Goal: Task Accomplishment & Management: Use online tool/utility

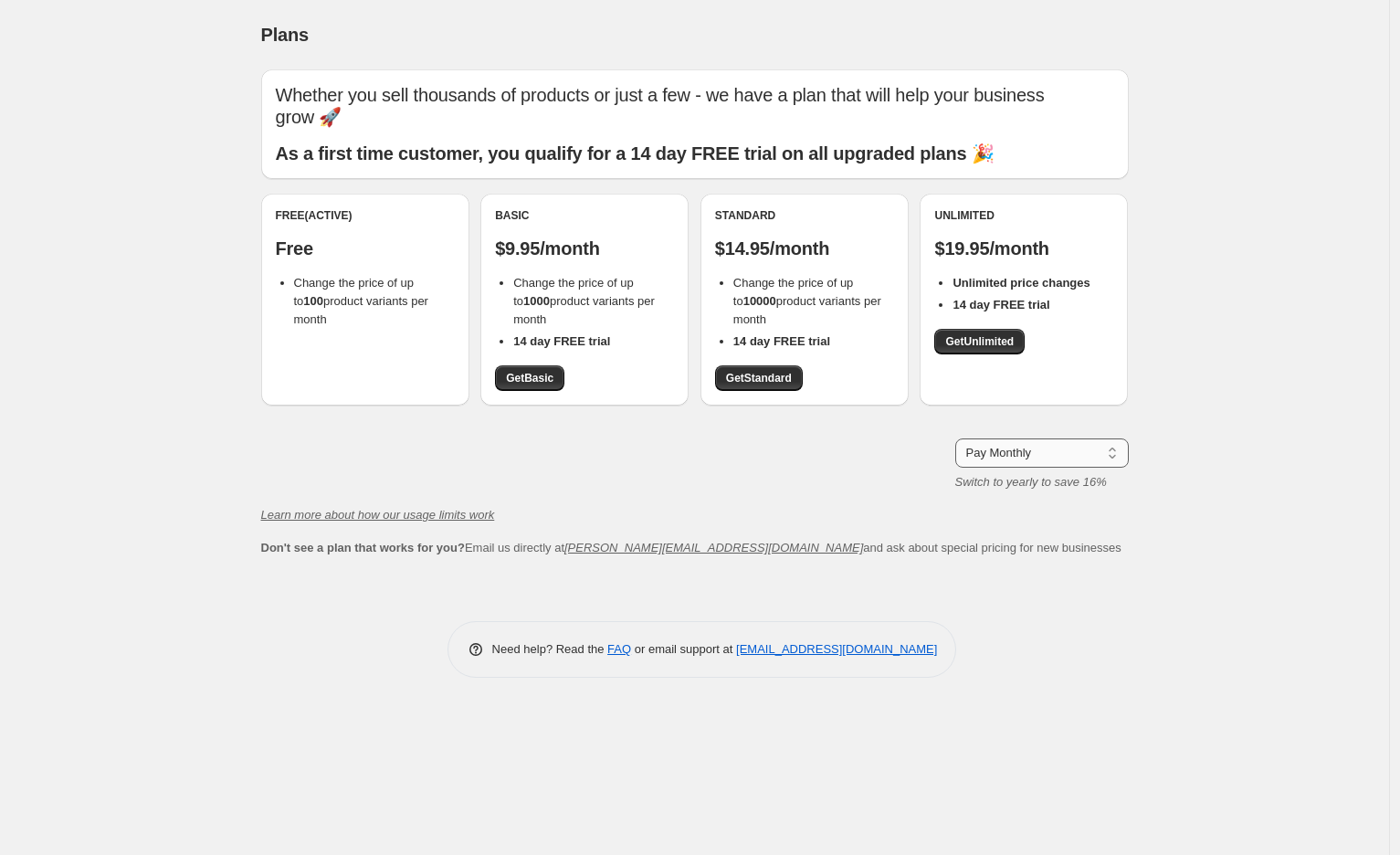
click at [1019, 453] on select "Pay Monthly Pay Yearly (Save 16%)" at bounding box center [1042, 453] width 174 height 29
select select "year"
click at [955, 438] on select "Pay Monthly Pay Yearly (Save 16%)" at bounding box center [1042, 453] width 174 height 29
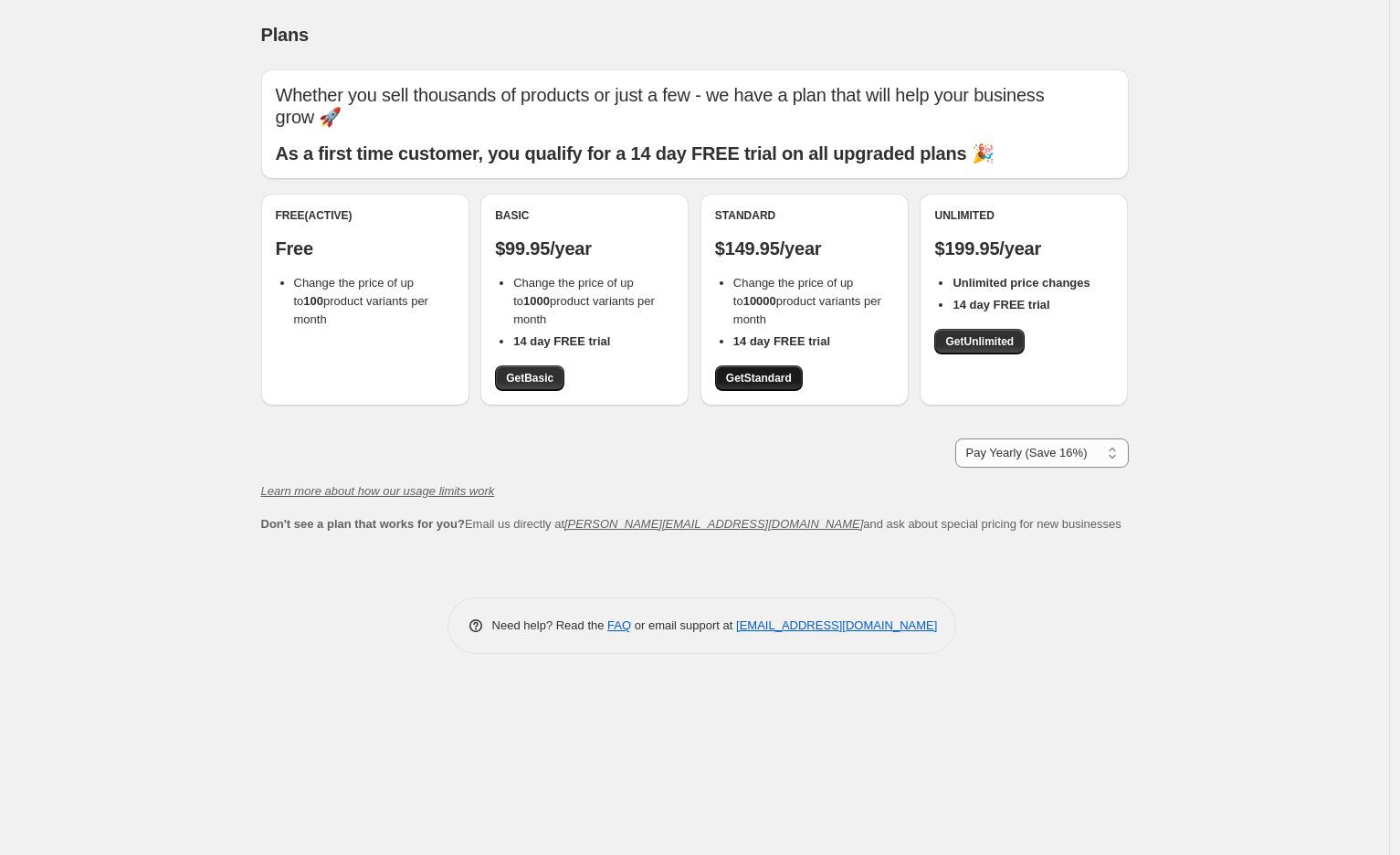
click at [745, 375] on span "Get Standard" at bounding box center [758, 378] width 66 height 15
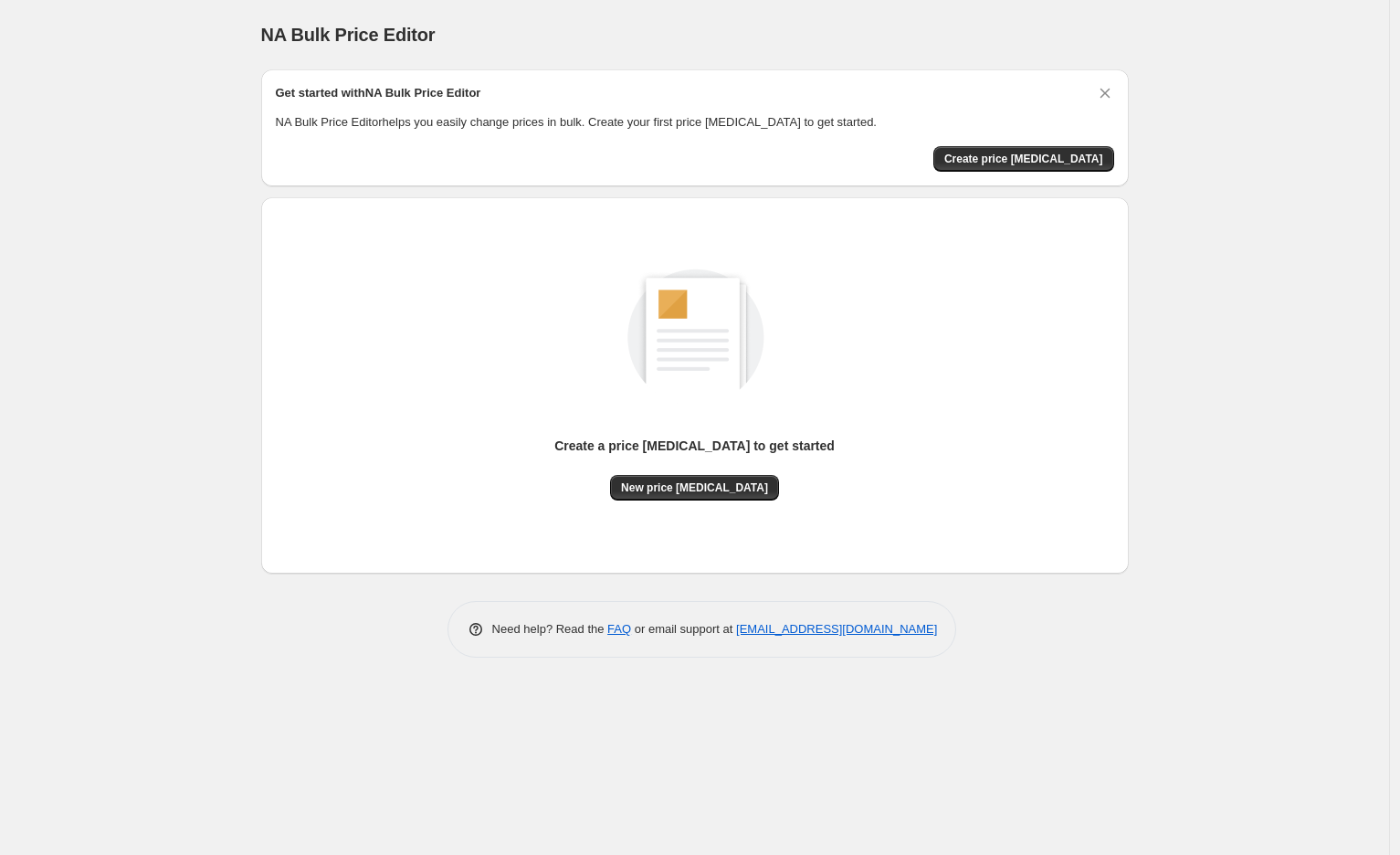
click at [1279, 135] on div "NA Bulk Price Editor. This page is ready NA Bulk Price Editor Get started with …" at bounding box center [694, 427] width 1389 height 855
click at [673, 484] on span "New price [MEDICAL_DATA]" at bounding box center [694, 487] width 147 height 15
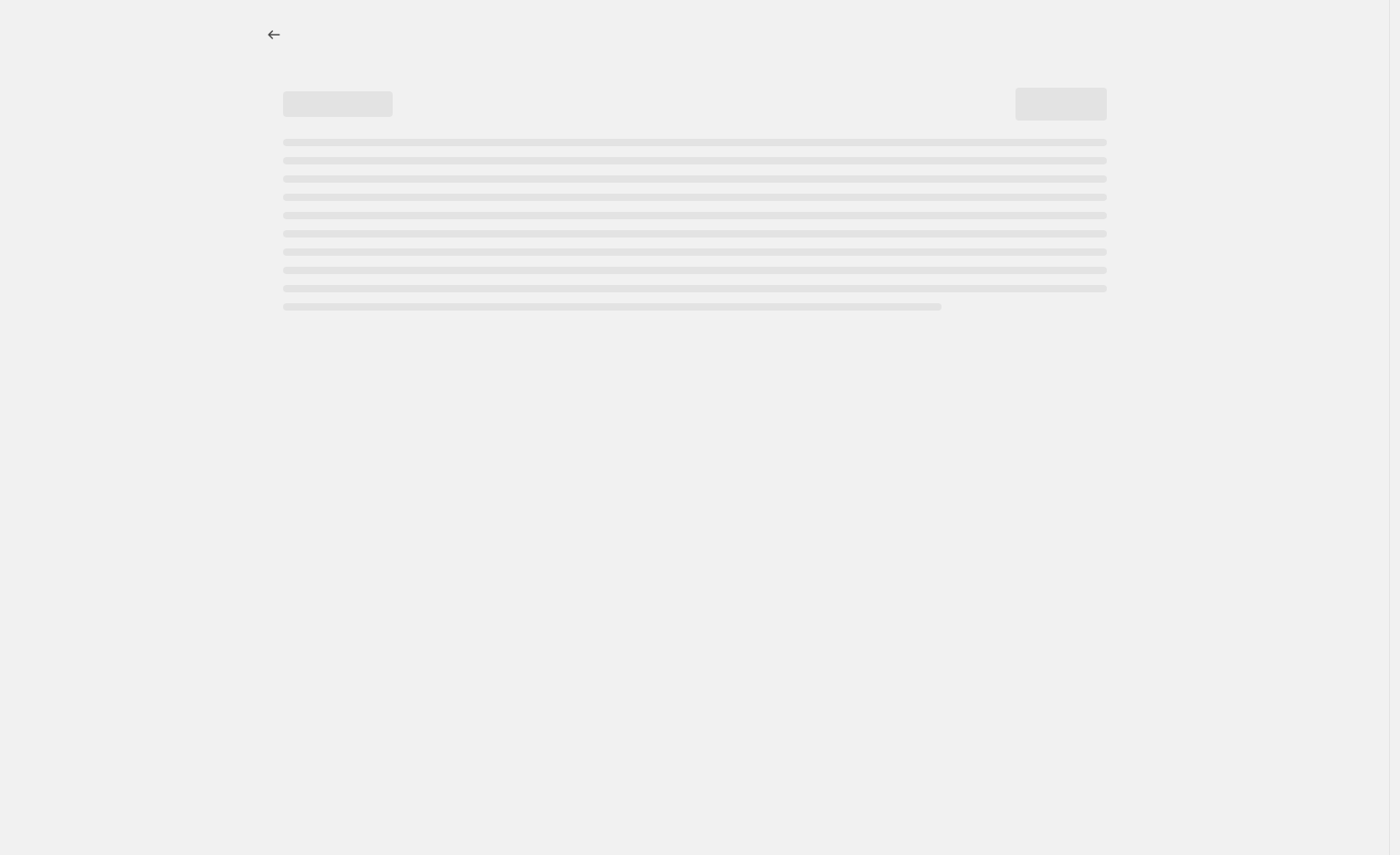
select select "percentage"
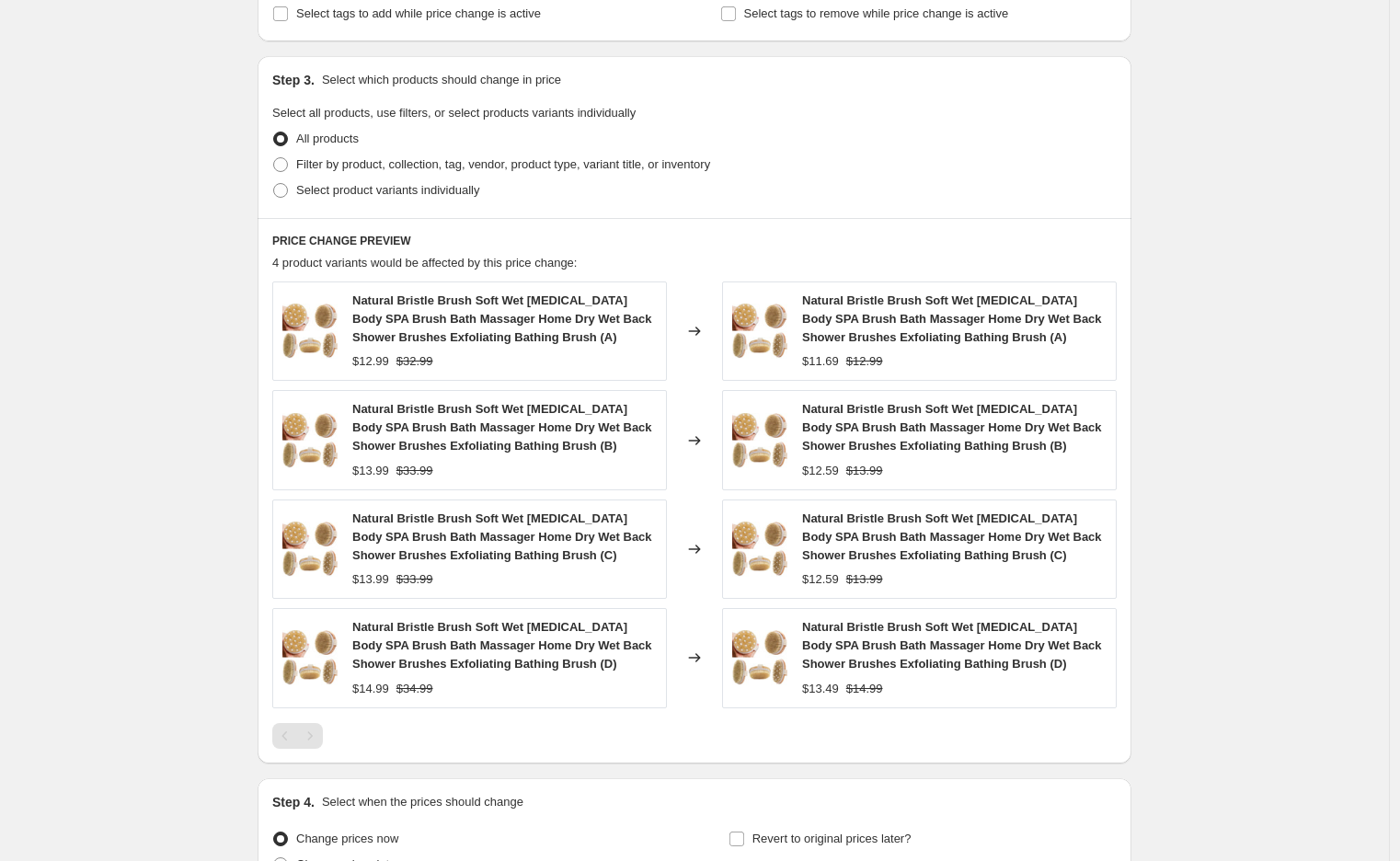
scroll to position [743, 0]
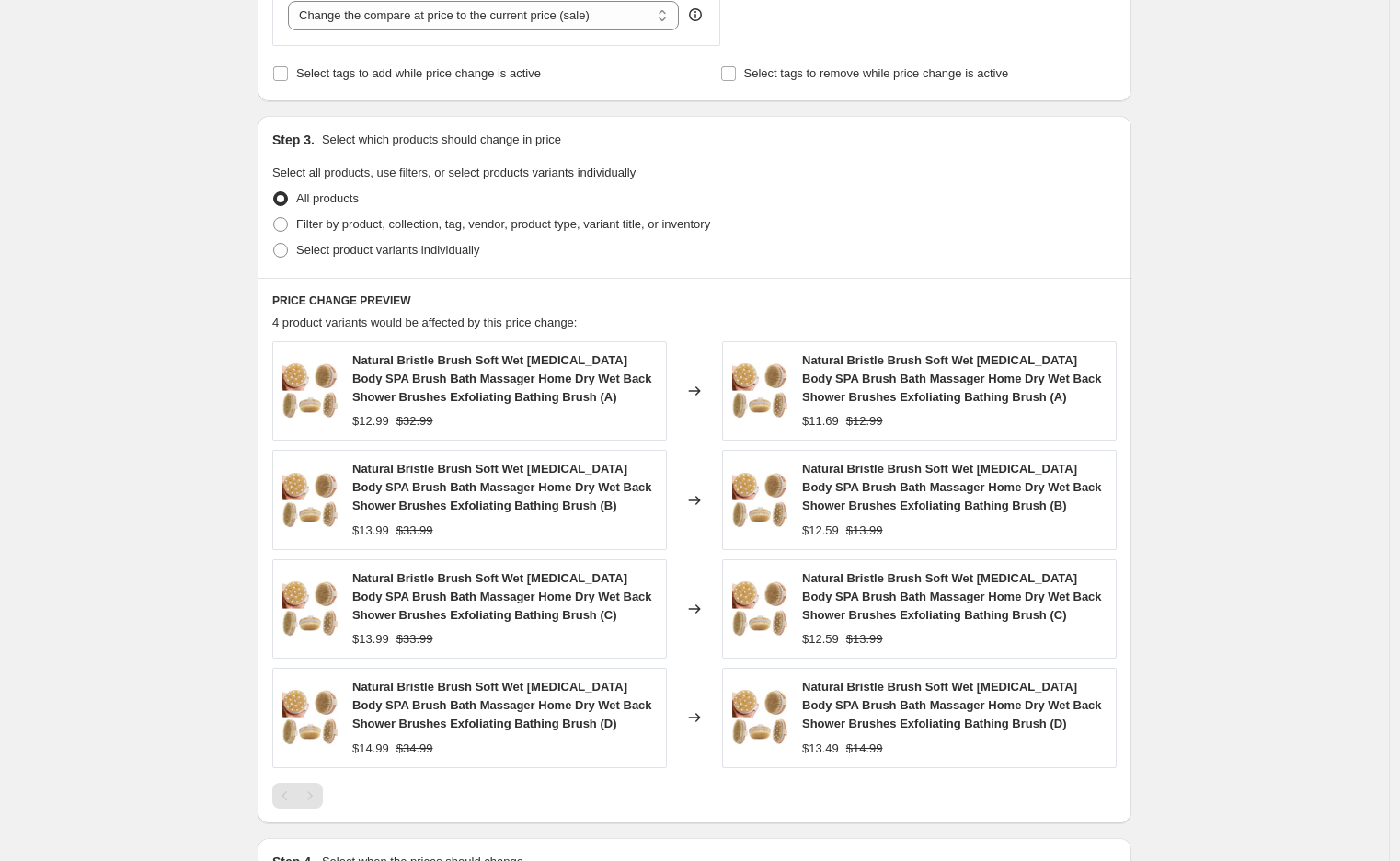
click at [1220, 231] on div "Create new price [MEDICAL_DATA]. This page is ready Create new price [MEDICAL_D…" at bounding box center [694, 182] width 1388 height 1851
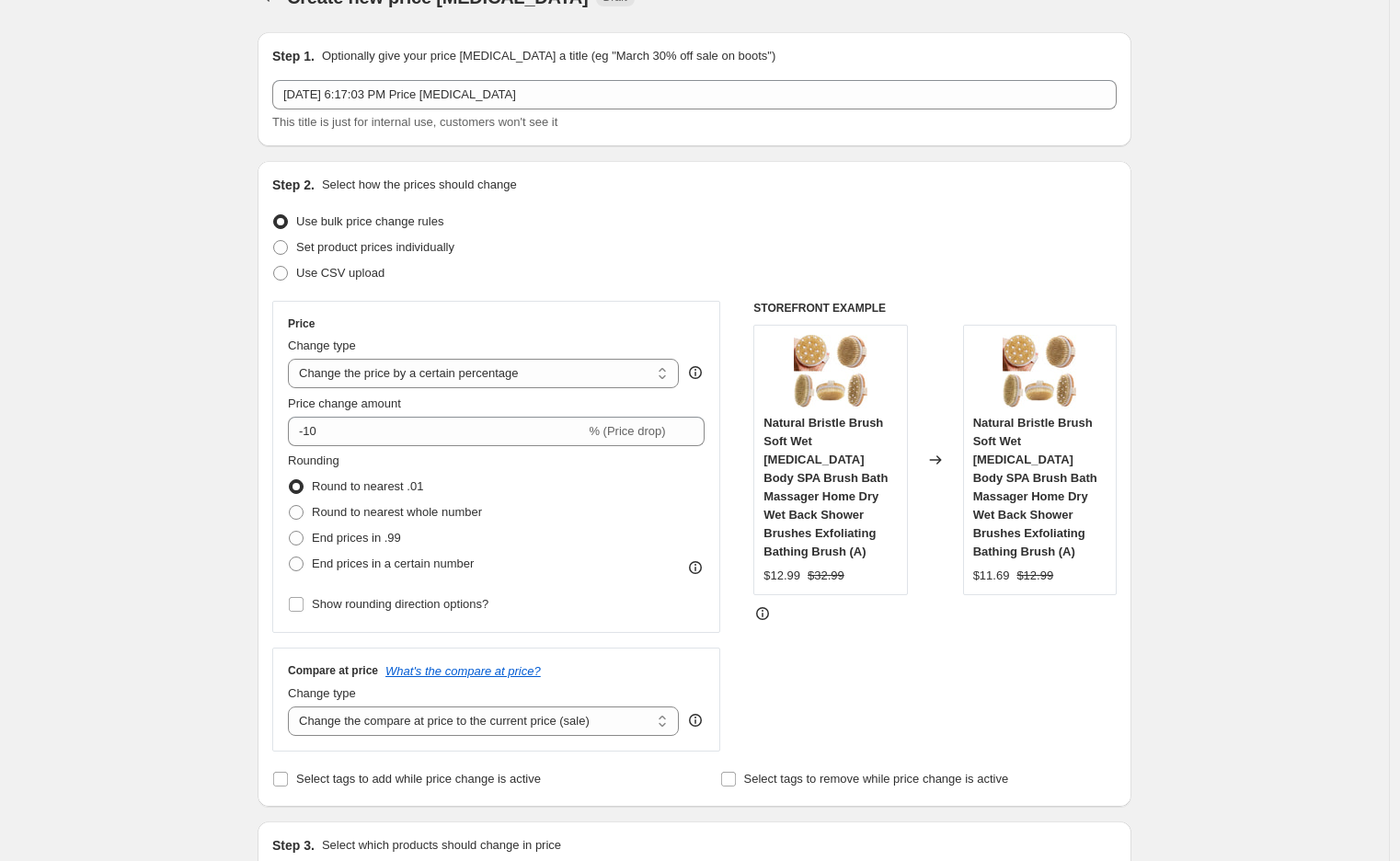
scroll to position [0, 0]
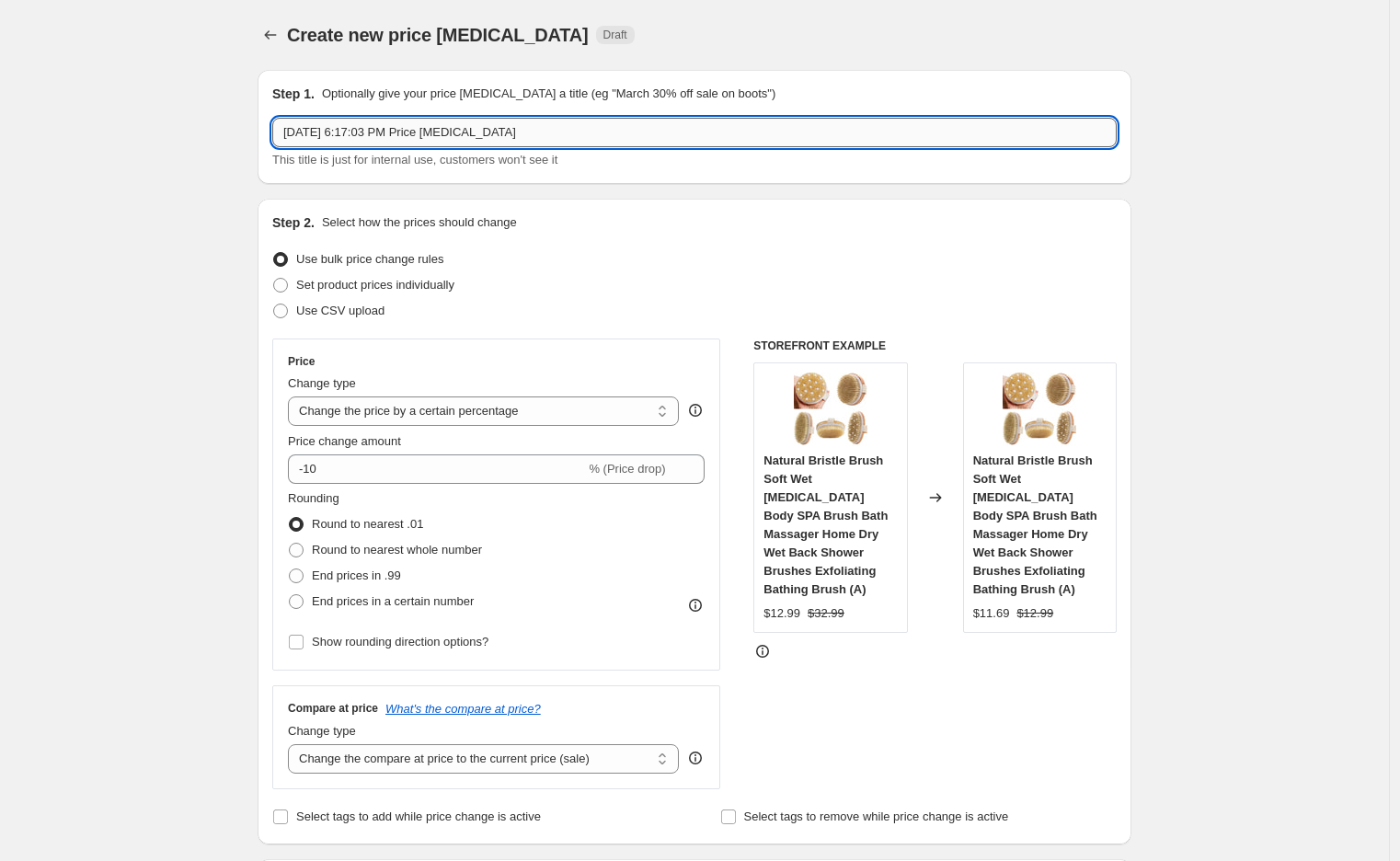
click at [590, 134] on input "[DATE] 6:17:03 PM Price [MEDICAL_DATA]" at bounding box center [694, 132] width 844 height 30
paste input "Beauté – Ajustement Automatique BDM"
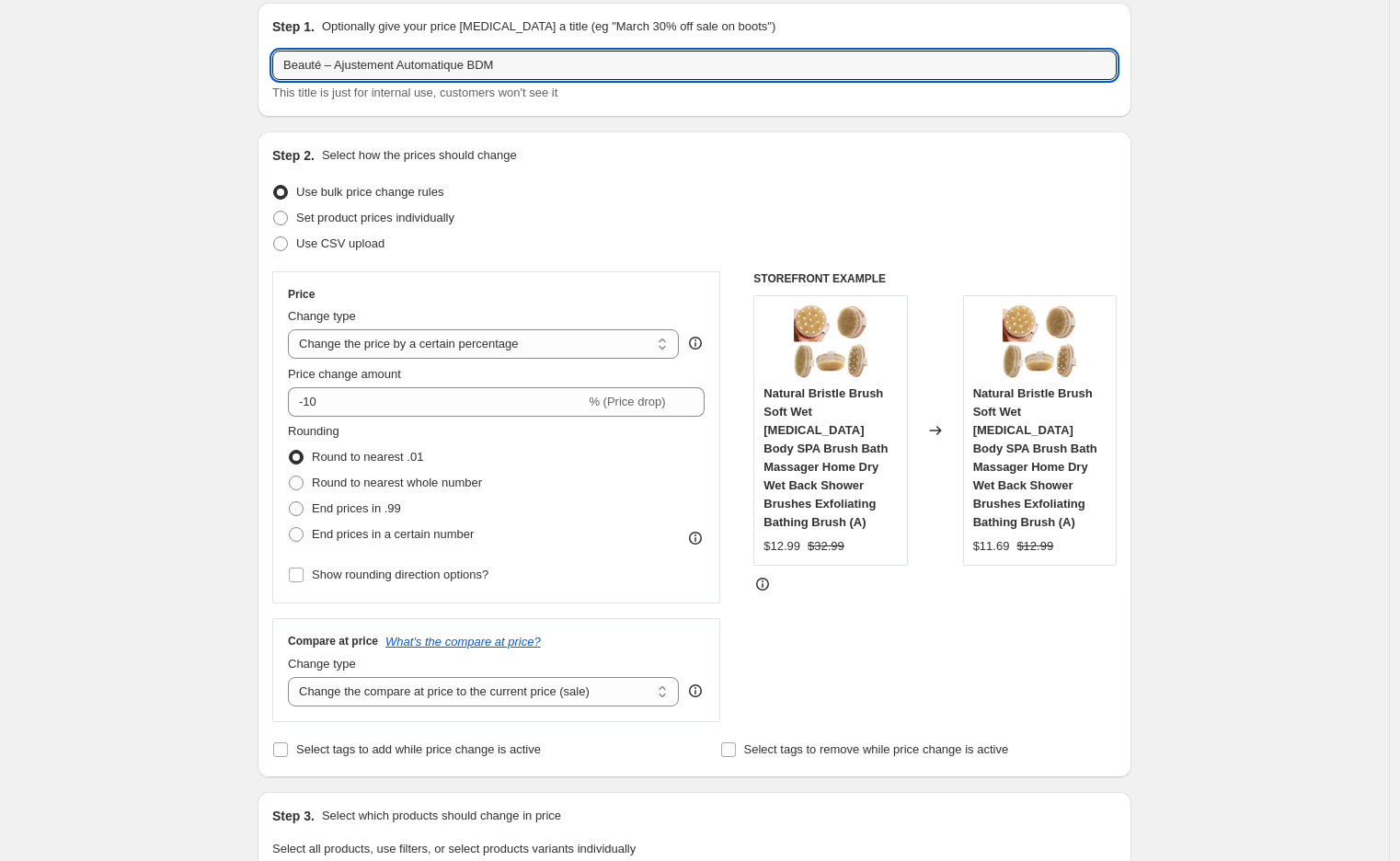
scroll to position [69, 0]
type input "Beauté – Ajustement Automatique BDM"
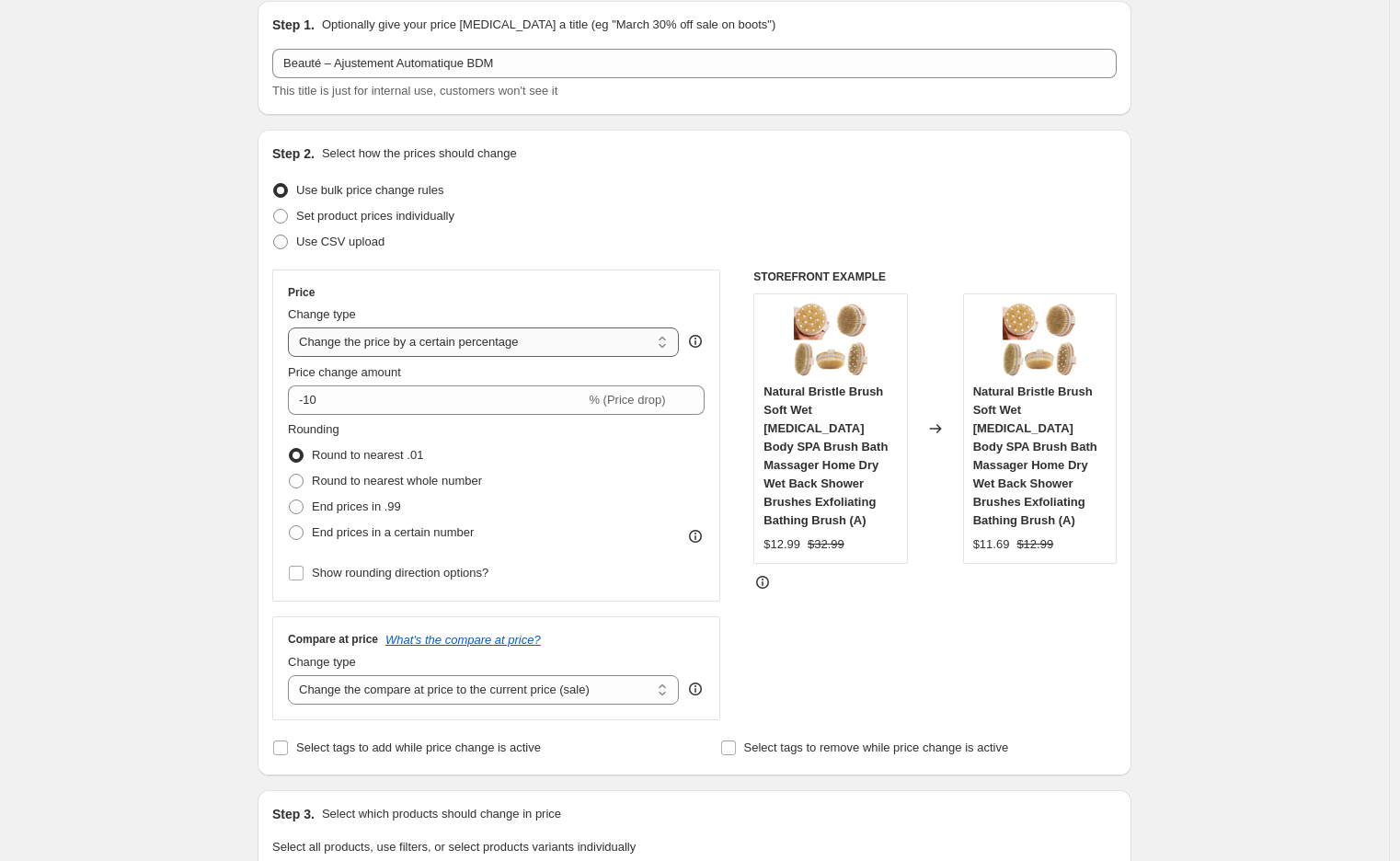
click at [516, 339] on select "Change the price to a certain amount Change the price by a certain amount Chang…" at bounding box center [482, 342] width 391 height 30
click at [293, 327] on select "Change the price to a certain amount Change the price by a certain amount Chang…" at bounding box center [482, 342] width 391 height 30
click at [350, 394] on input "-10" at bounding box center [436, 400] width 297 height 30
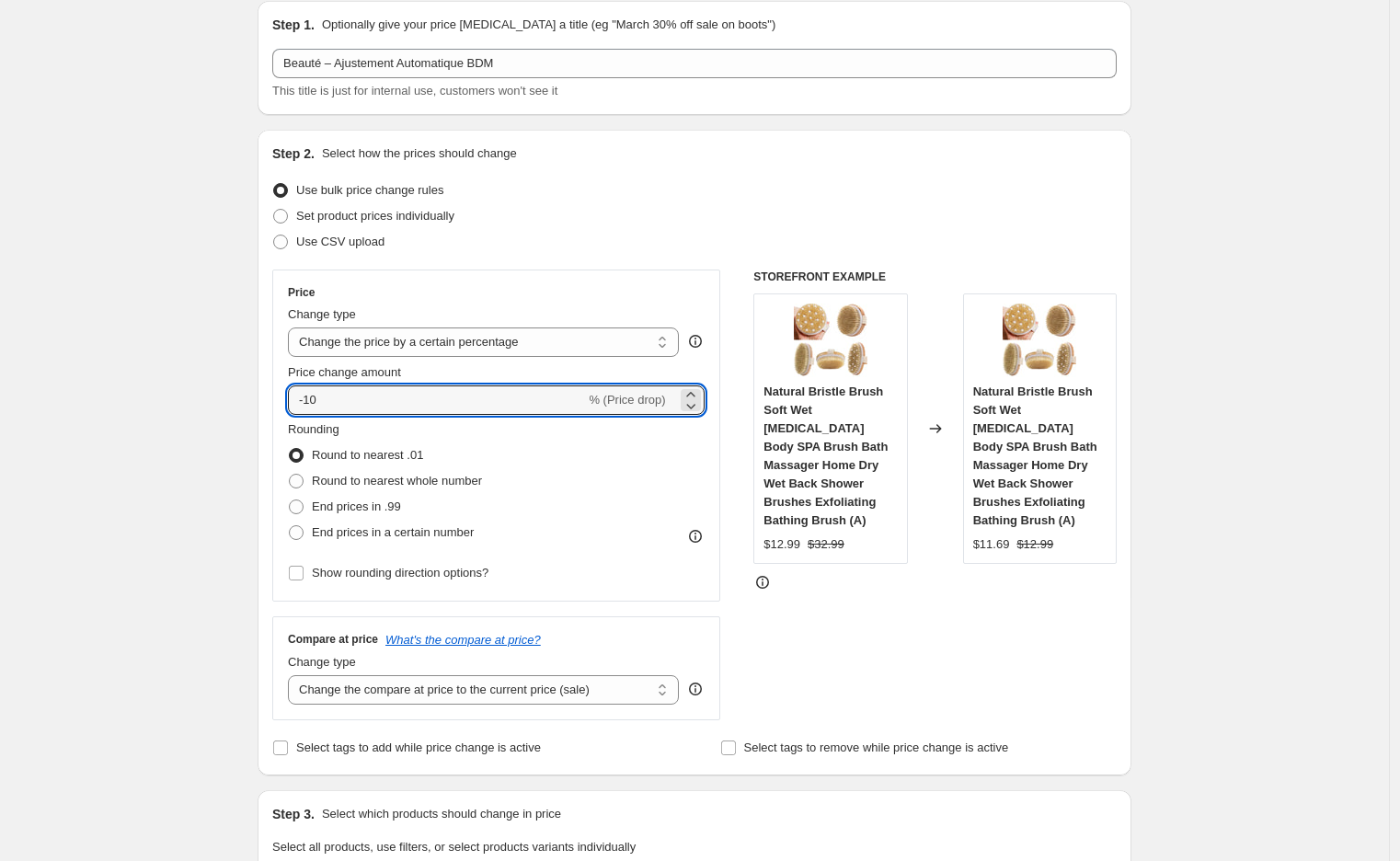
drag, startPoint x: 350, startPoint y: 394, endPoint x: 285, endPoint y: 389, distance: 65.2
click at [285, 389] on div "Price Change type Change the price to a certain amount Change the price by a ce…" at bounding box center [495, 436] width 448 height 332
paste input "25"
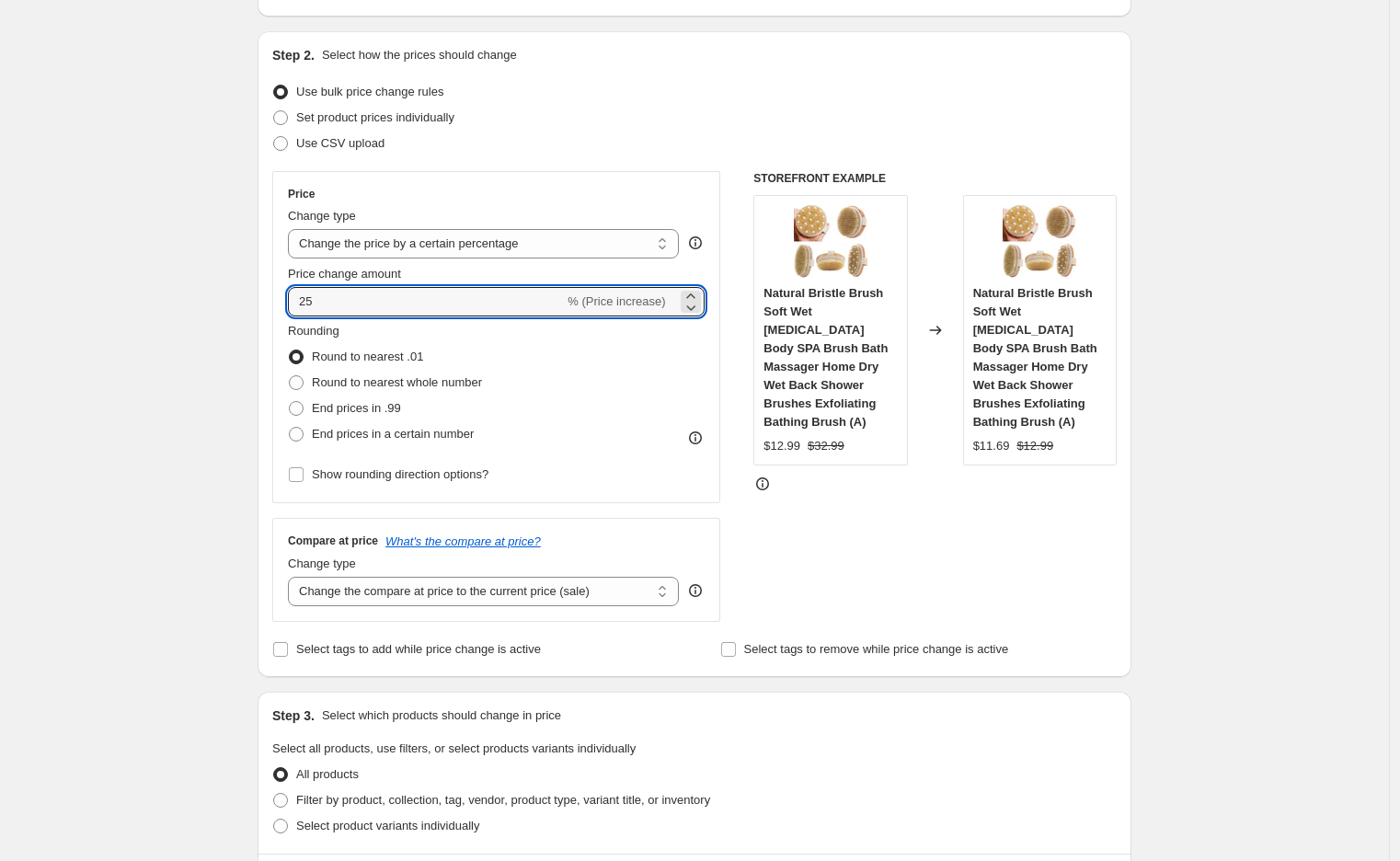
scroll to position [168, 0]
type input "25"
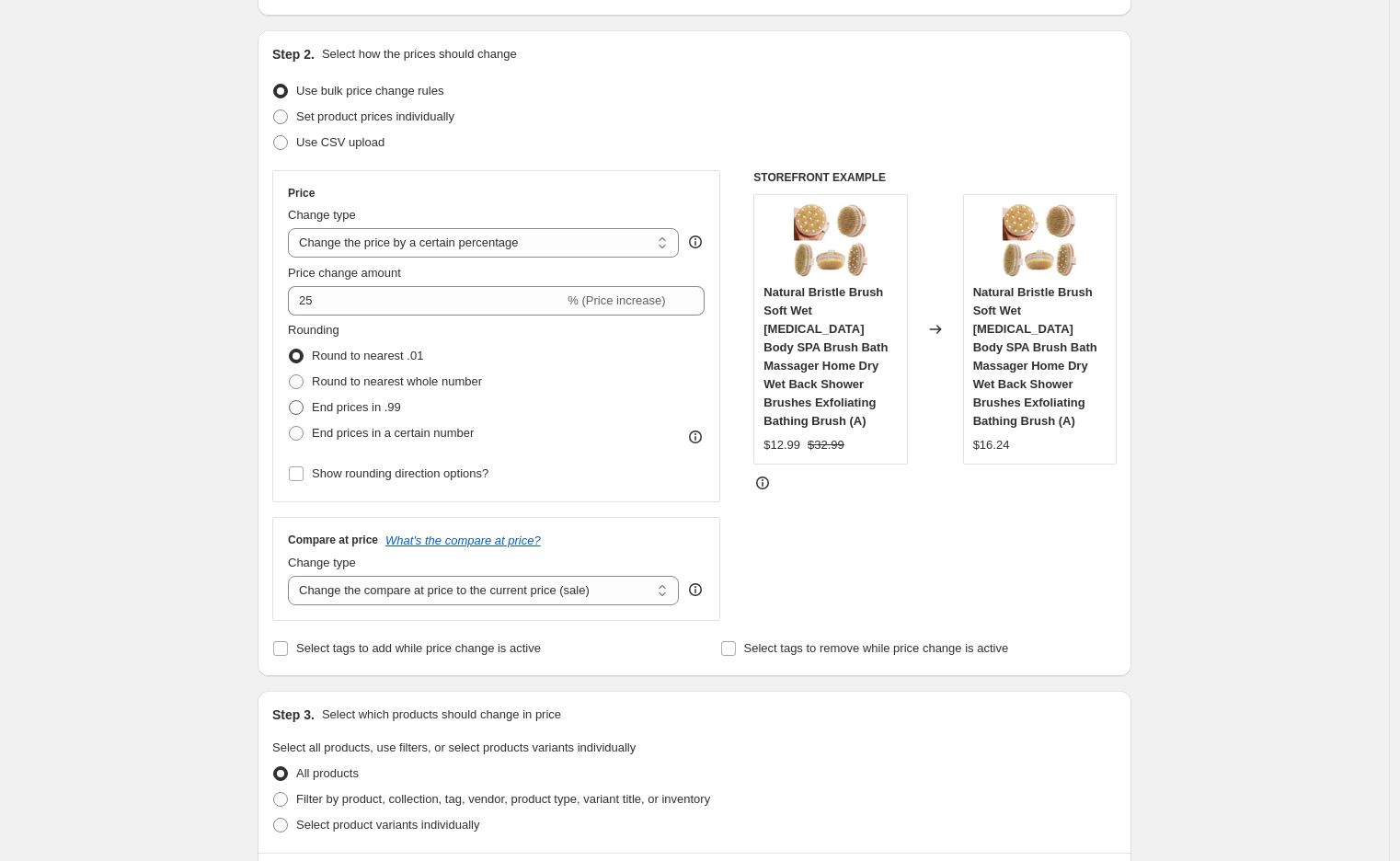
click at [300, 403] on span at bounding box center [296, 407] width 15 height 15
click at [290, 401] on input "End prices in .99" at bounding box center [289, 400] width 1 height 1
radio input "true"
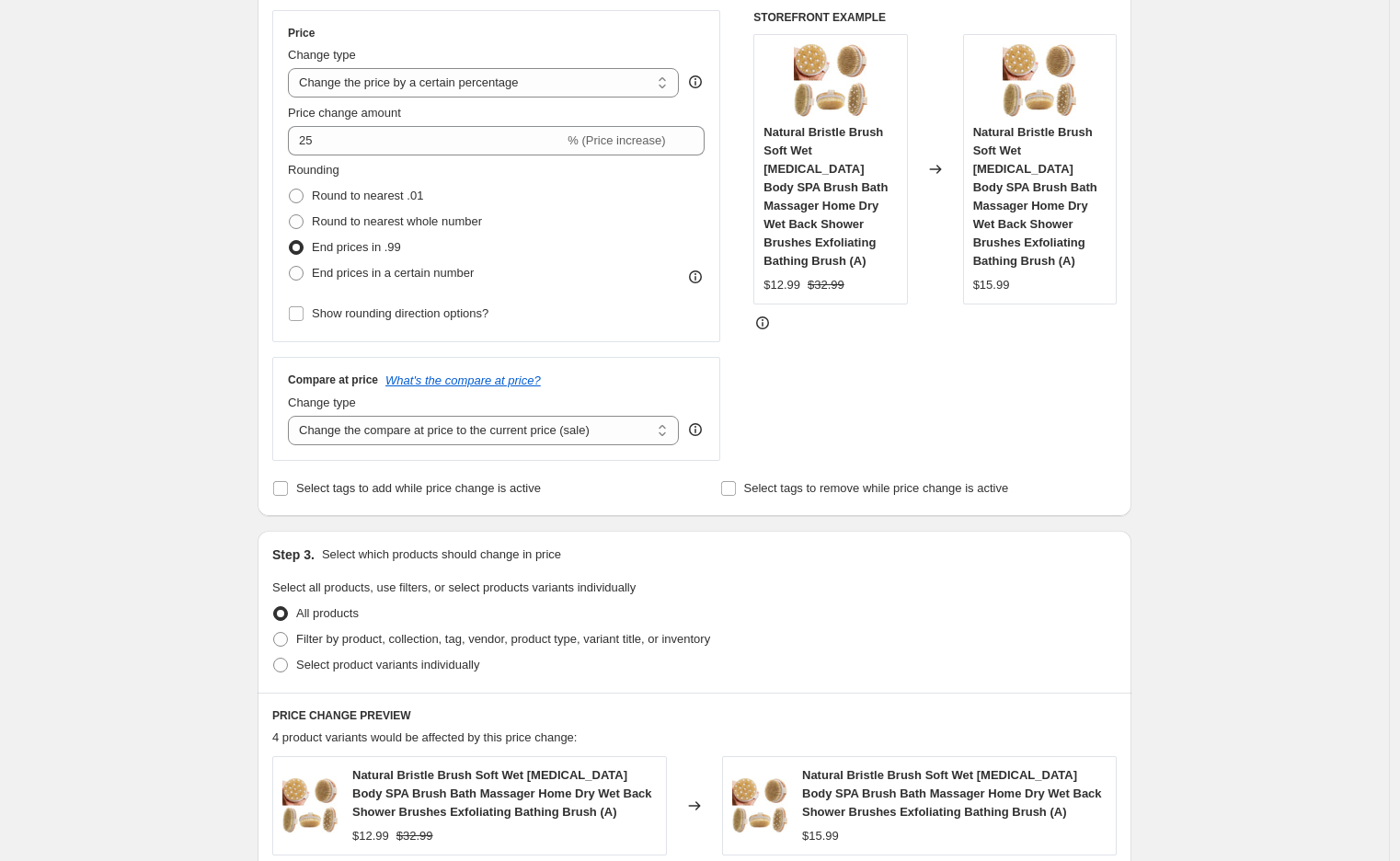
scroll to position [331, 0]
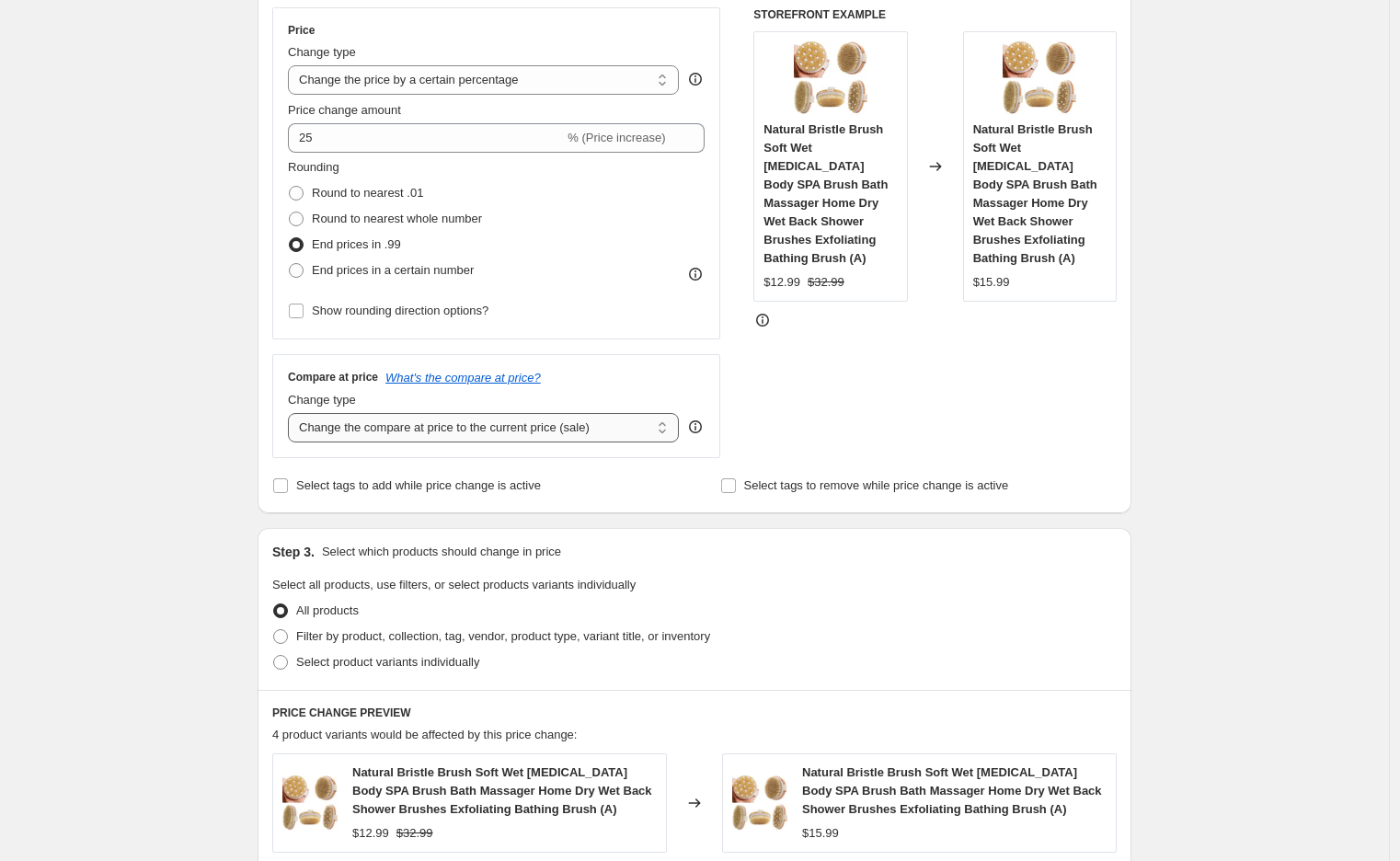
click at [550, 426] on select "Change the compare at price to the current price (sale) Change the compare at p…" at bounding box center [482, 428] width 391 height 30
click at [766, 376] on div "STOREFRONT EXAMPLE Natural Bristle Brush Soft Wet [MEDICAL_DATA] Body SPA Brush…" at bounding box center [934, 232] width 363 height 451
click at [446, 430] on select "Change the compare at price to the current price (sale) Change the compare at p…" at bounding box center [482, 428] width 391 height 30
click at [941, 415] on div "STOREFRONT EXAMPLE Natural Bristle Brush Soft Wet [MEDICAL_DATA] Body SPA Brush…" at bounding box center [934, 232] width 363 height 451
click at [631, 425] on select "Change the compare at price to the current price (sale) Change the compare at p…" at bounding box center [482, 428] width 391 height 30
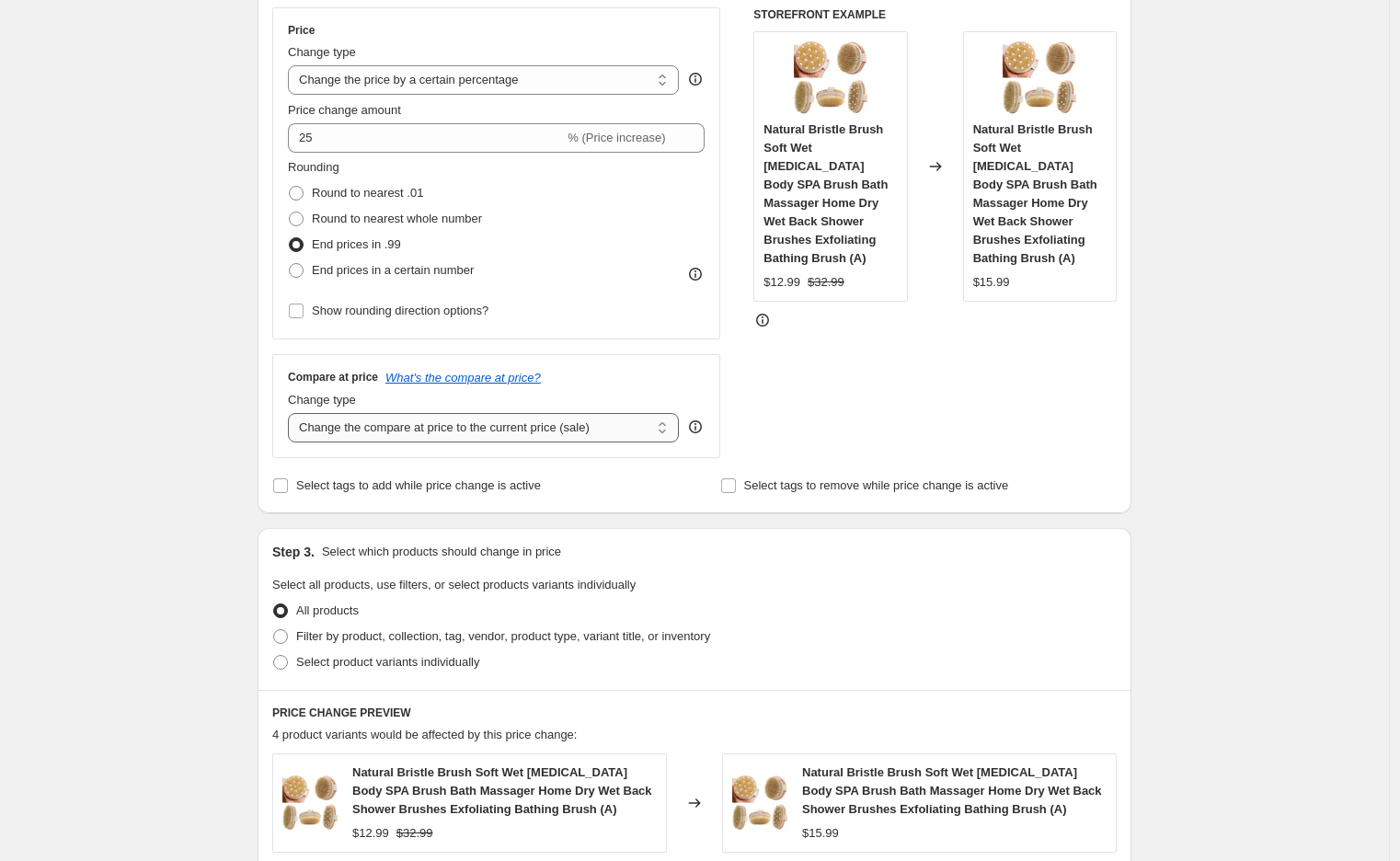
select select "percentage"
click at [293, 413] on select "Change the compare at price to the current price (sale) Change the compare at p…" at bounding box center [482, 428] width 391 height 30
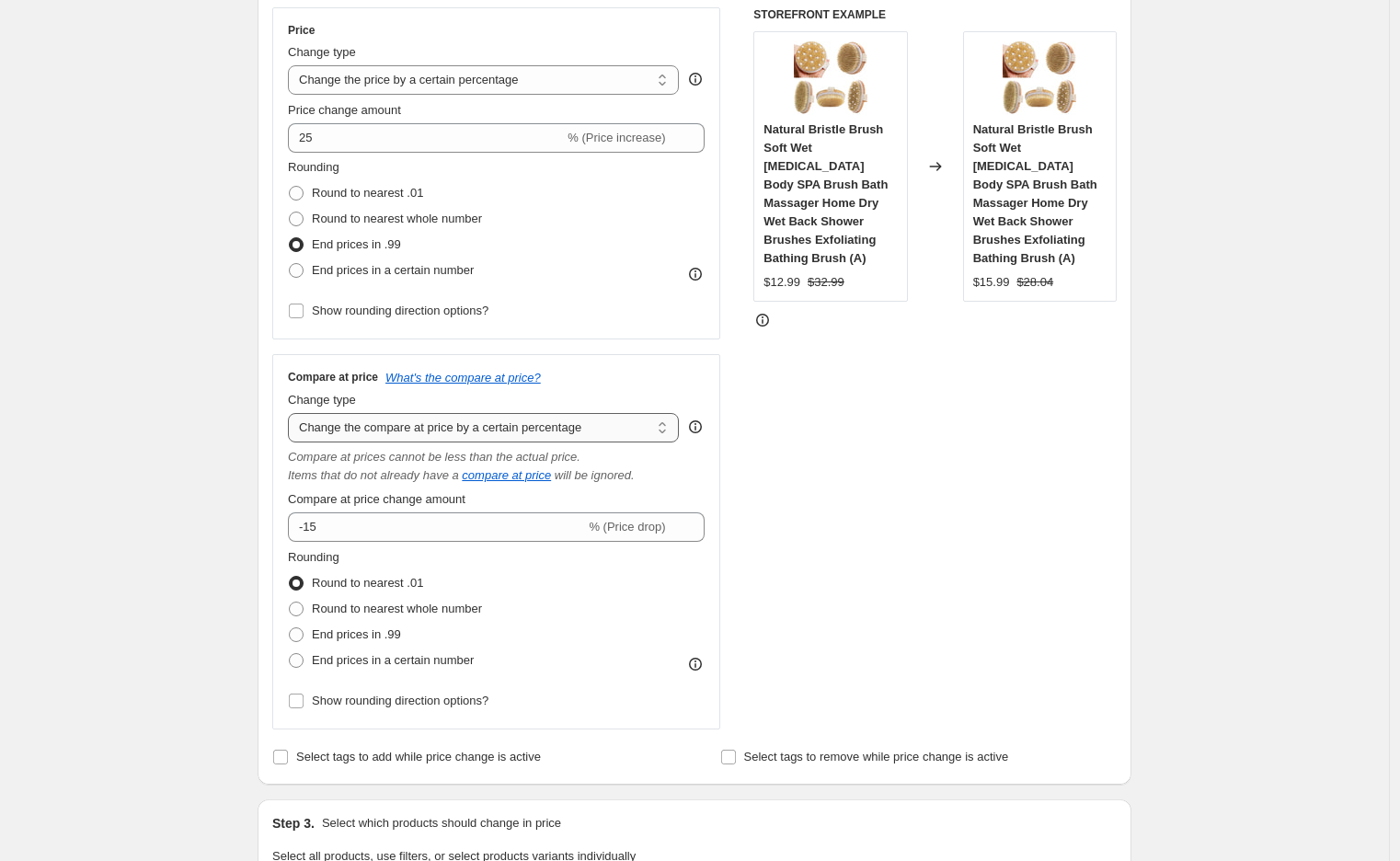
click at [482, 428] on select "Change the compare at price to the current price (sale) Change the compare at p…" at bounding box center [482, 428] width 391 height 30
click at [635, 417] on select "Change the compare at price to the current price (sale) Change the compare at p…" at bounding box center [482, 428] width 391 height 30
click at [907, 524] on div "STOREFRONT EXAMPLE Natural Bristle Brush Soft Wet [MEDICAL_DATA] Body SPA Brush…" at bounding box center [934, 368] width 363 height 722
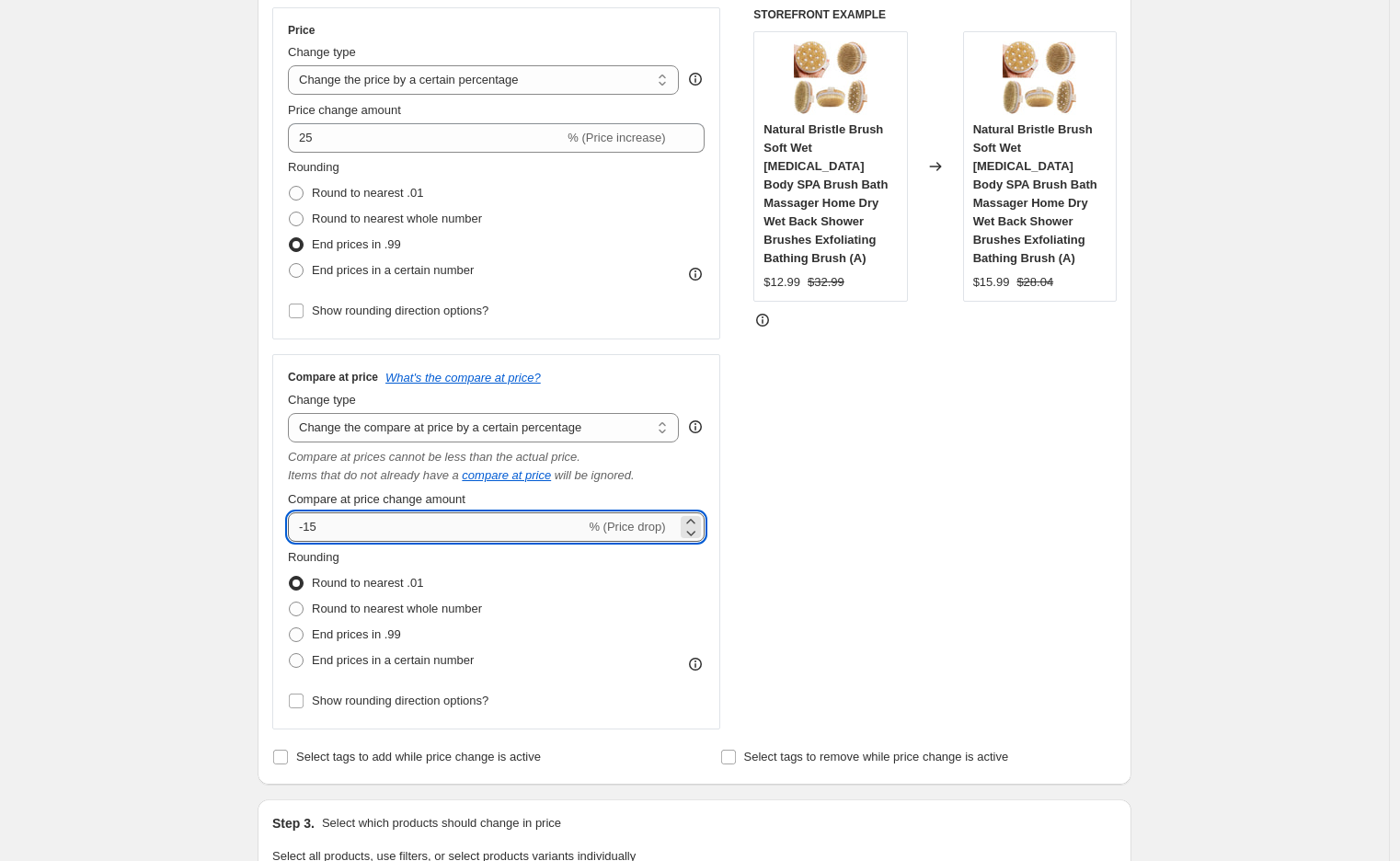
click at [380, 524] on input "-15" at bounding box center [436, 527] width 297 height 30
paste input "4"
type input "45"
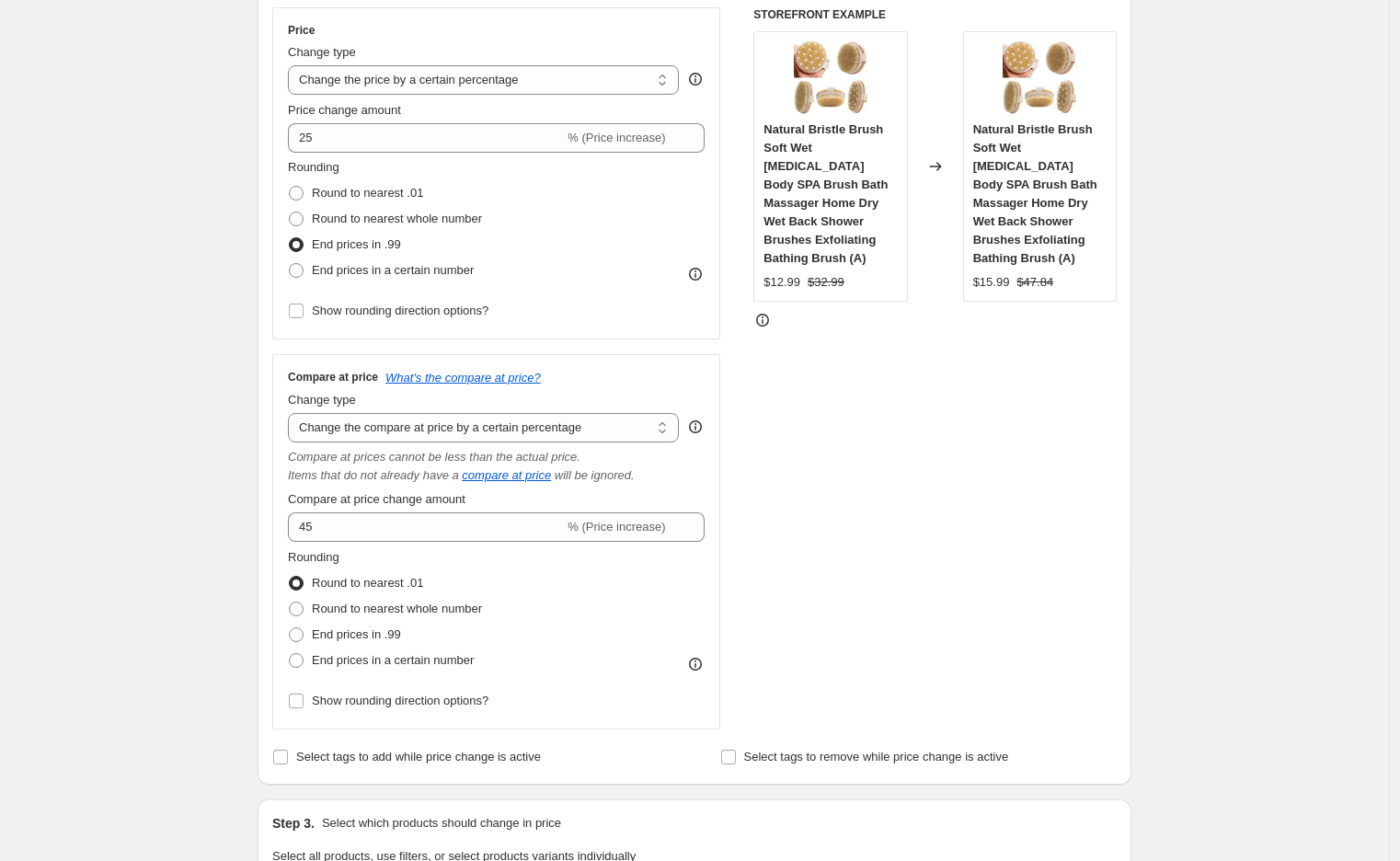
click at [841, 558] on div "STOREFRONT EXAMPLE Natural Bristle Brush Soft Wet [MEDICAL_DATA] Body SPA Brush…" at bounding box center [934, 368] width 363 height 722
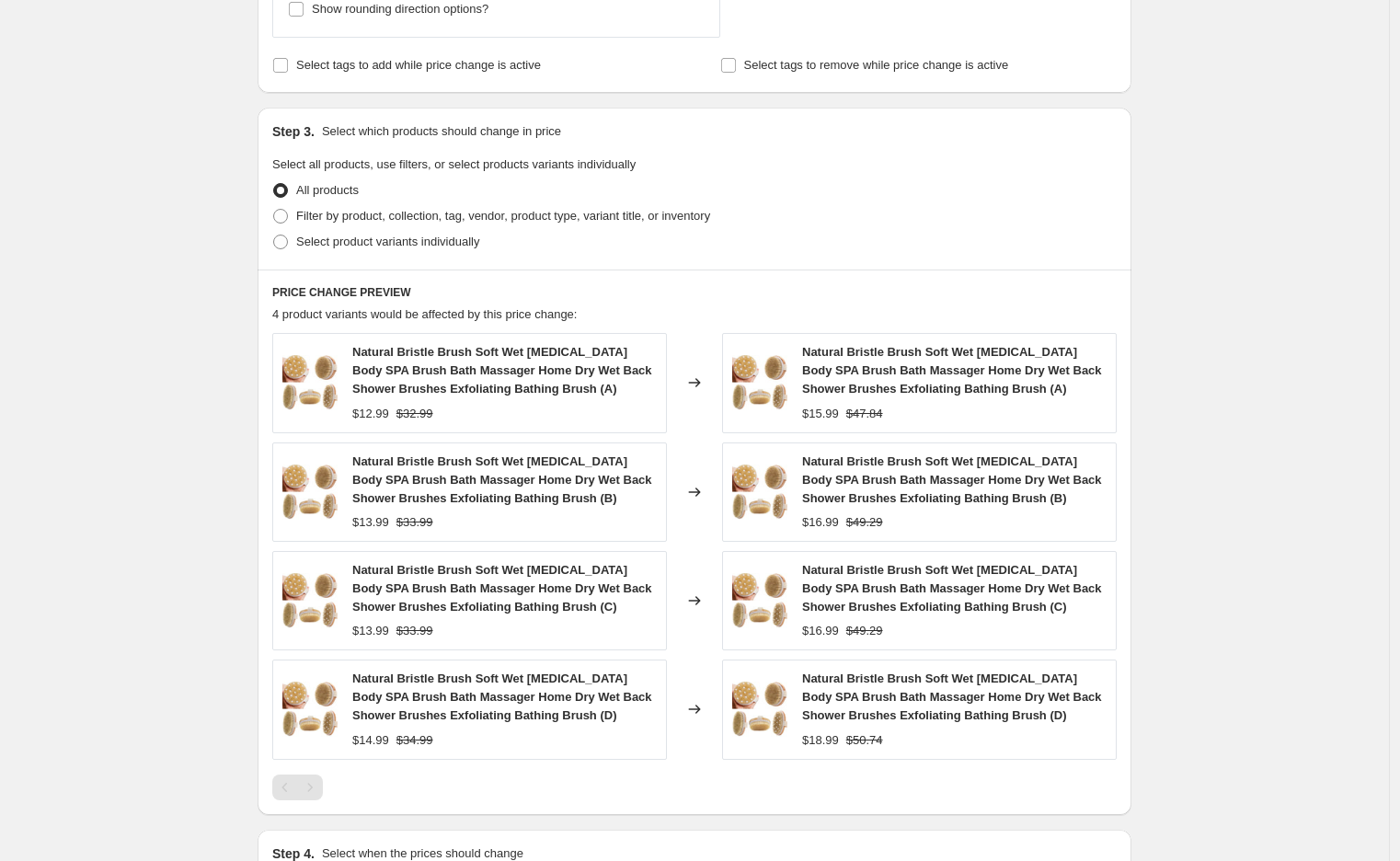
scroll to position [1021, 0]
click at [285, 216] on span at bounding box center [280, 216] width 15 height 15
click at [274, 211] on input "Filter by product, collection, tag, vendor, product type, variant title, or inv…" at bounding box center [273, 210] width 1 height 1
radio input "true"
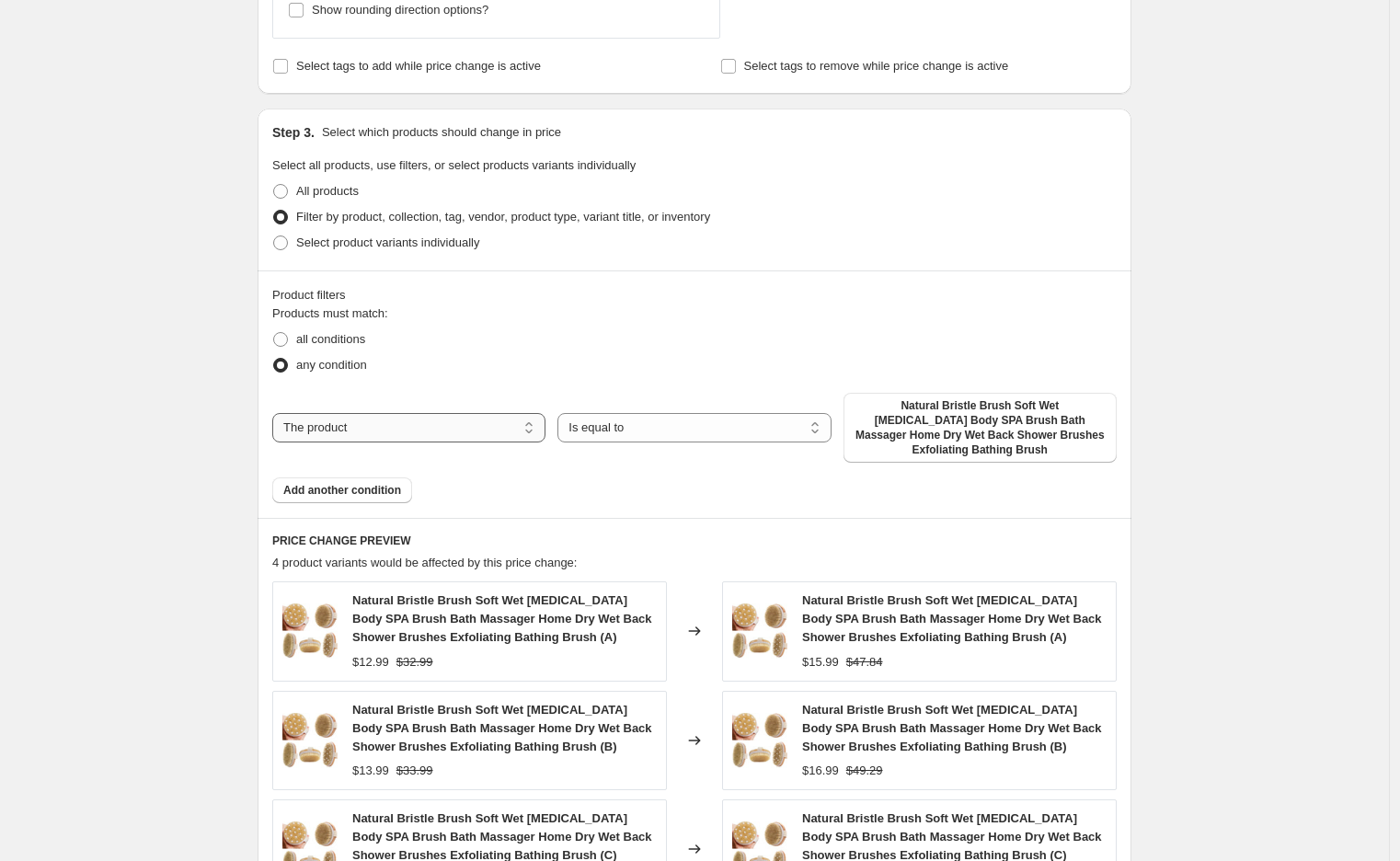
click at [442, 418] on select "The product The product's collection The product's vendor The product's status …" at bounding box center [408, 428] width 273 height 30
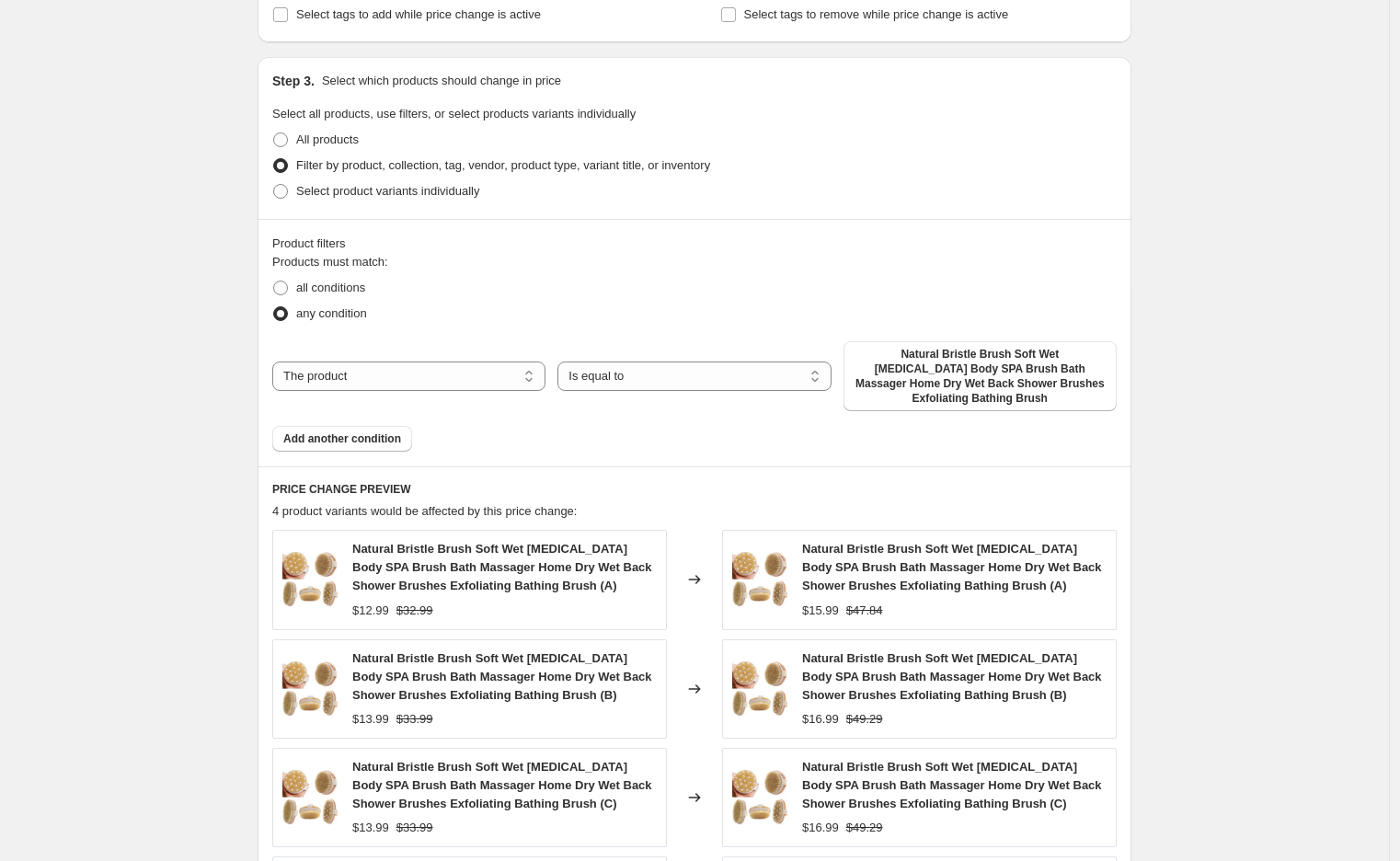
scroll to position [1072, 0]
click at [345, 362] on select "The product The product's collection The product's vendor The product's status …" at bounding box center [408, 377] width 273 height 30
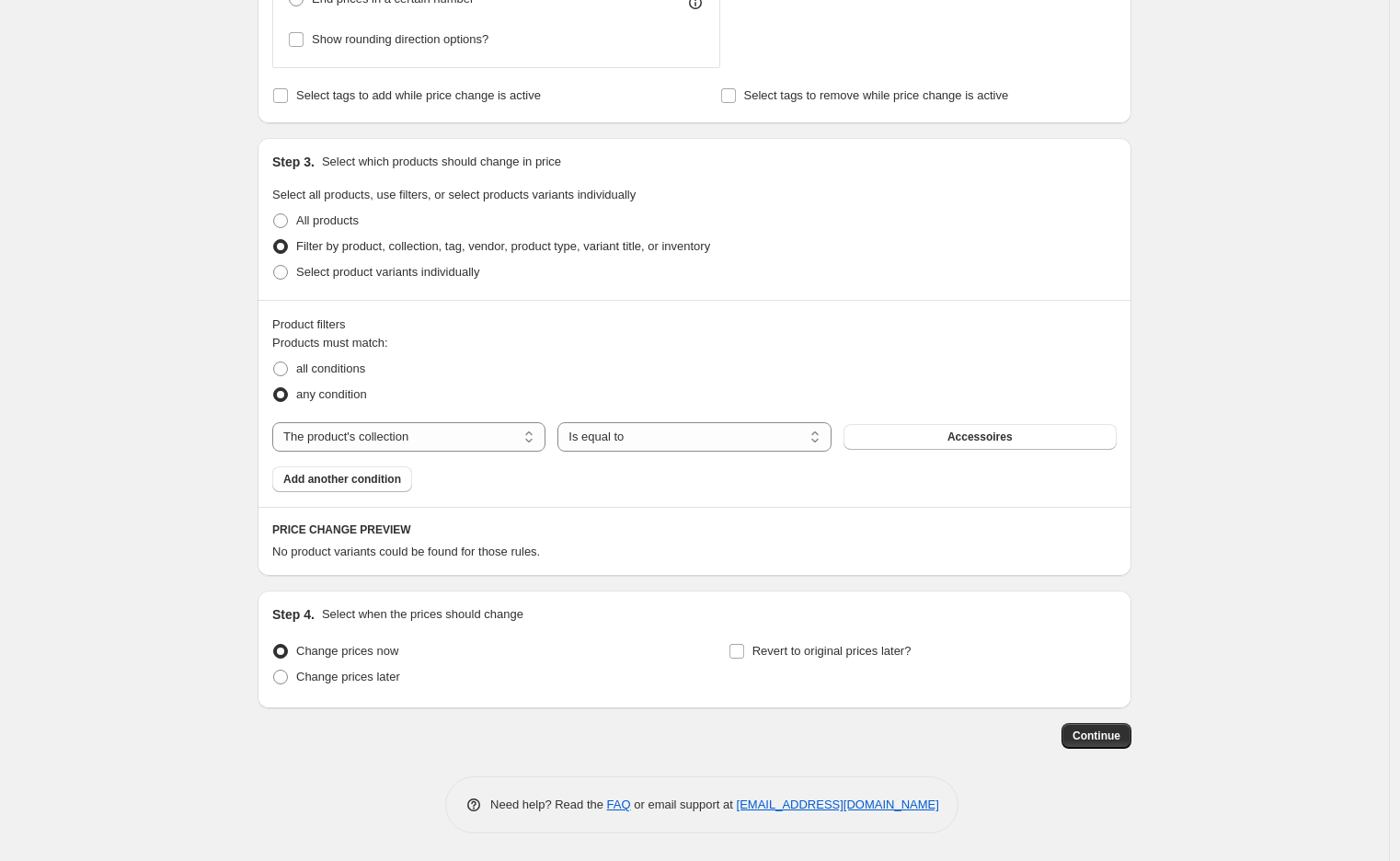
scroll to position [991, 0]
click at [642, 436] on select "Is equal to Is not equal to" at bounding box center [694, 438] width 273 height 30
click at [684, 349] on fieldset "Products must match: all conditions any condition" at bounding box center [694, 372] width 844 height 73
click at [420, 432] on select "The product The product's collection The product's vendor The product's status …" at bounding box center [408, 438] width 273 height 30
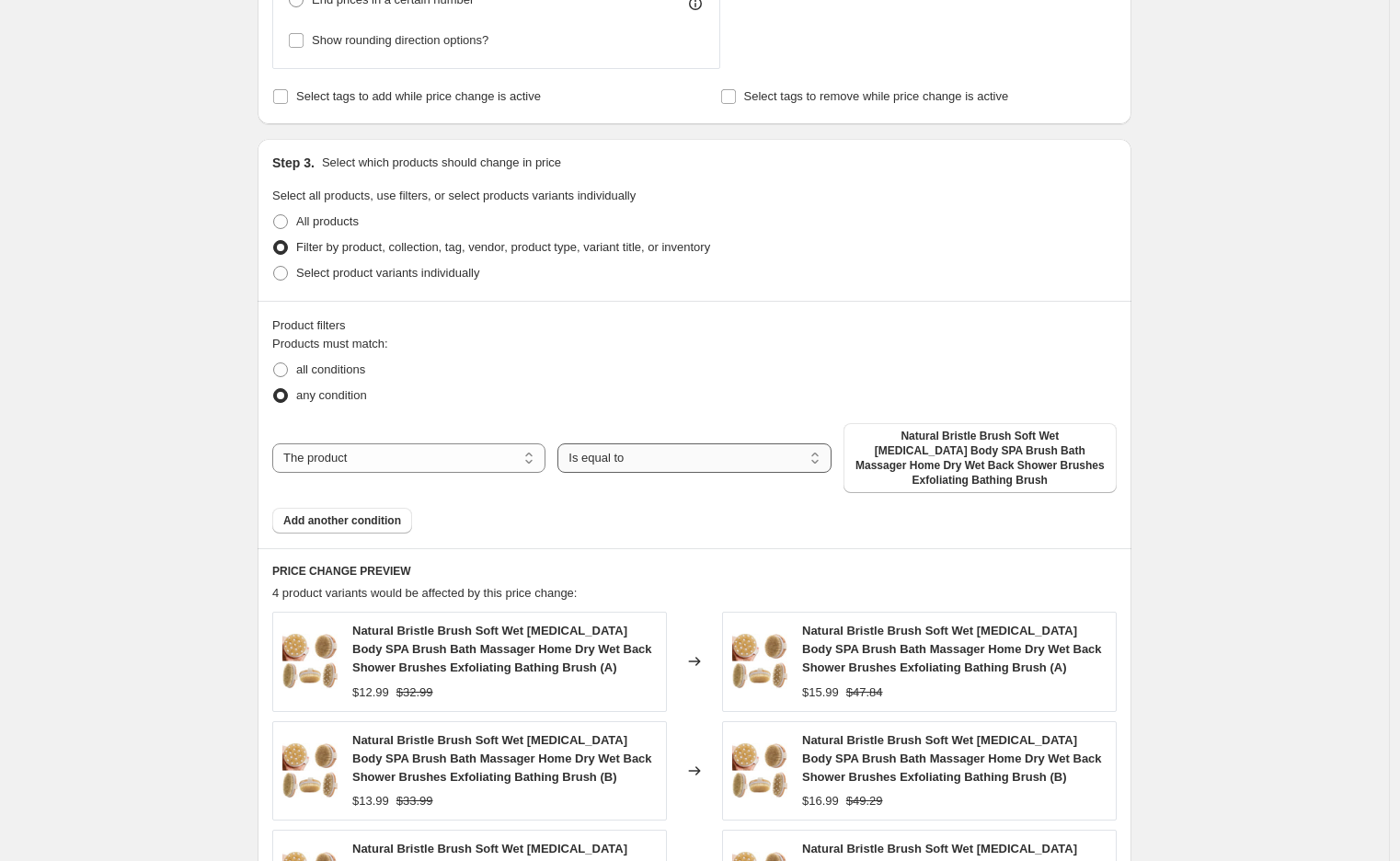
click at [658, 453] on select "Is equal to Is not equal to" at bounding box center [694, 458] width 273 height 30
click at [737, 363] on div "all conditions" at bounding box center [694, 370] width 844 height 26
click at [400, 453] on select "The product The product's collection The product's vendor The product's status …" at bounding box center [408, 458] width 273 height 30
click at [628, 357] on div "all conditions" at bounding box center [694, 370] width 844 height 26
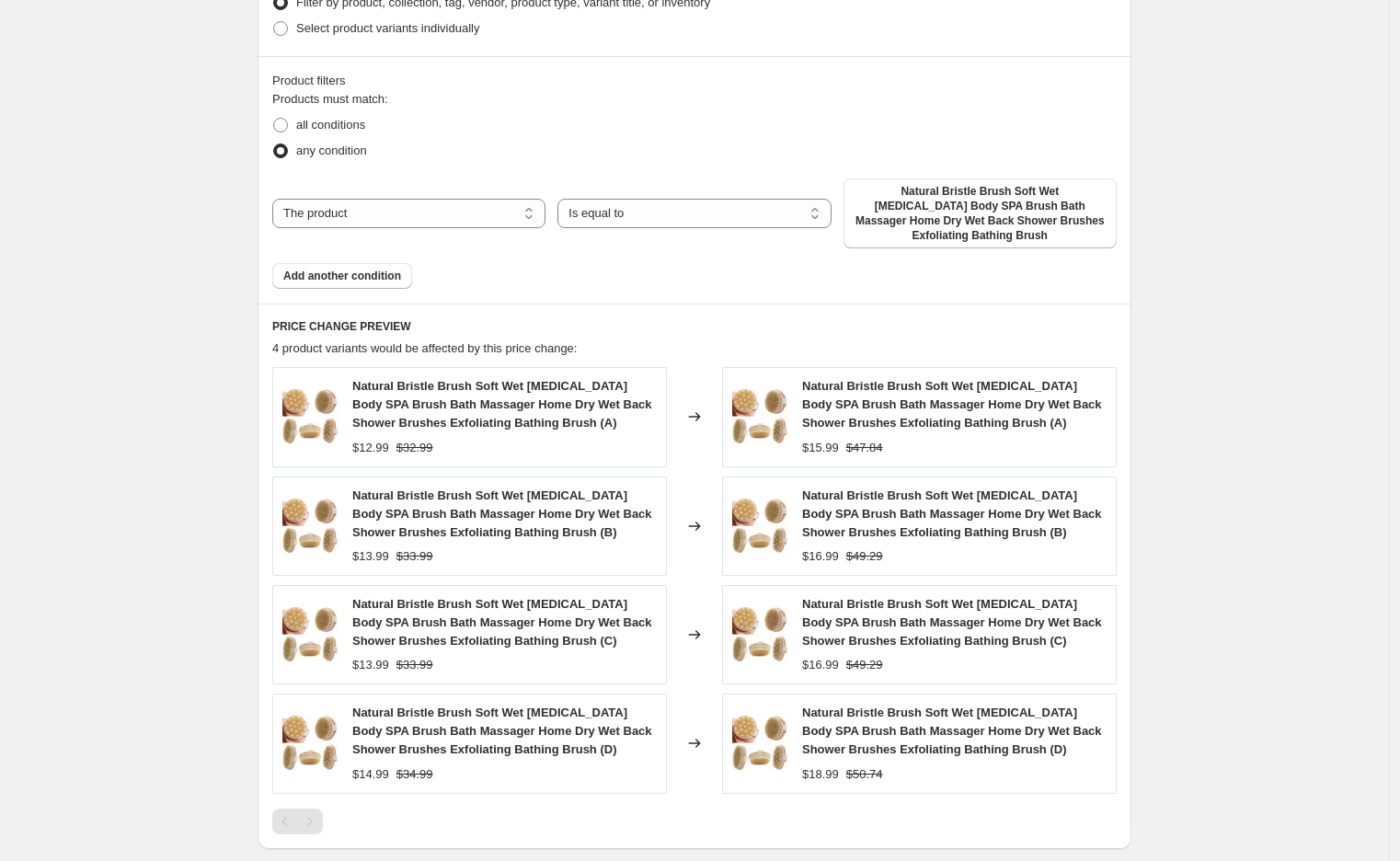
scroll to position [1237, 0]
click at [487, 199] on select "The product The product's collection The product's vendor The product's status …" at bounding box center [408, 213] width 273 height 30
select select "collection"
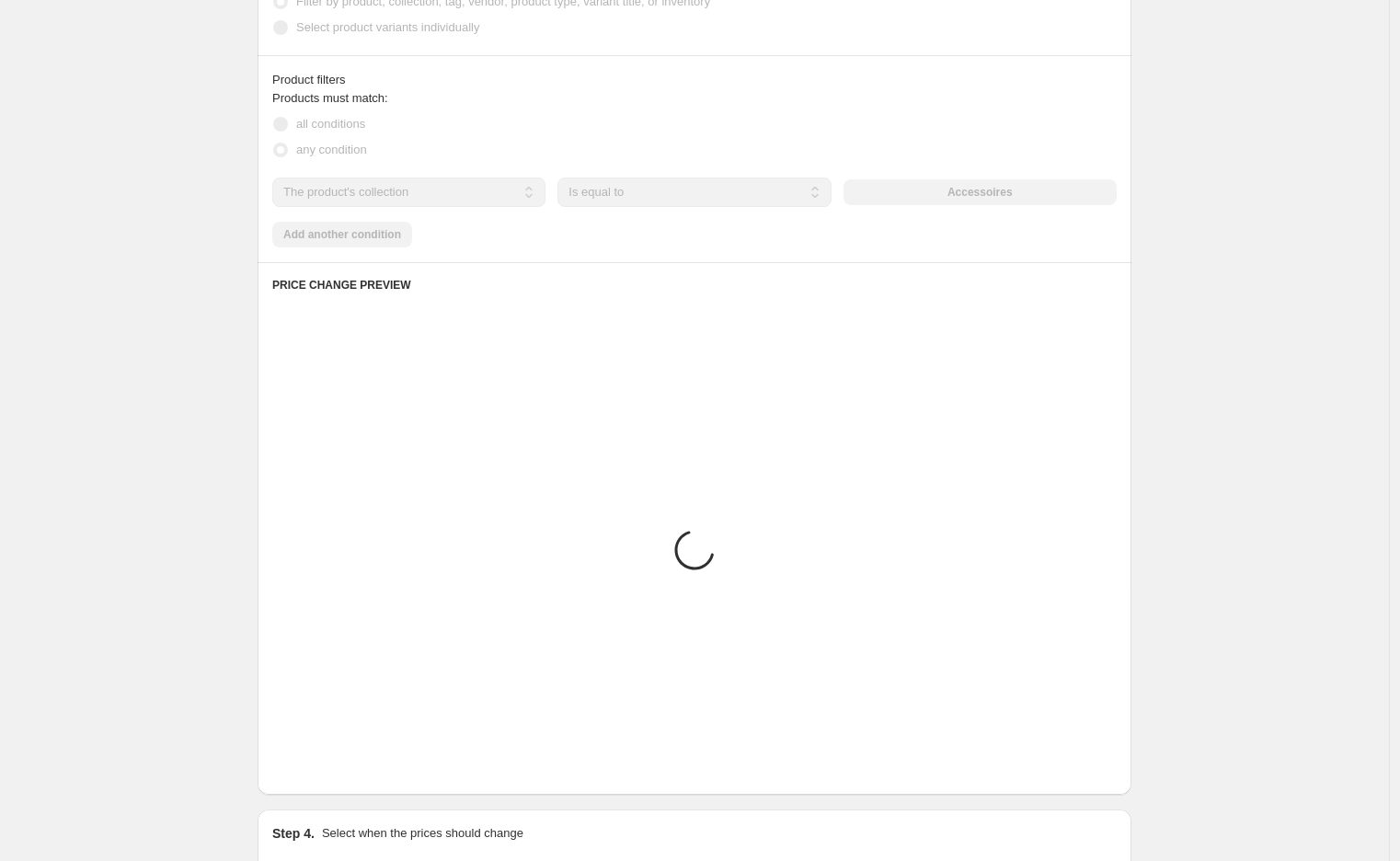
scroll to position [991, 0]
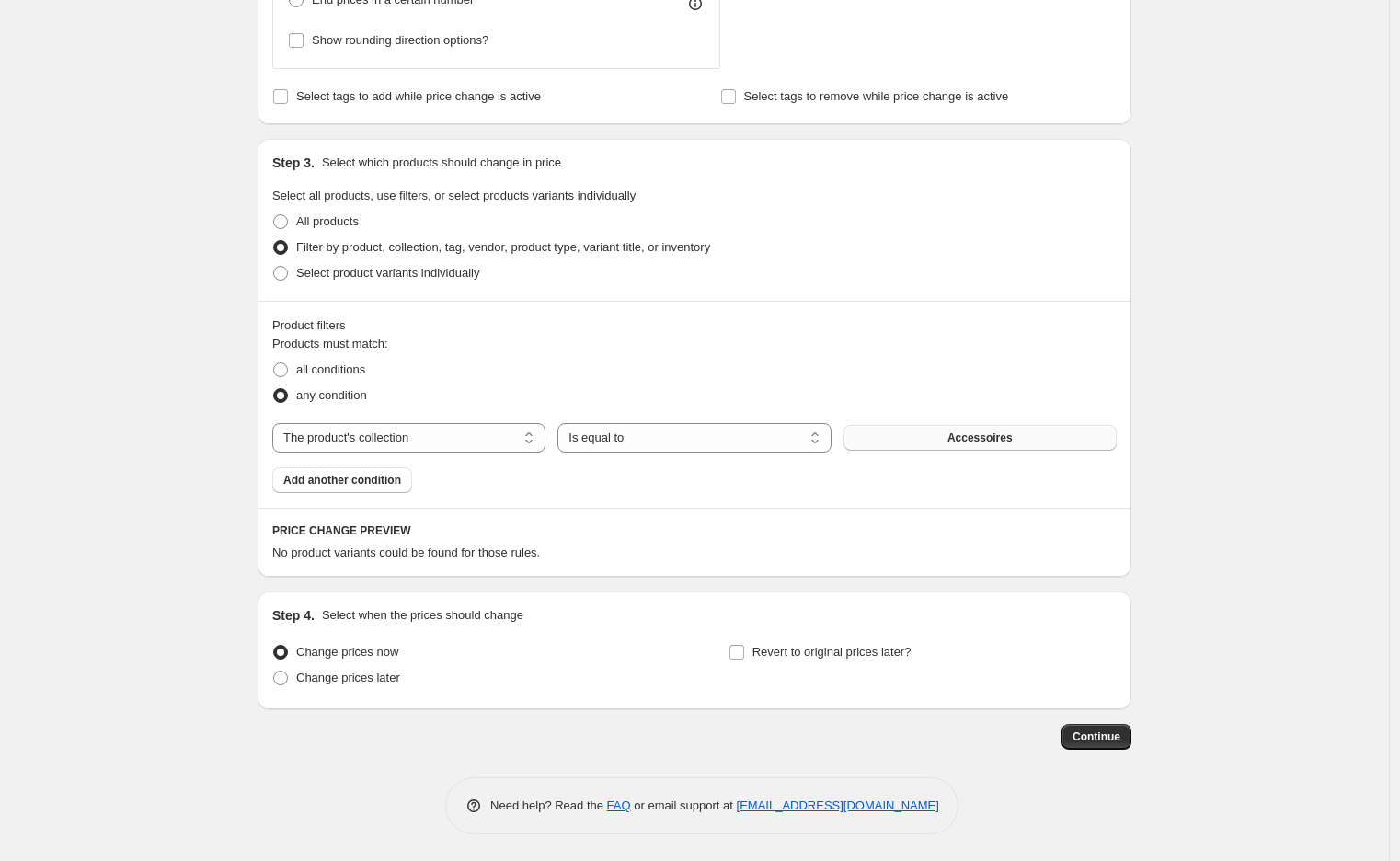
click at [872, 428] on button "Accessoires" at bounding box center [980, 438] width 273 height 26
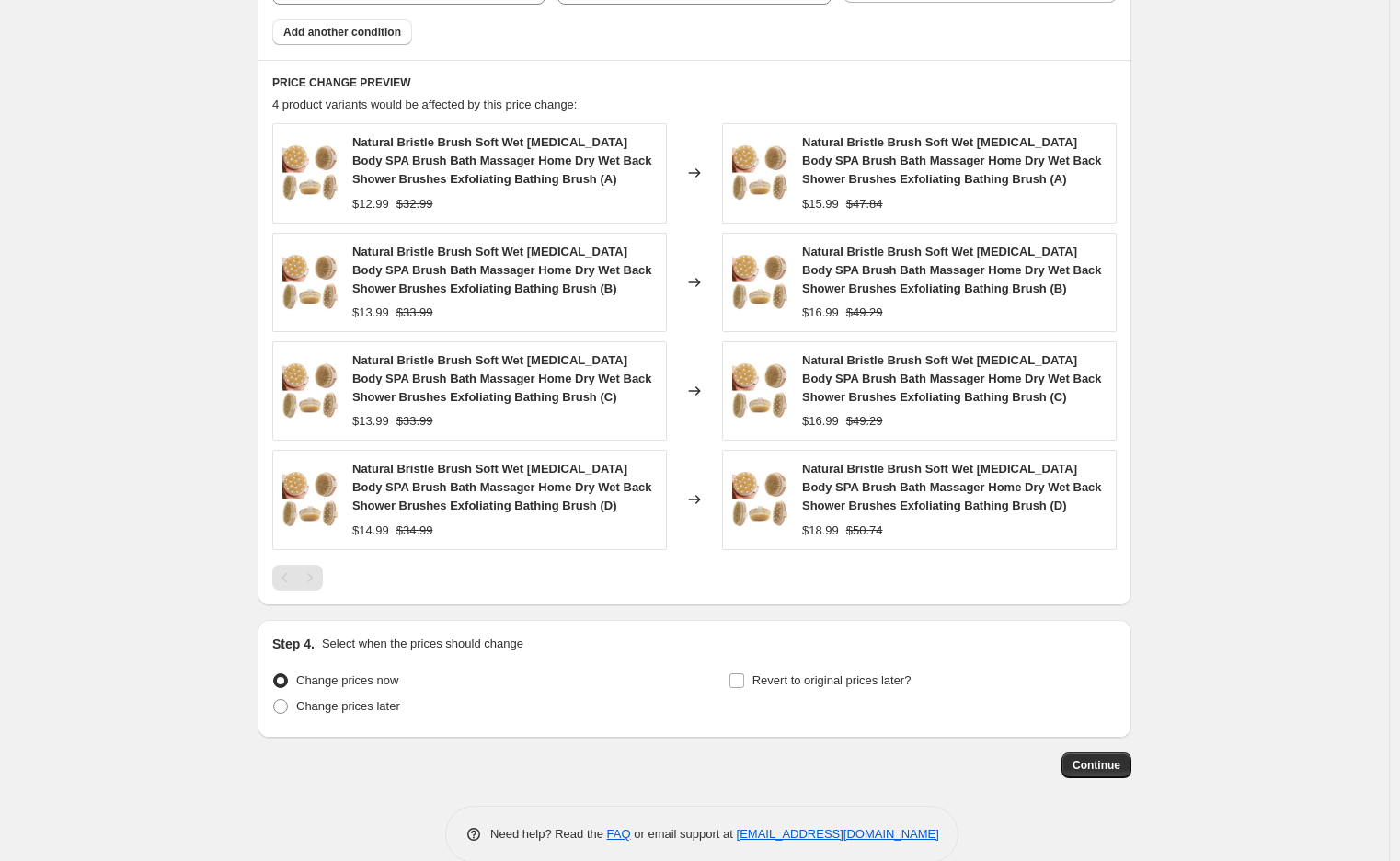
scroll to position [1467, 0]
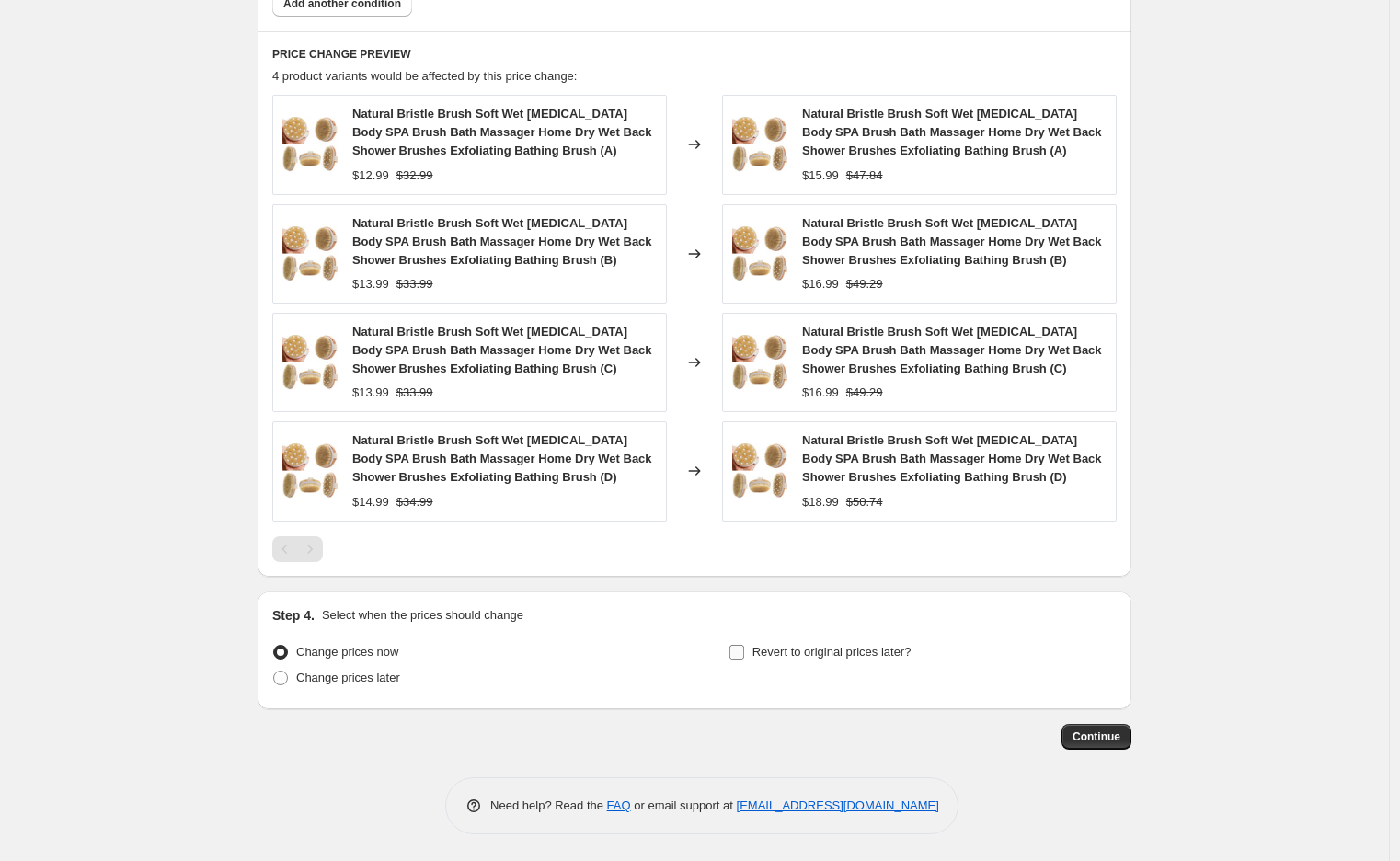
click at [744, 651] on input "Revert to original prices later?" at bounding box center [737, 651] width 15 height 15
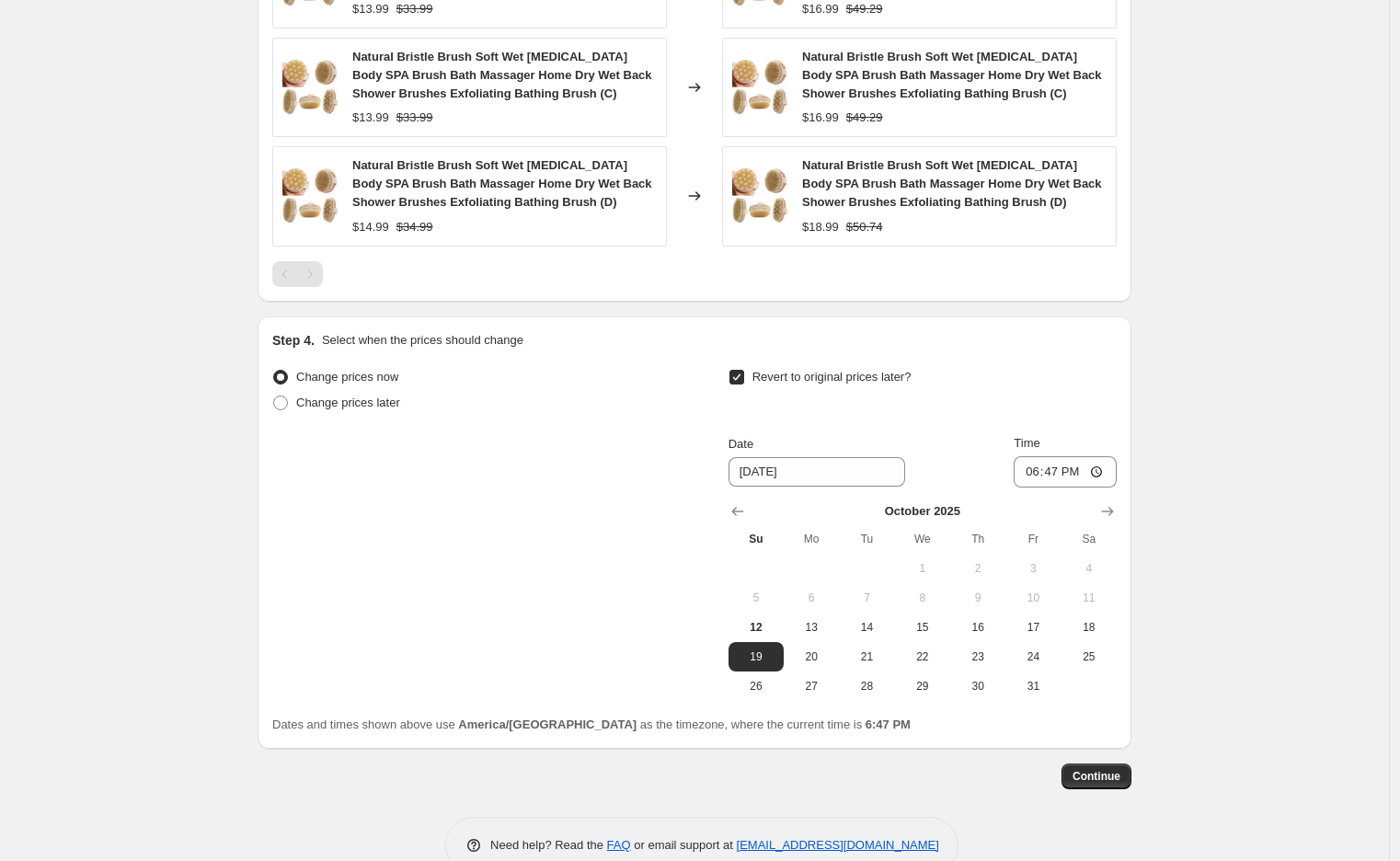
scroll to position [1782, 0]
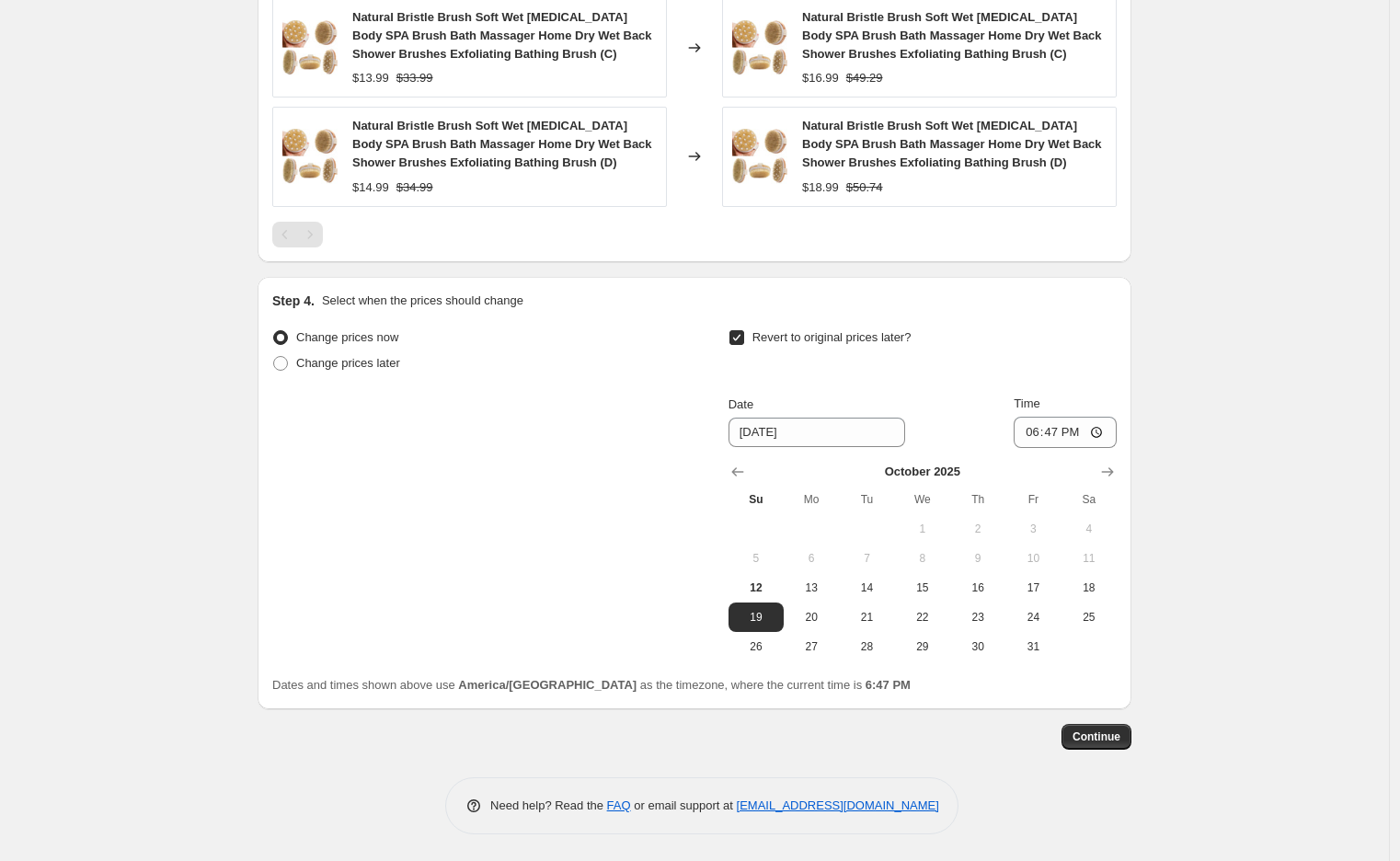
click at [741, 333] on input "Revert to original prices later?" at bounding box center [737, 337] width 15 height 15
checkbox input "false"
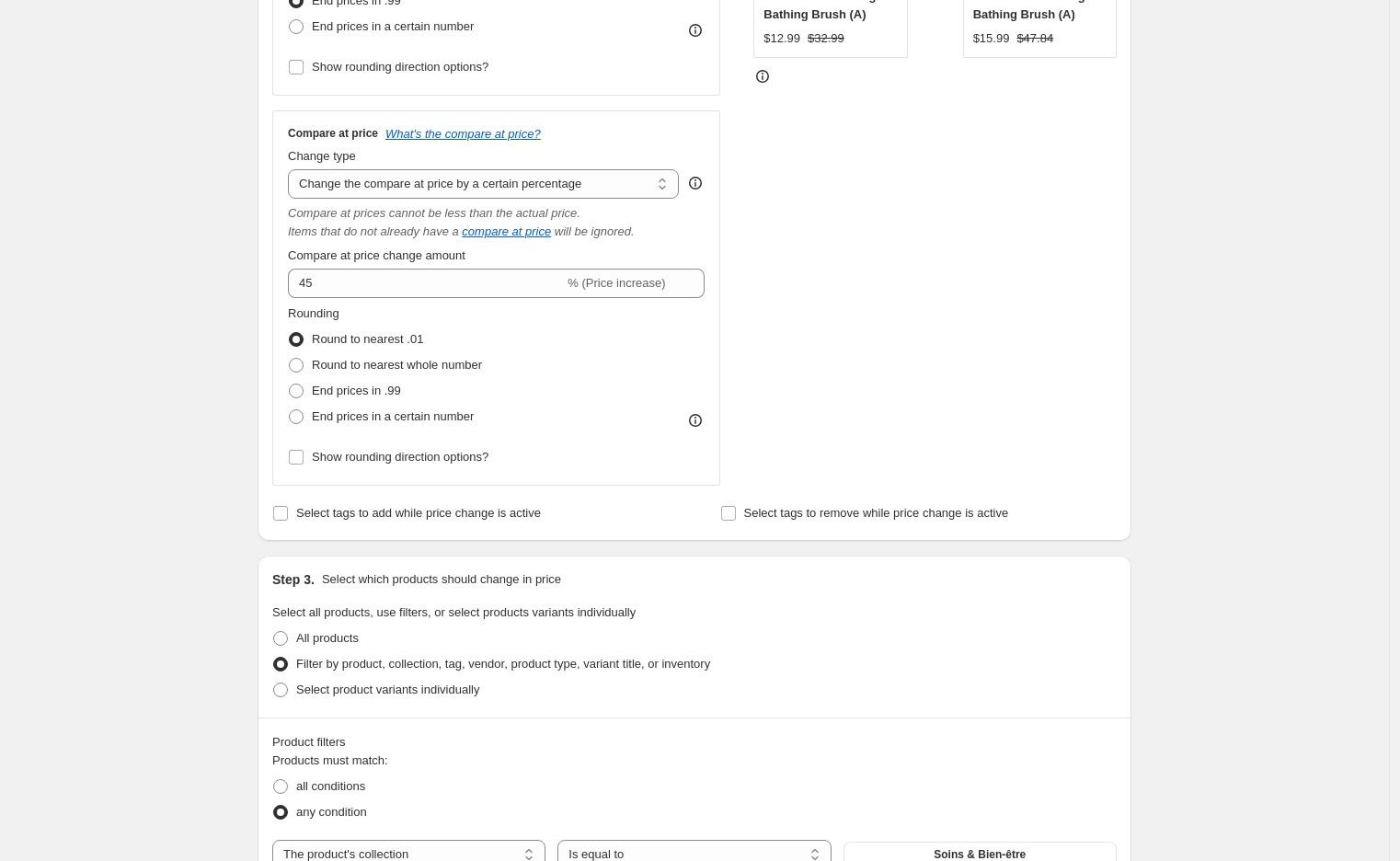
scroll to position [573, 0]
click at [331, 283] on input "45" at bounding box center [425, 285] width 276 height 30
paste input "50"
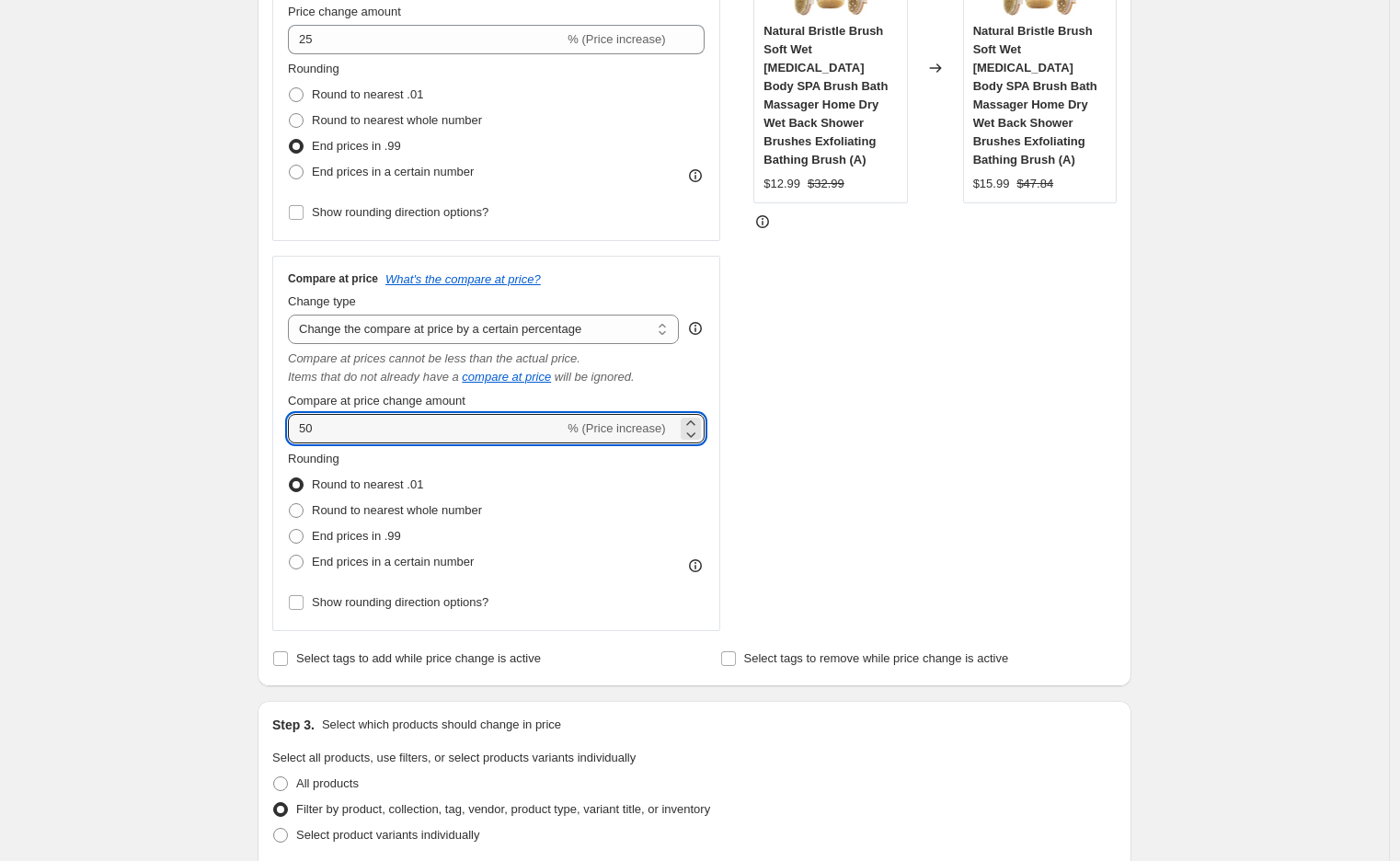
scroll to position [428, 0]
type input "50"
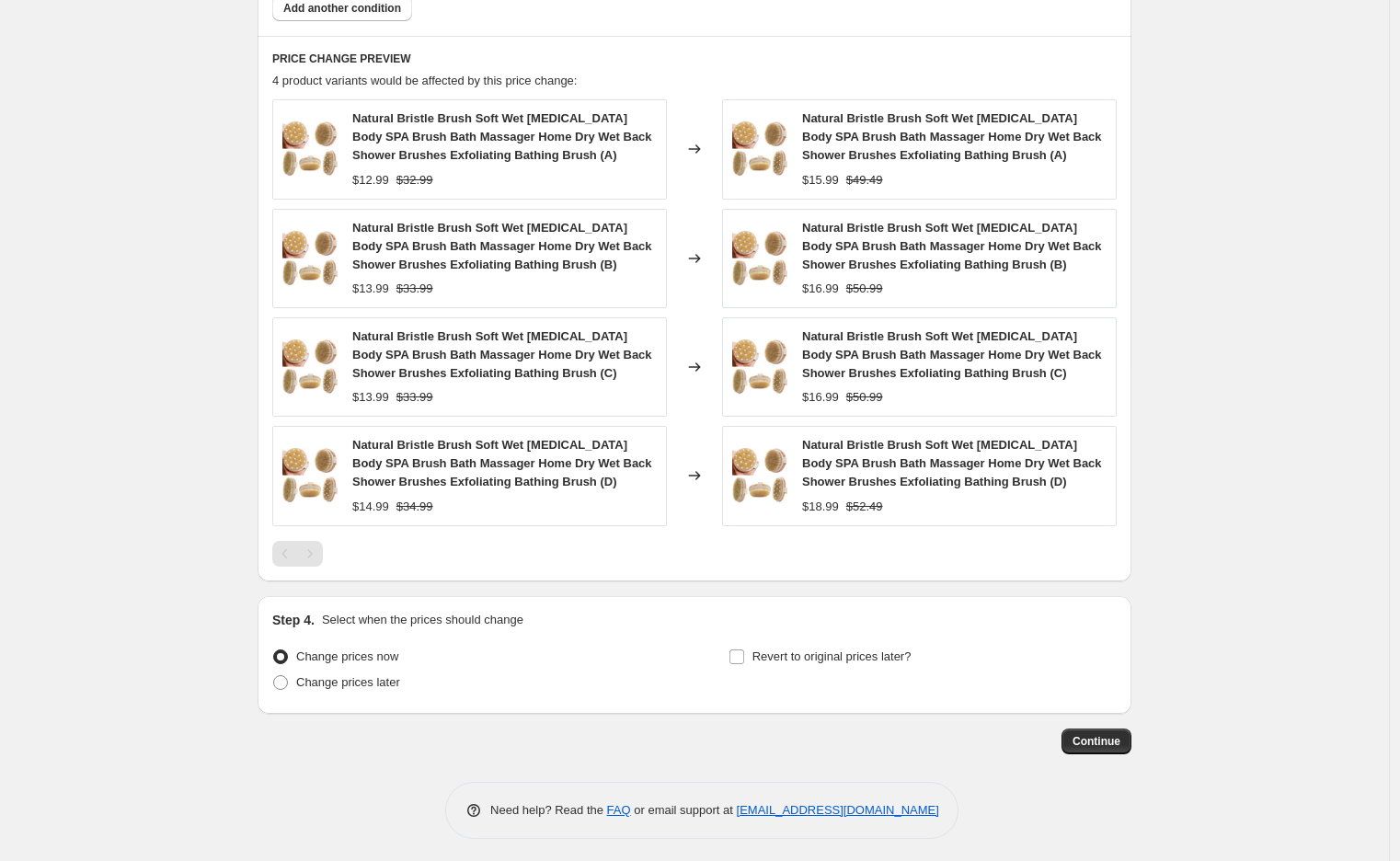
scroll to position [1467, 0]
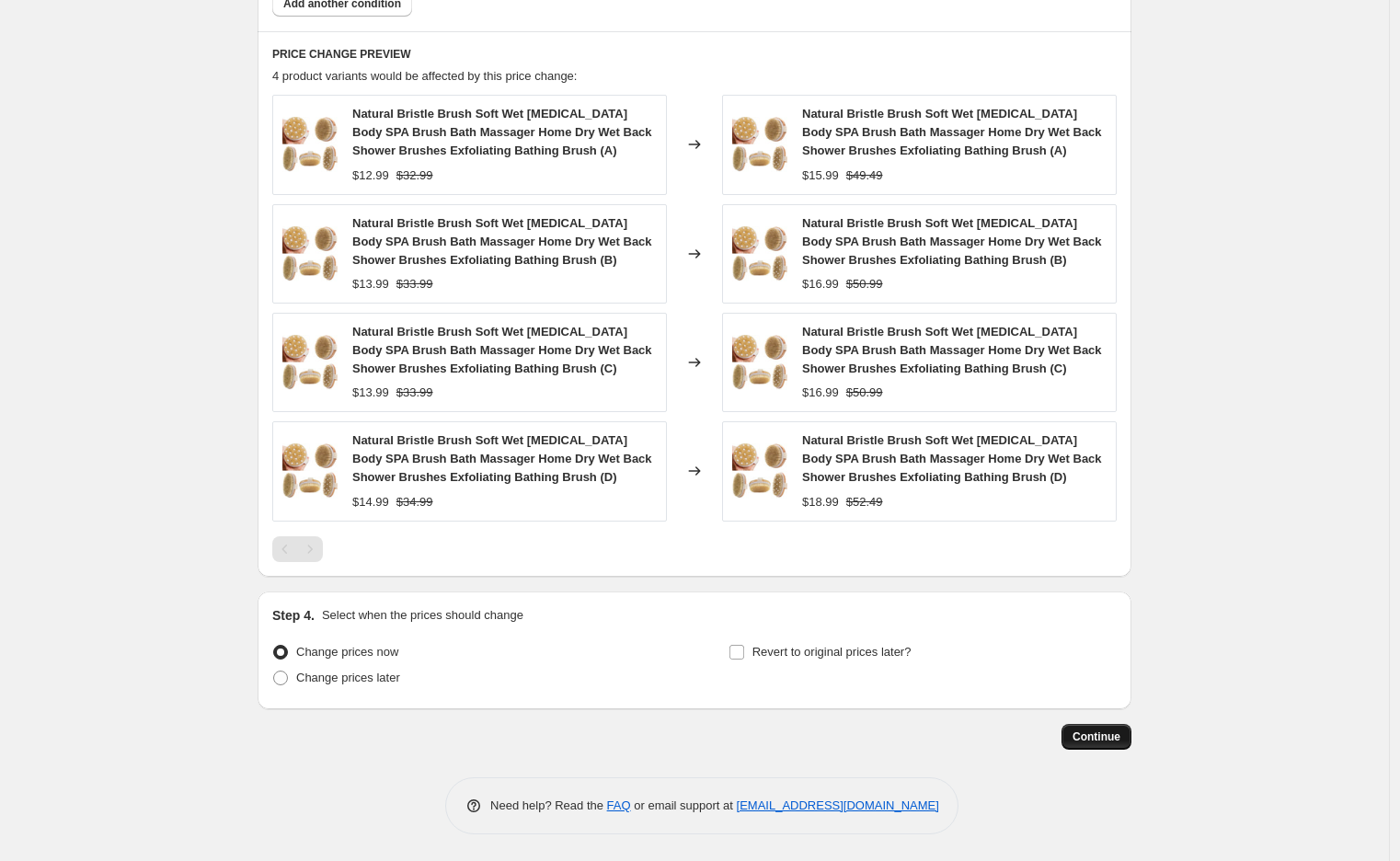
click at [1093, 732] on span "Continue" at bounding box center [1095, 736] width 47 height 15
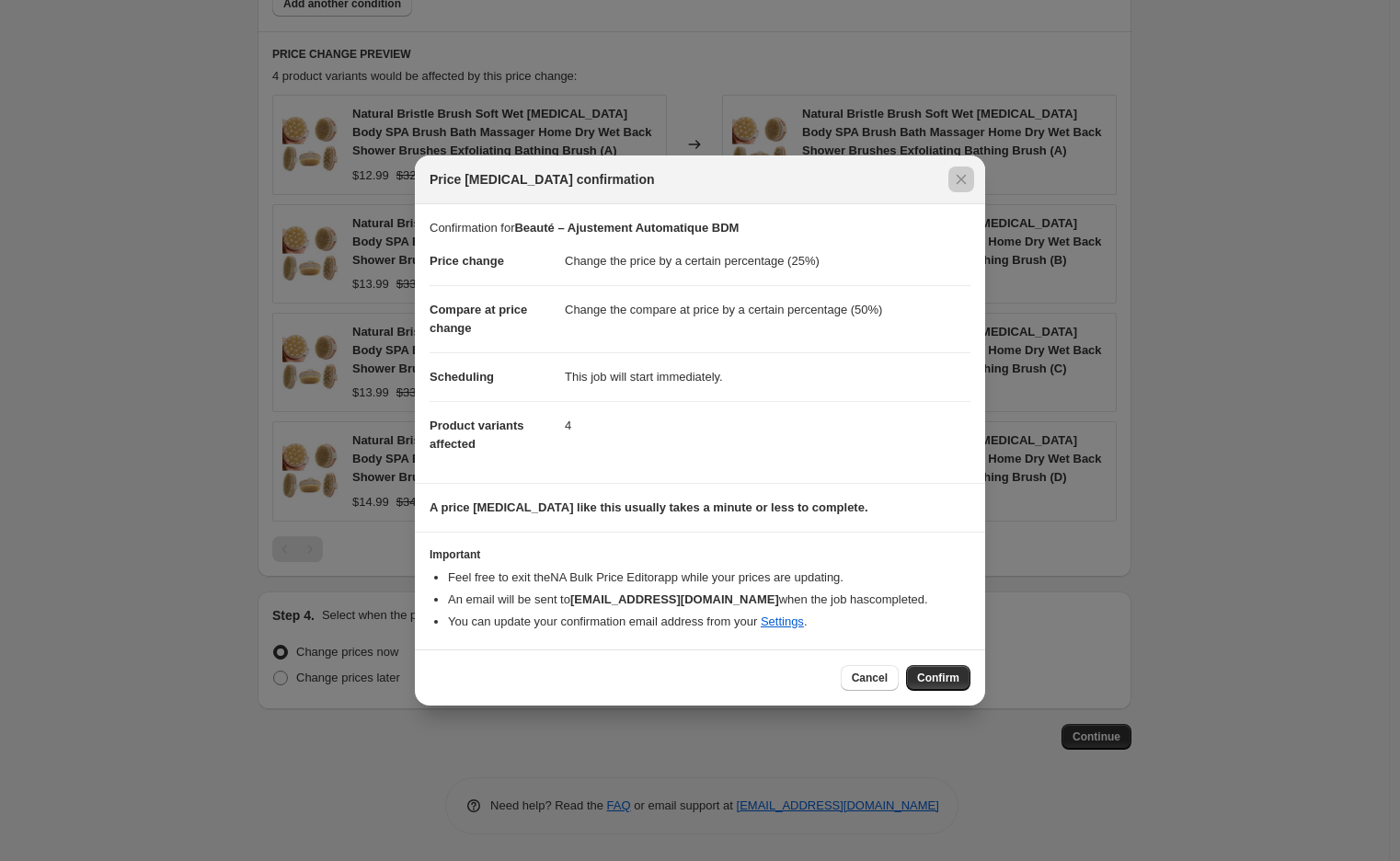
click at [1208, 115] on div at bounding box center [700, 430] width 1400 height 861
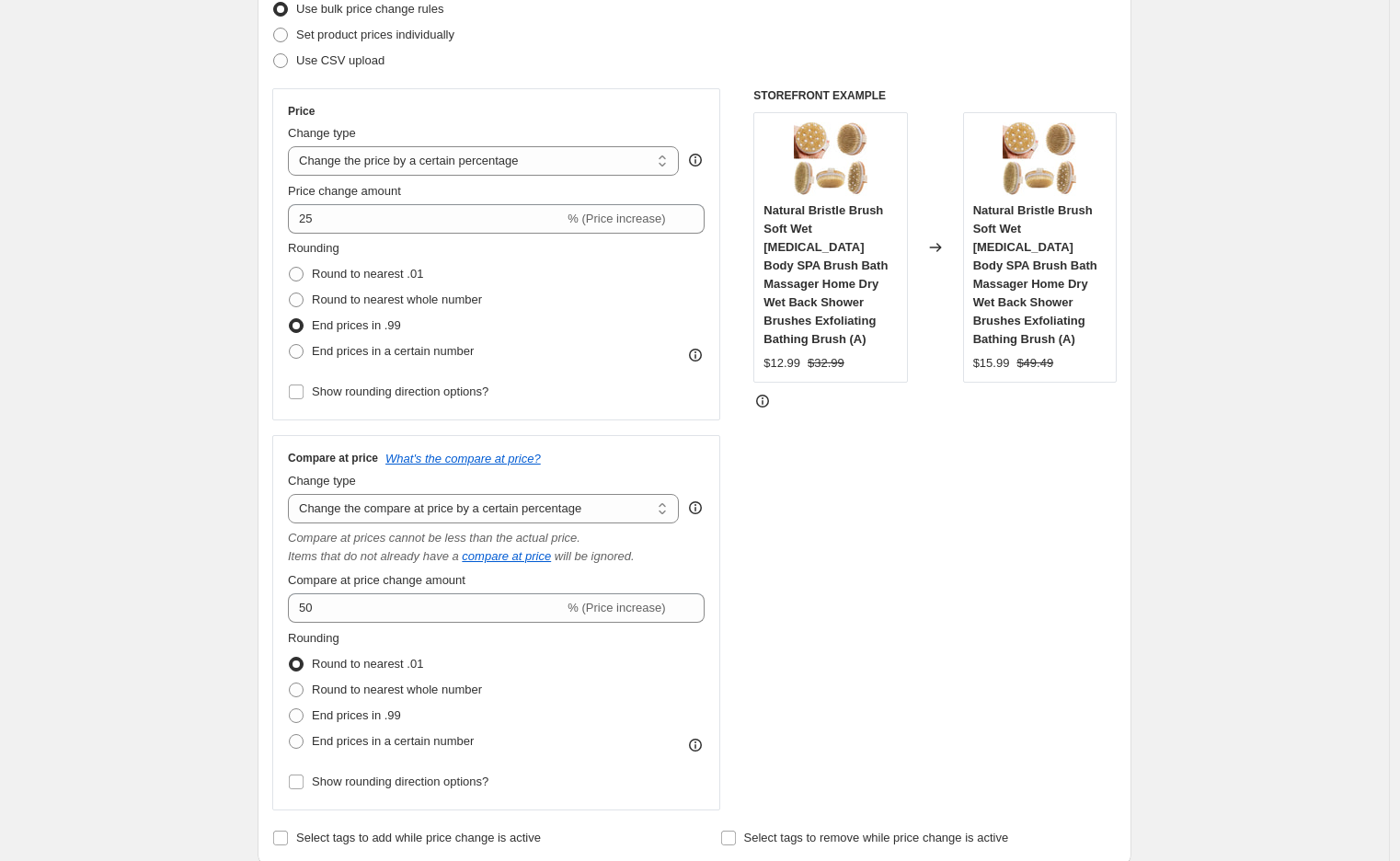
scroll to position [227, 0]
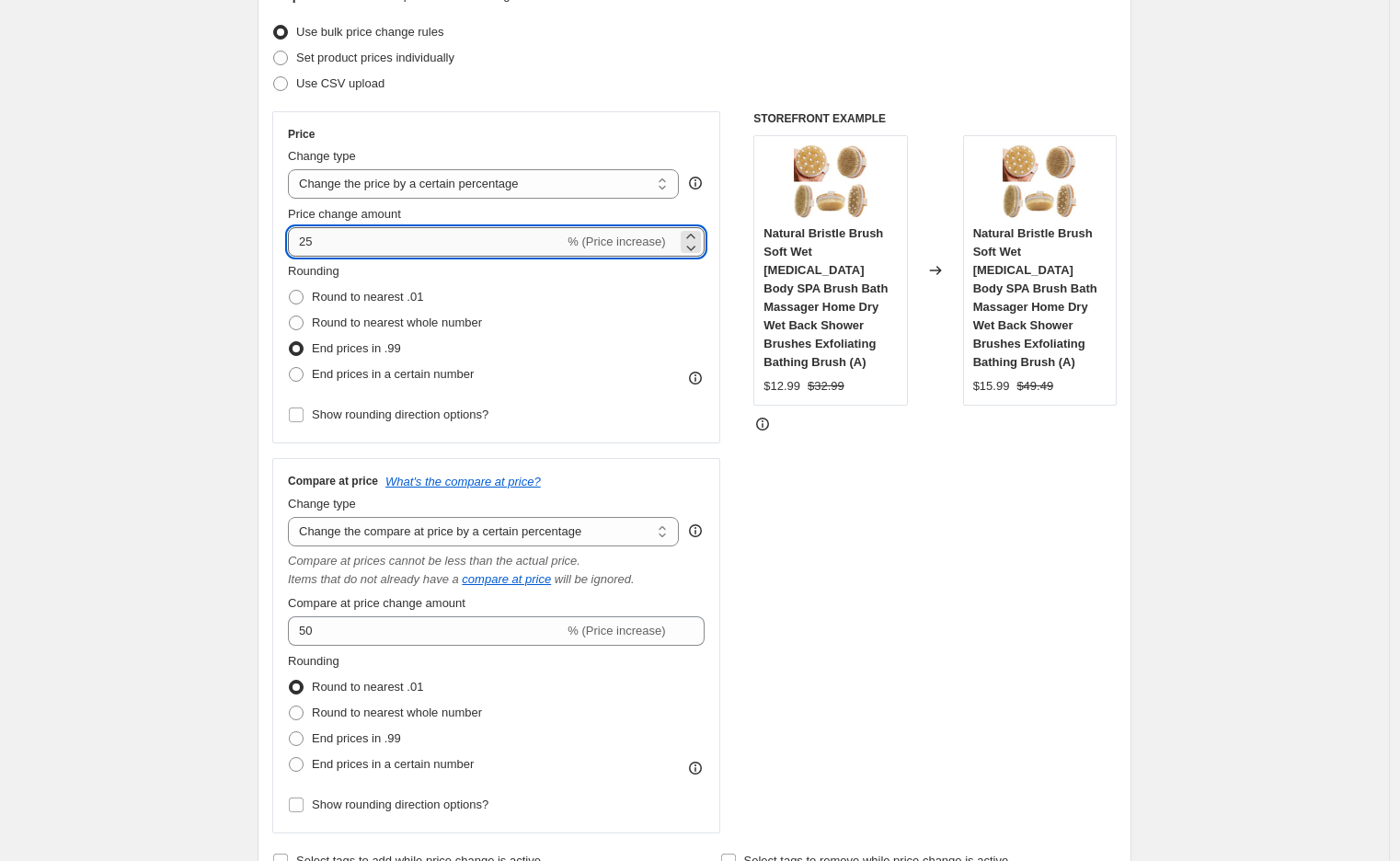
click at [380, 241] on input "25" at bounding box center [425, 242] width 276 height 30
drag, startPoint x: 332, startPoint y: 238, endPoint x: 289, endPoint y: 241, distance: 43.1
click at [289, 241] on div "Price Change type Change the price to a certain amount Change the price by a ce…" at bounding box center [495, 278] width 448 height 332
type input "40"
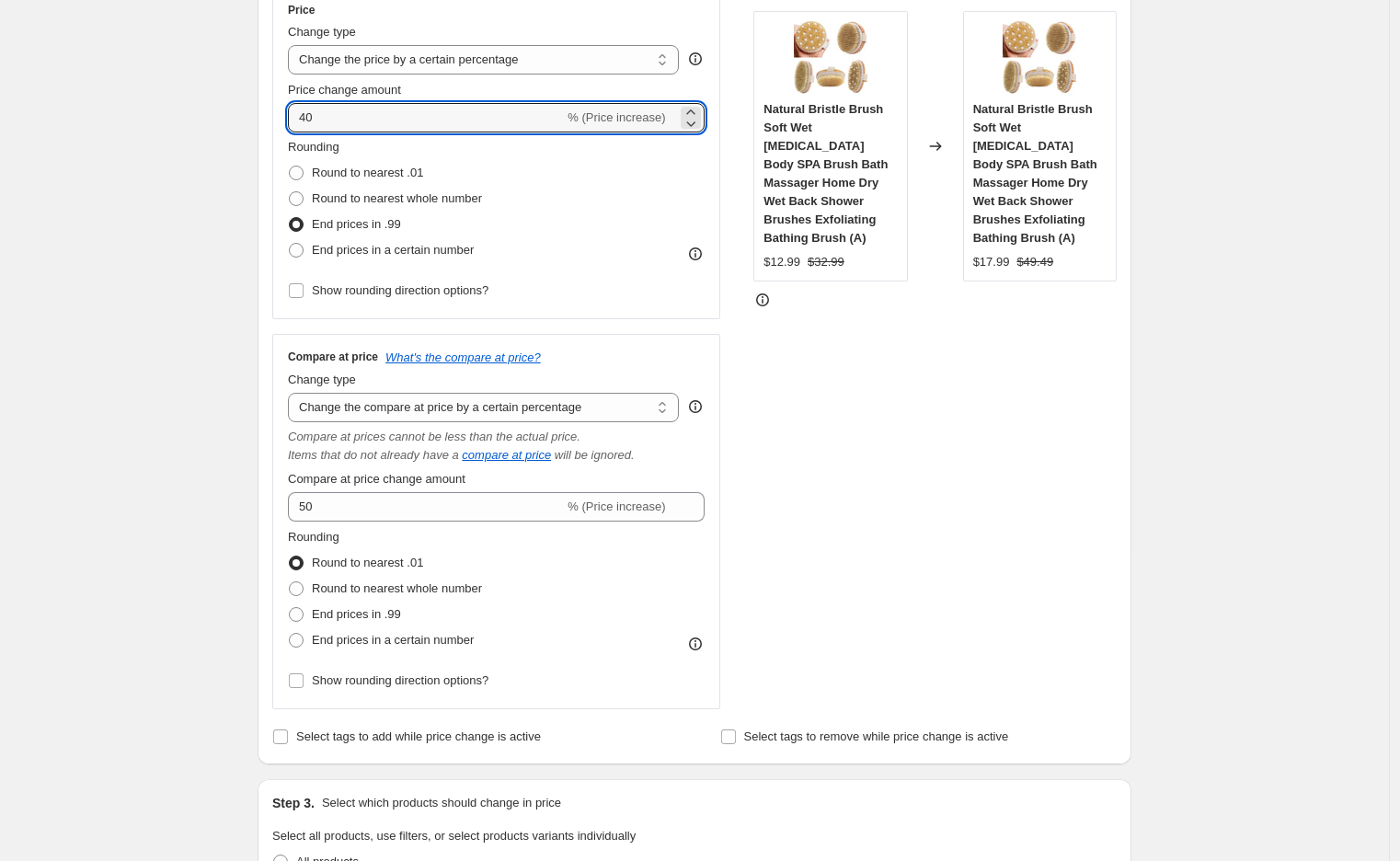
scroll to position [387, 0]
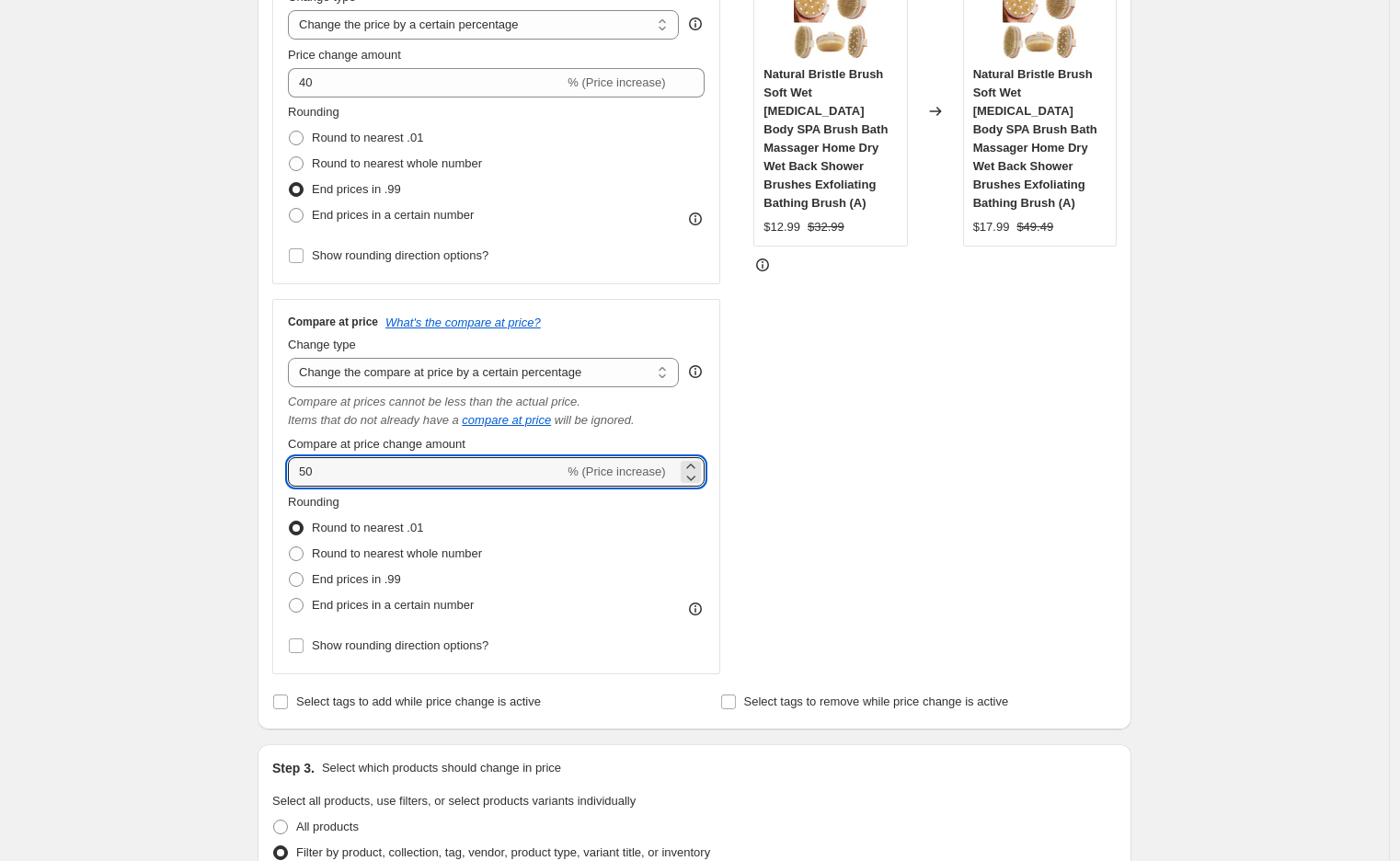
drag, startPoint x: 332, startPoint y: 471, endPoint x: 290, endPoint y: 465, distance: 42.4
click at [290, 465] on div "Compare at price What's the compare at price? Change type Change the compare at…" at bounding box center [495, 485] width 448 height 375
type input "60"
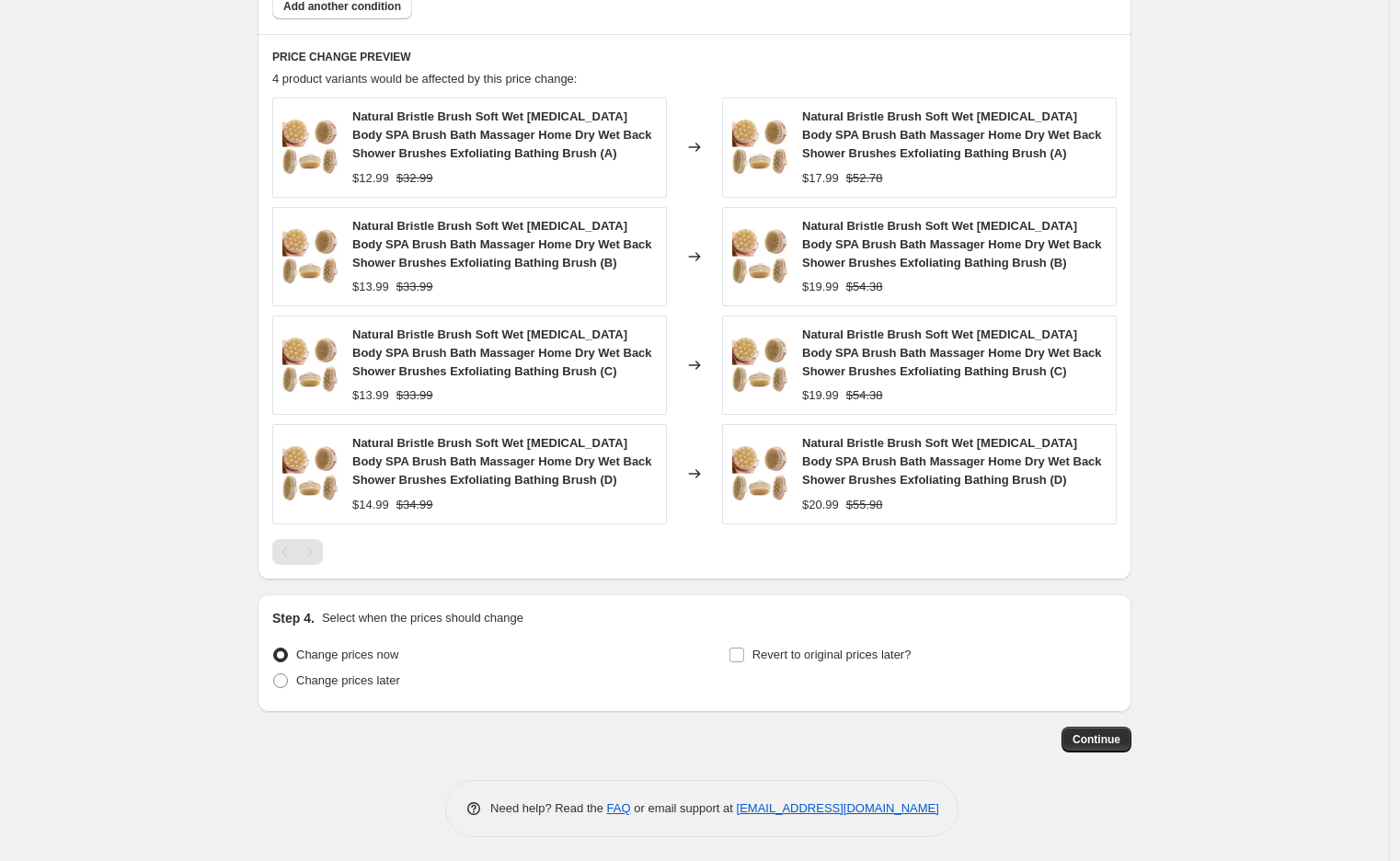
scroll to position [1467, 0]
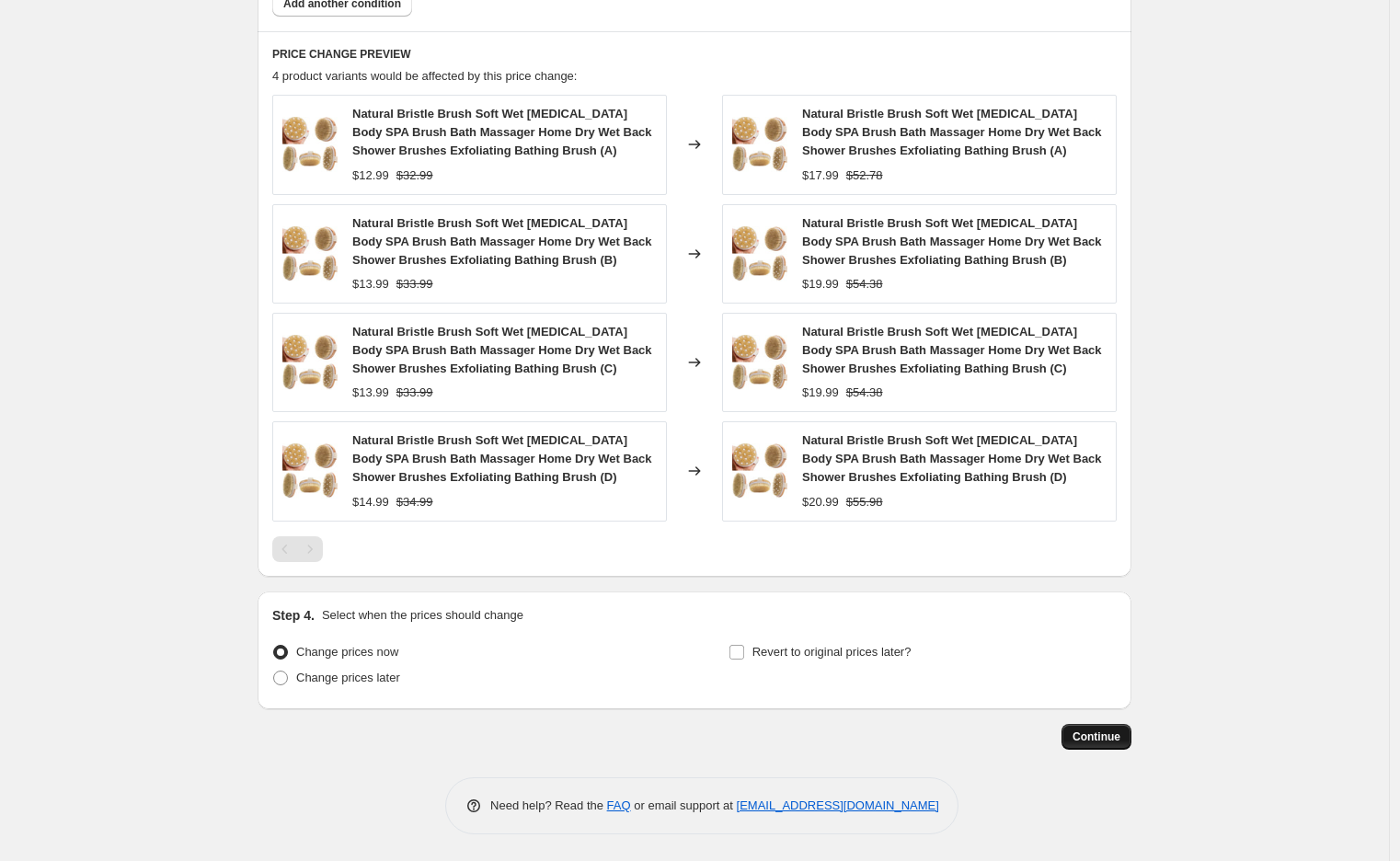
click at [1099, 733] on span "Continue" at bounding box center [1095, 736] width 47 height 15
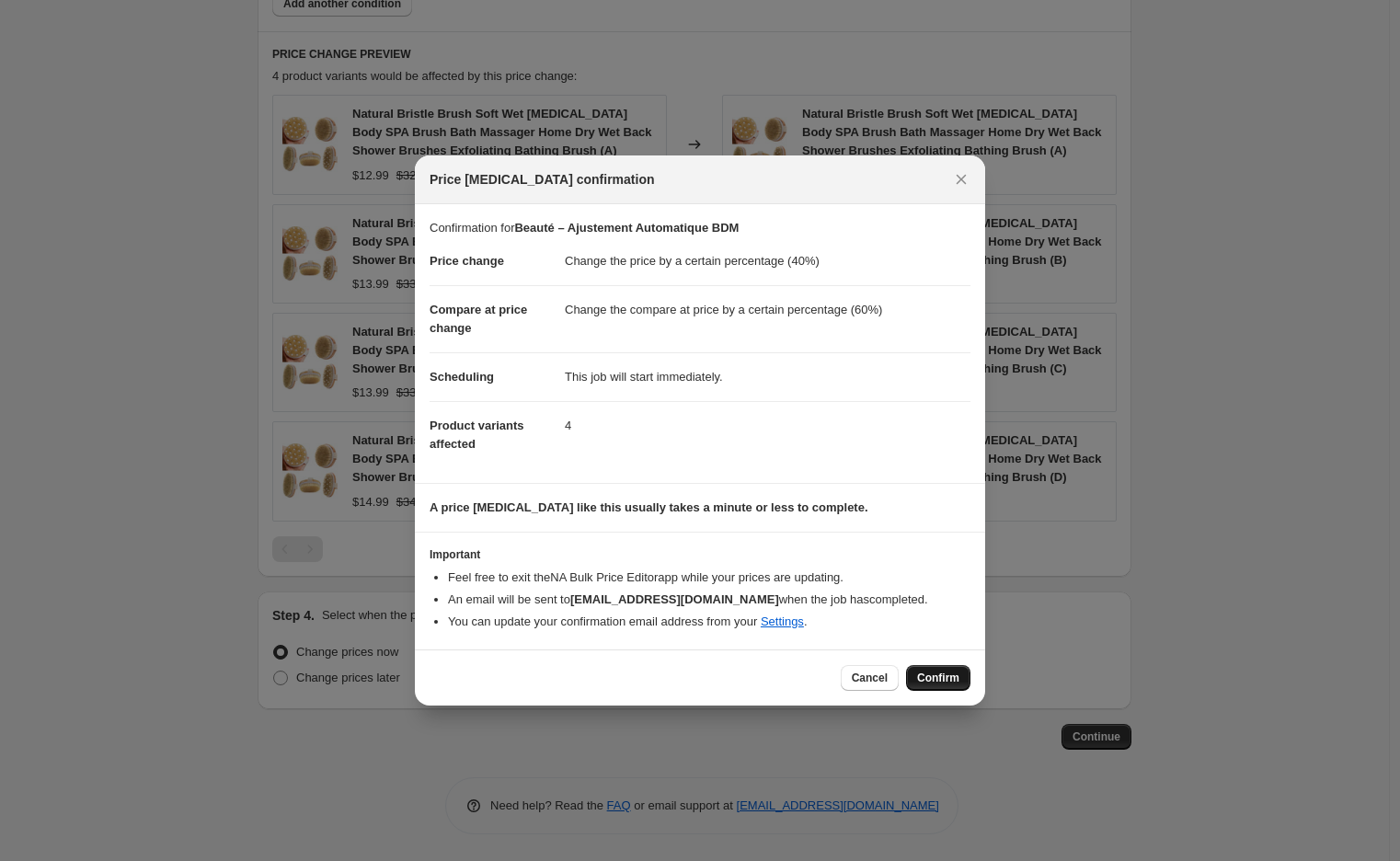
click at [920, 672] on span "Confirm" at bounding box center [937, 677] width 43 height 15
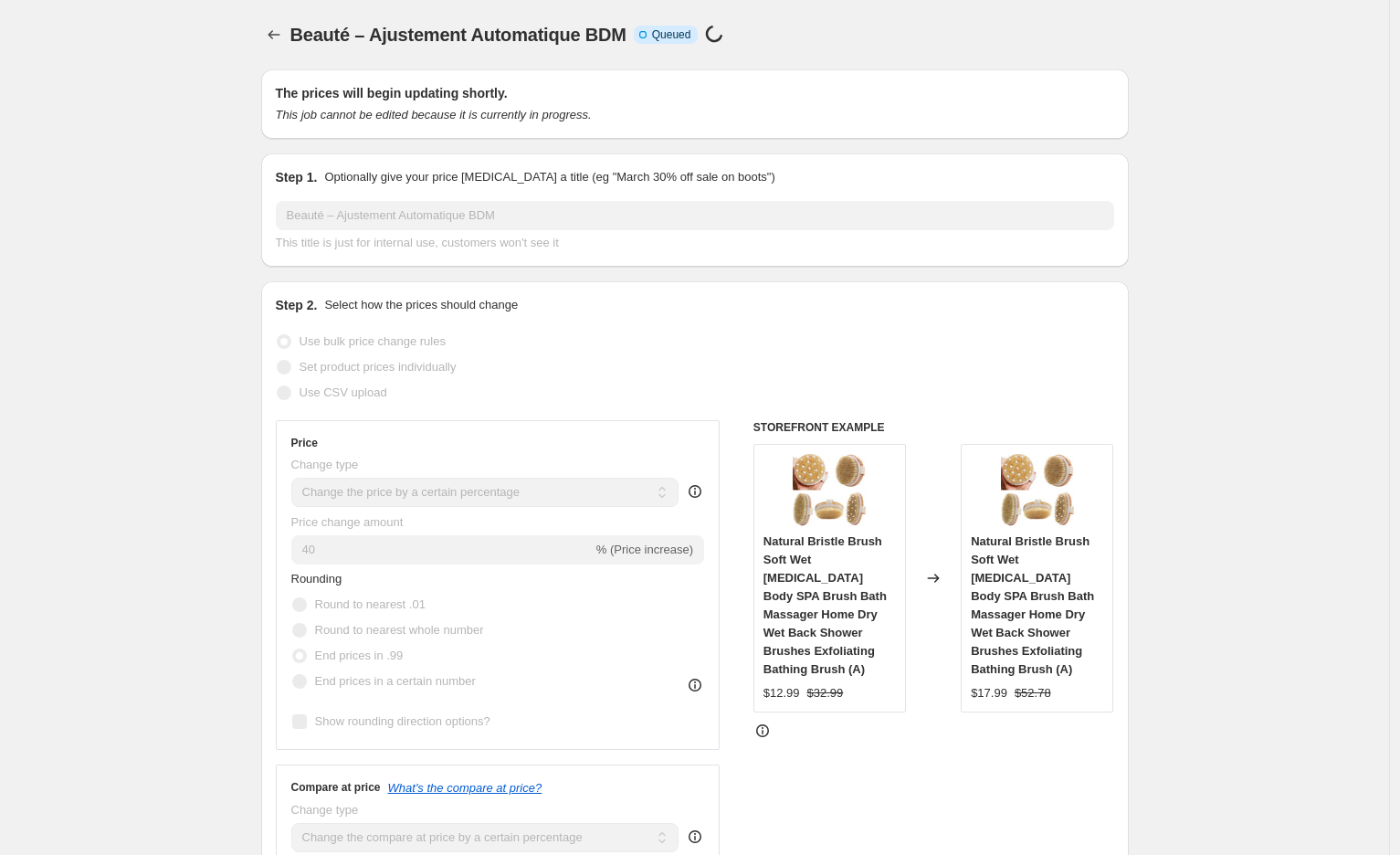
select select "percentage"
select select "collection"
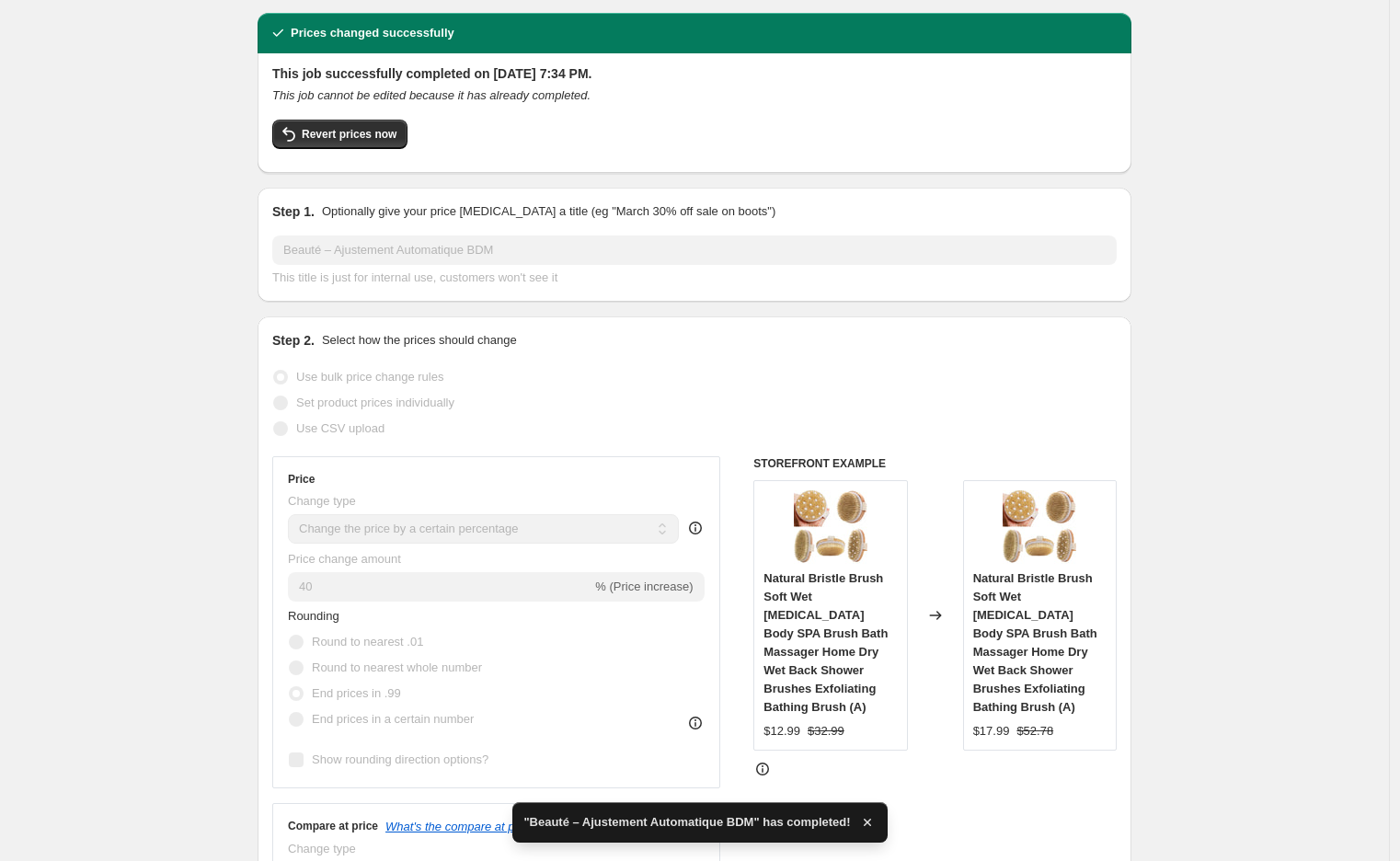
scroll to position [58, 0]
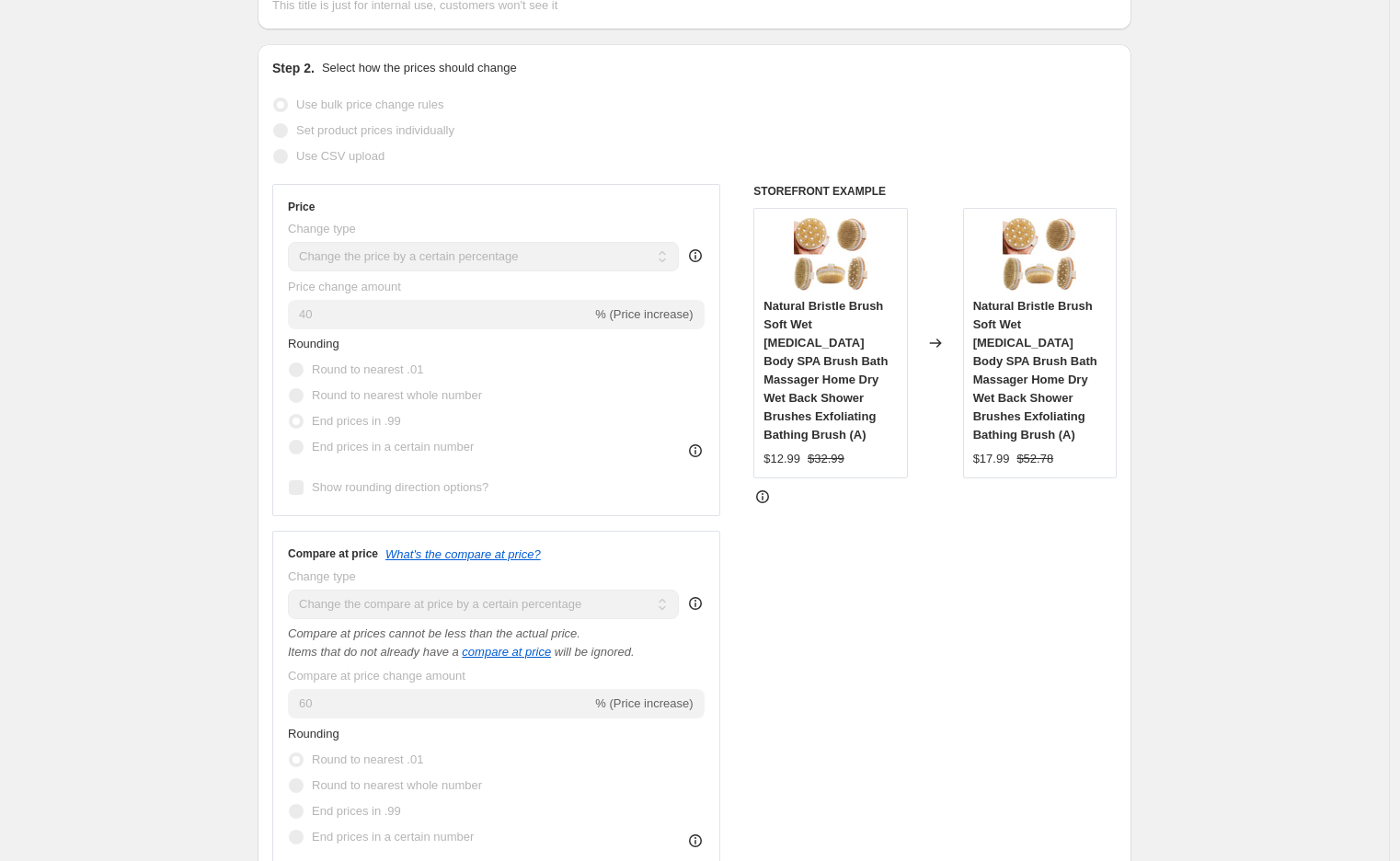
scroll to position [328, 0]
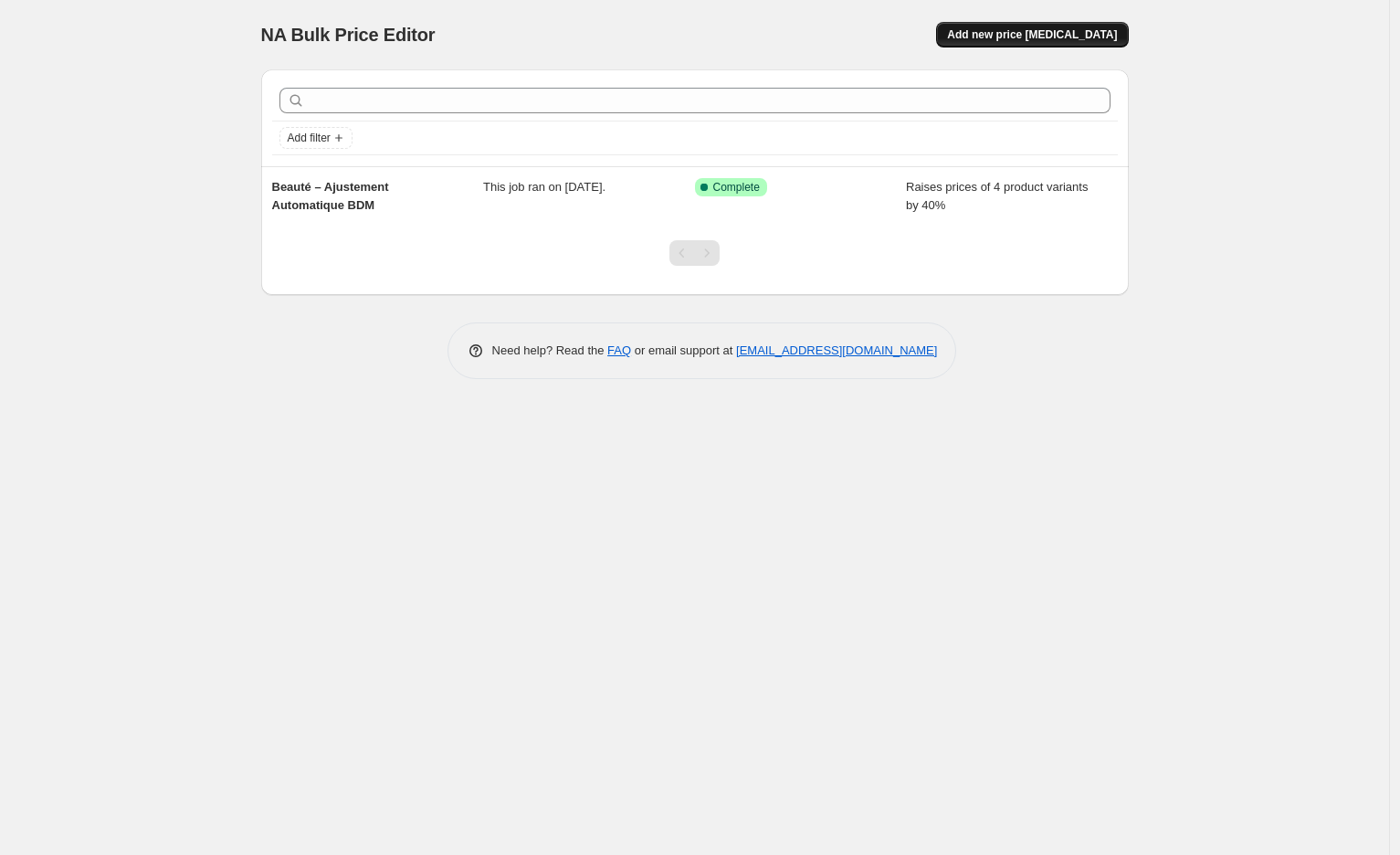
click at [1051, 29] on span "Add new price [MEDICAL_DATA]" at bounding box center [1032, 34] width 170 height 15
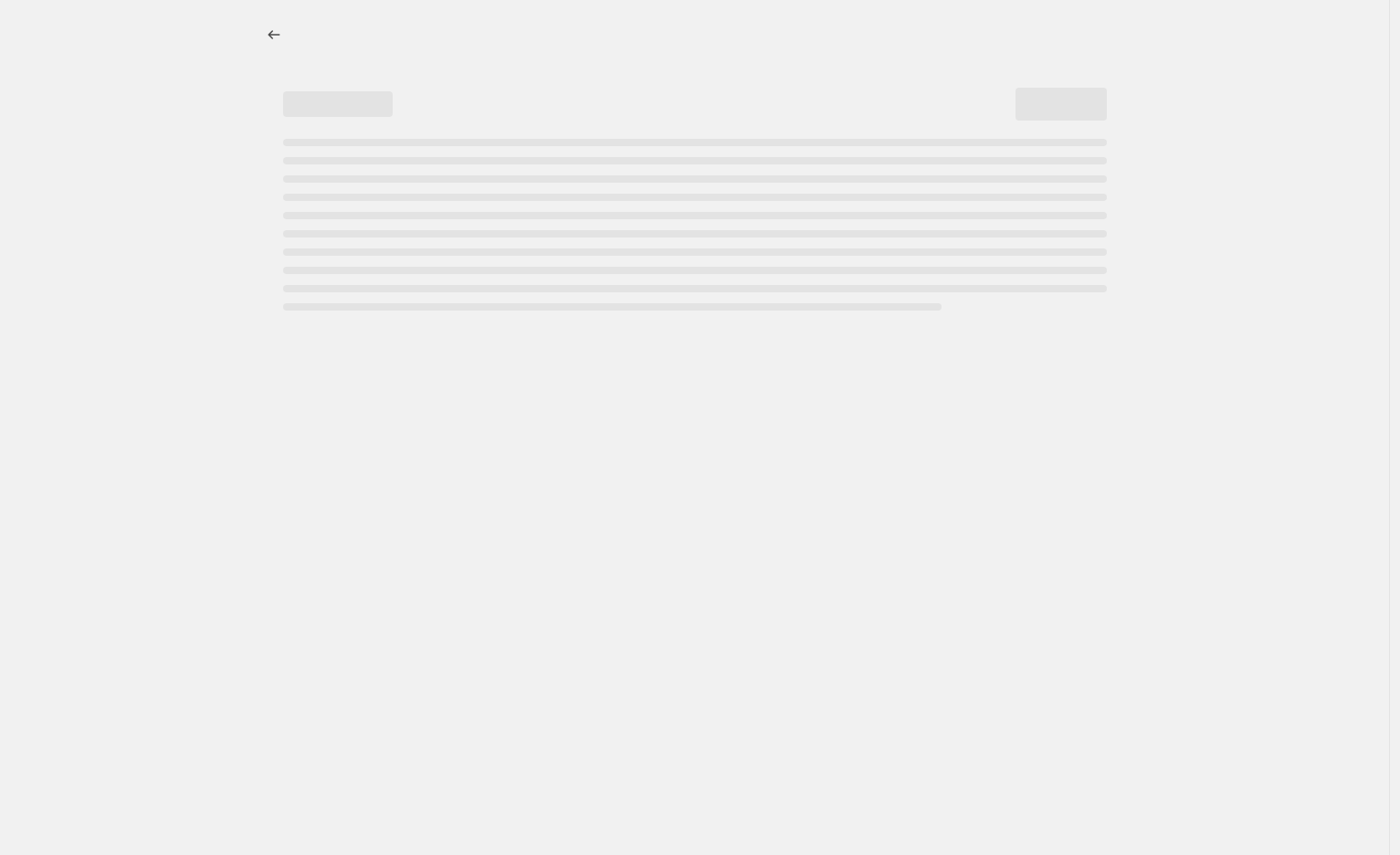
select select "percentage"
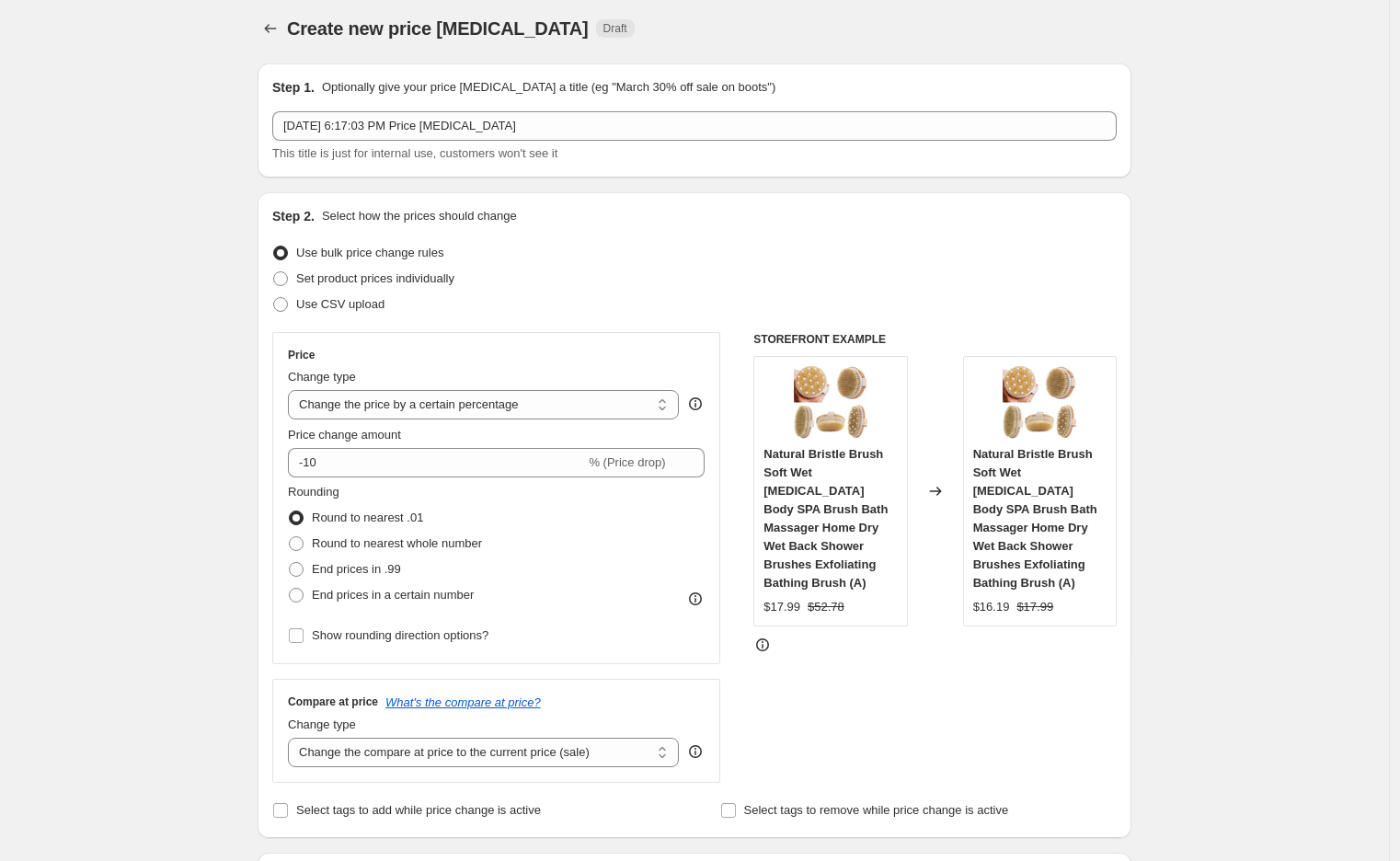
scroll to position [7, 0]
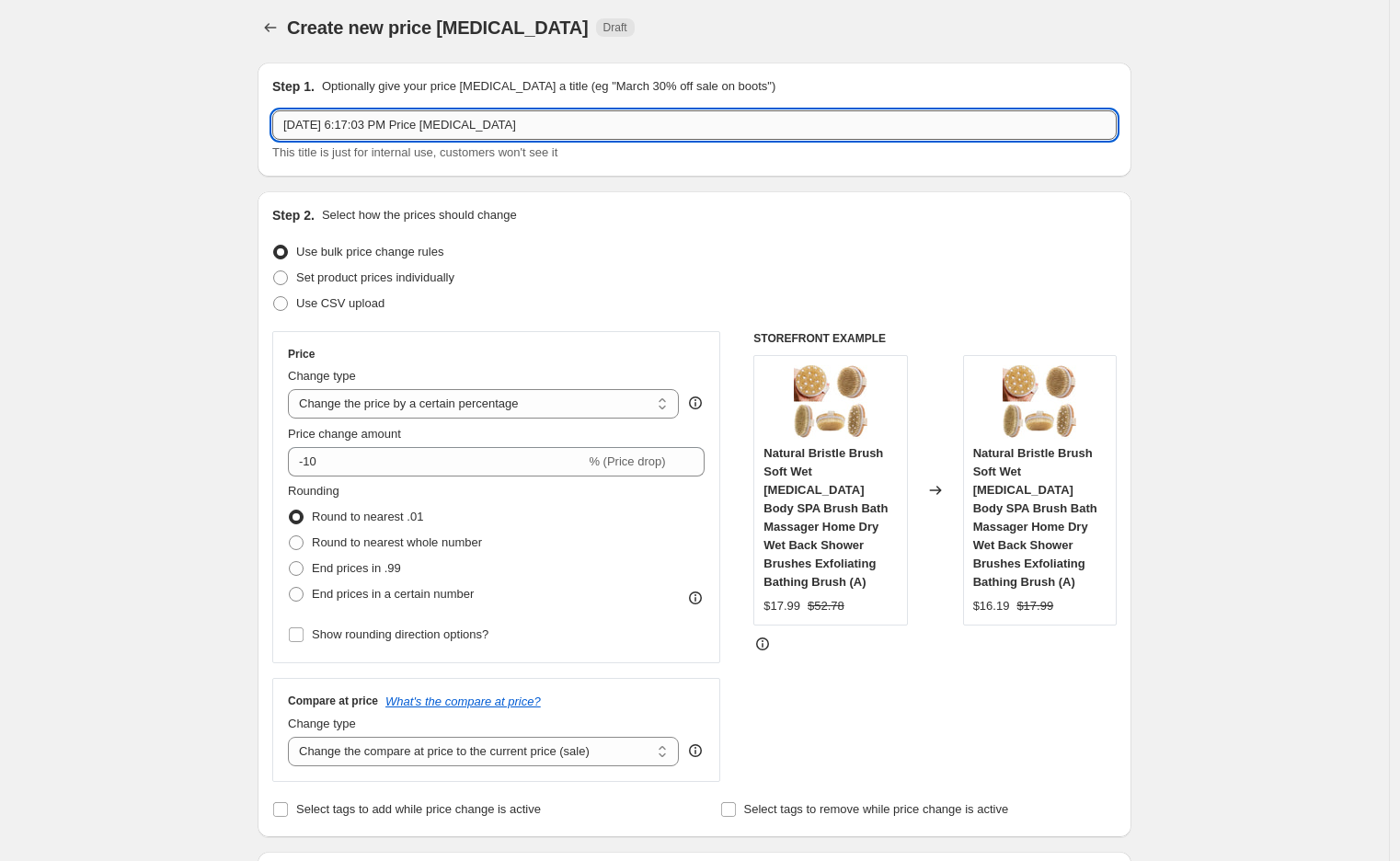
click at [612, 125] on input "[DATE] 6:17:03 PM Price [MEDICAL_DATA]" at bounding box center [694, 126] width 844 height 30
paste input "Beauté – Ajustement Automatique BDM"
type input "Beauté – Ajustement Automatique BDM"
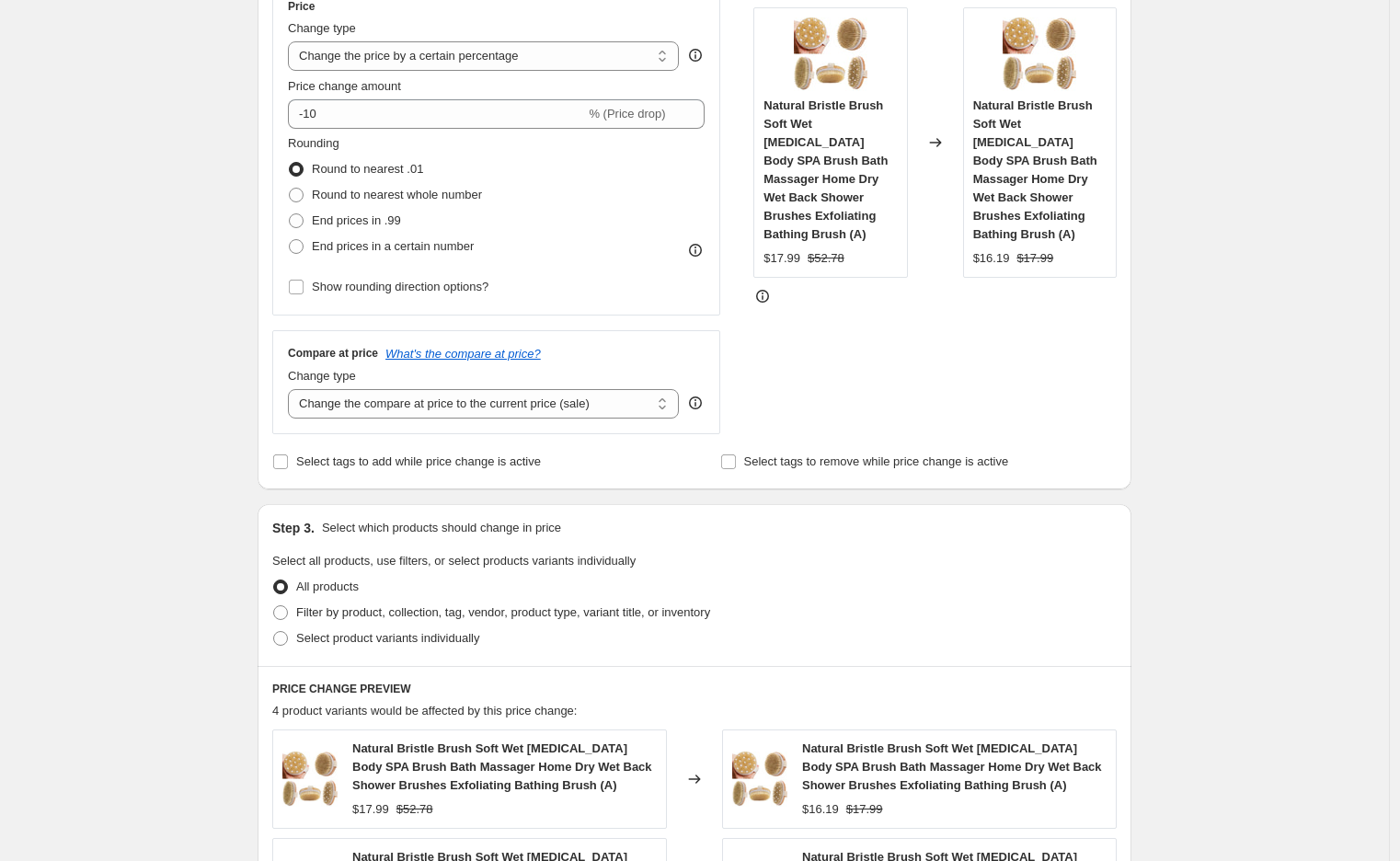
scroll to position [357, 0]
click at [304, 217] on span at bounding box center [296, 218] width 15 height 15
click at [290, 213] on input "End prices in .99" at bounding box center [289, 212] width 1 height 1
radio input "true"
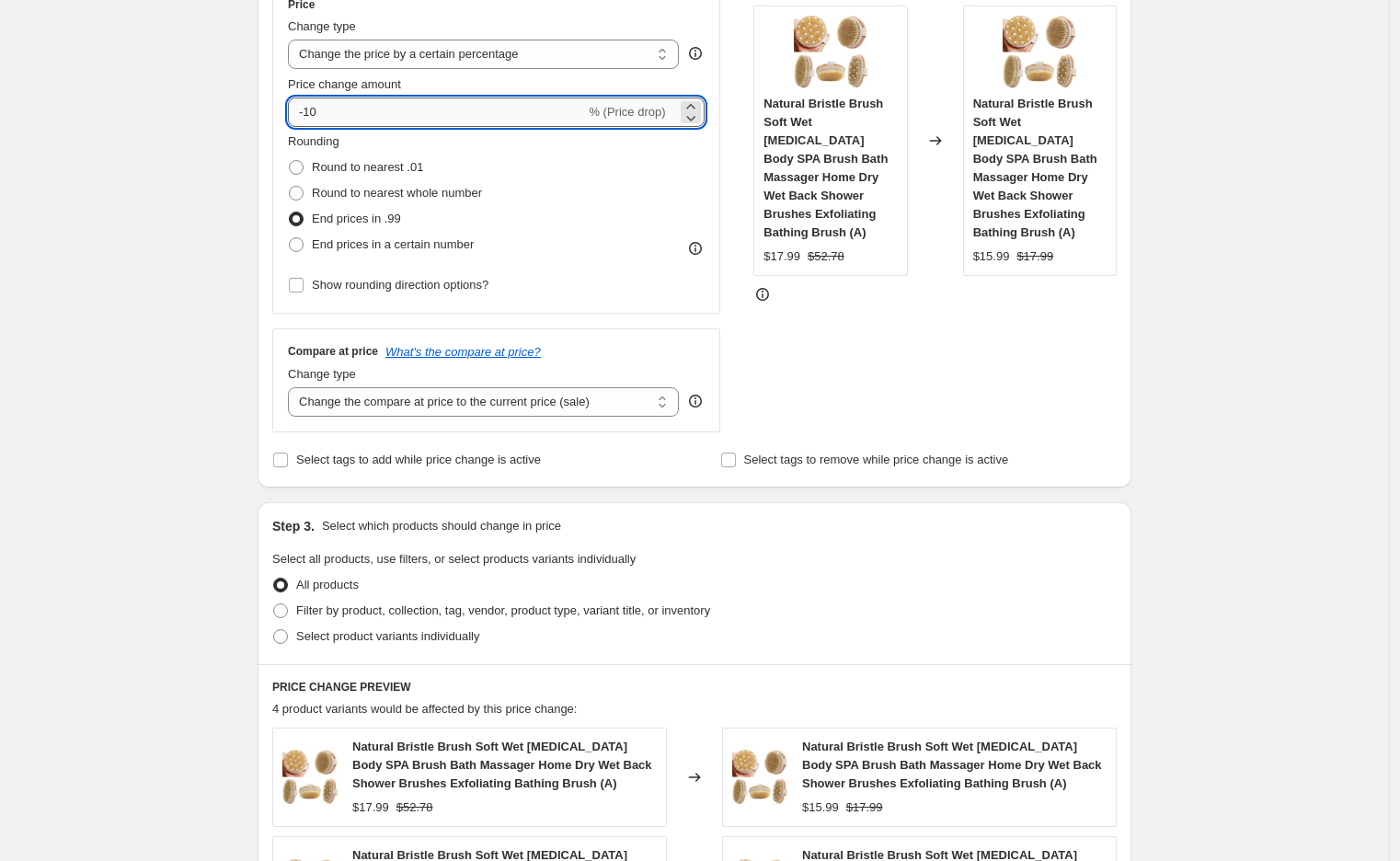
click at [372, 114] on input "-10" at bounding box center [436, 113] width 297 height 30
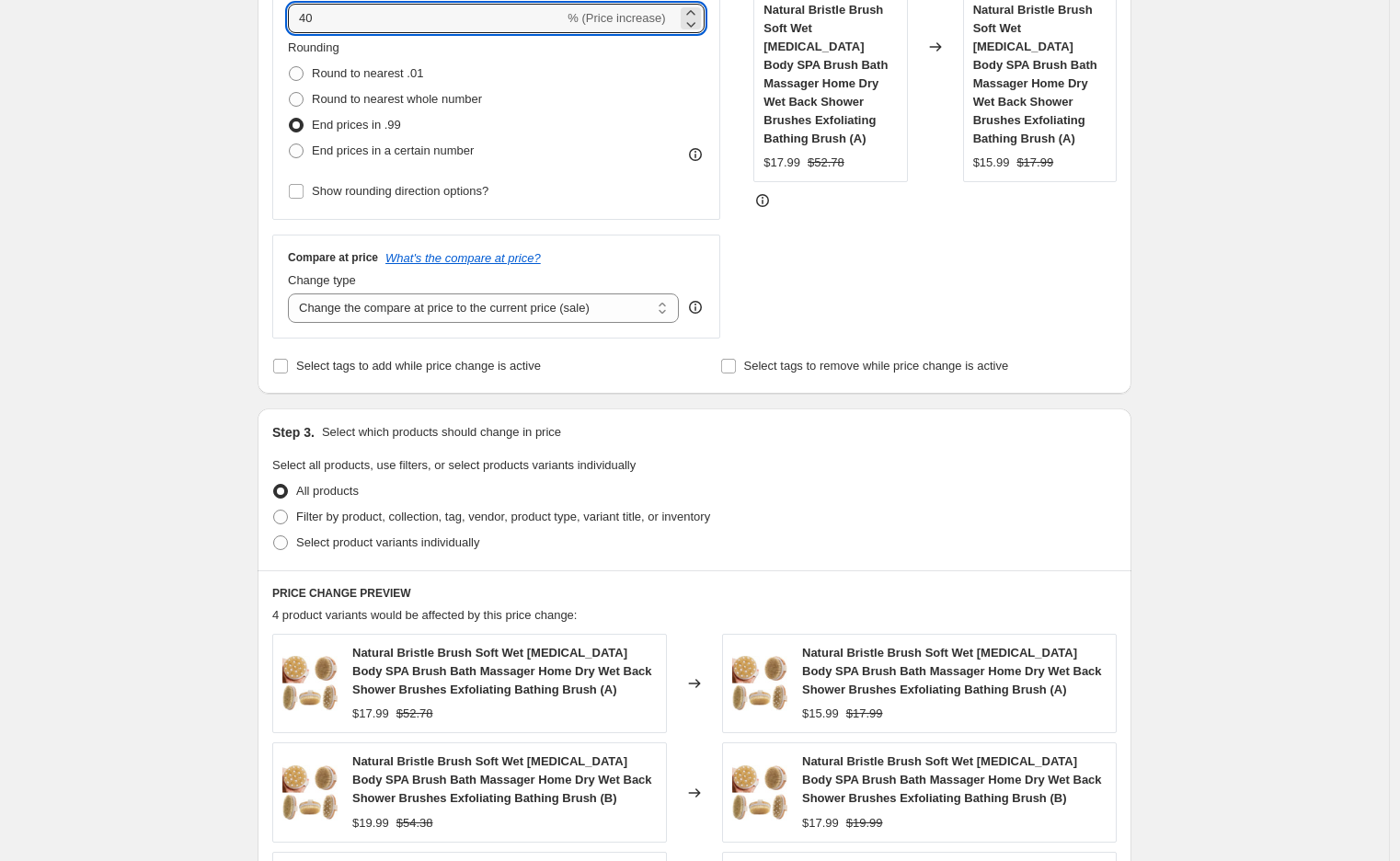
scroll to position [452, 0]
type input "40"
click at [520, 305] on select "Change the compare at price to the current price (sale) Change the compare at p…" at bounding box center [482, 307] width 391 height 30
select select "percentage"
click at [293, 293] on select "Change the compare at price to the current price (sale) Change the compare at p…" at bounding box center [482, 307] width 391 height 30
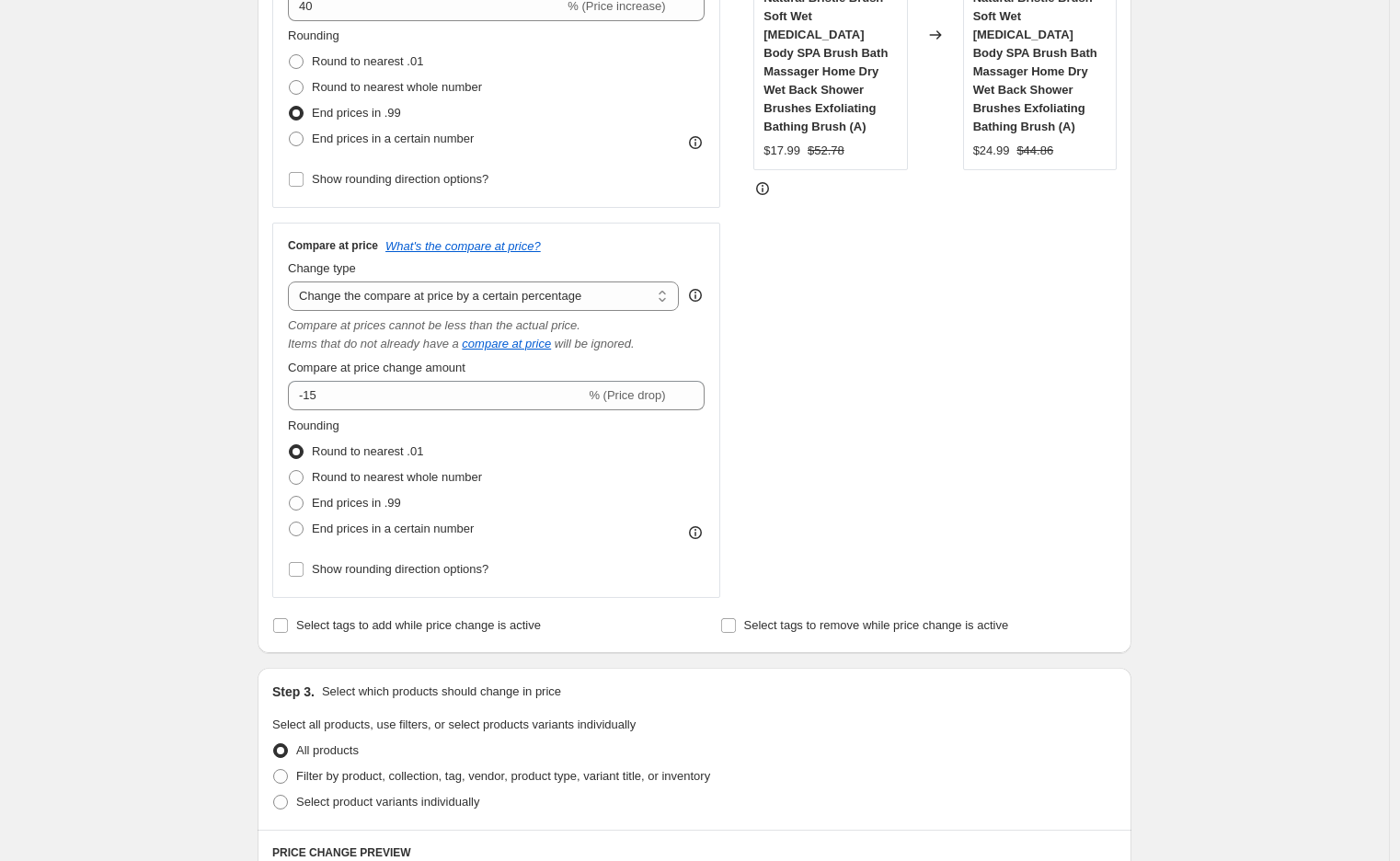
scroll to position [464, 0]
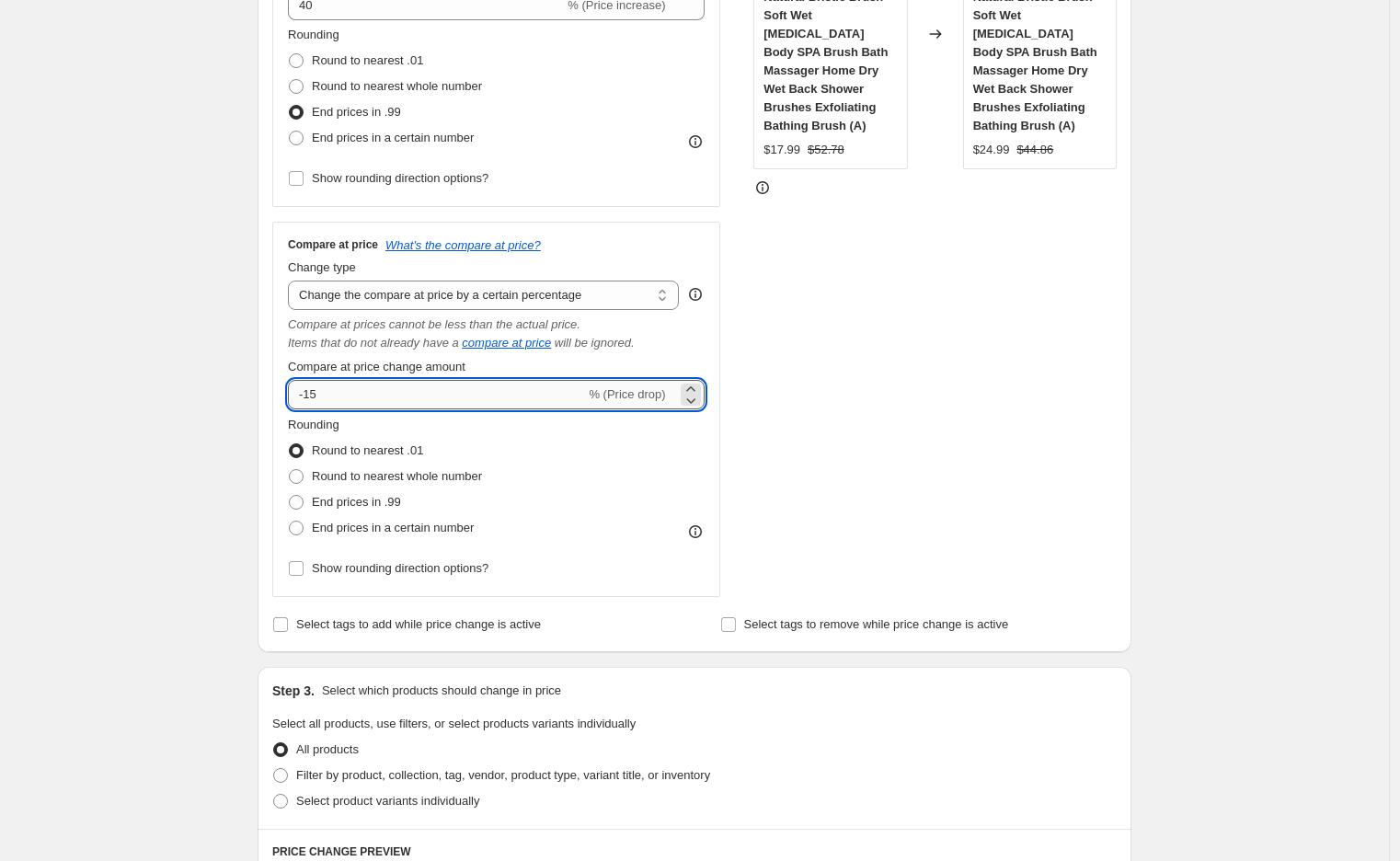
click at [392, 388] on input "-15" at bounding box center [436, 394] width 297 height 30
type input "-1"
drag, startPoint x: 401, startPoint y: 388, endPoint x: 221, endPoint y: 372, distance: 180.7
click at [221, 372] on div "Create new price [MEDICAL_DATA]. This page is ready Create new price [MEDICAL_D…" at bounding box center [694, 597] width 1388 height 2122
type input "60"
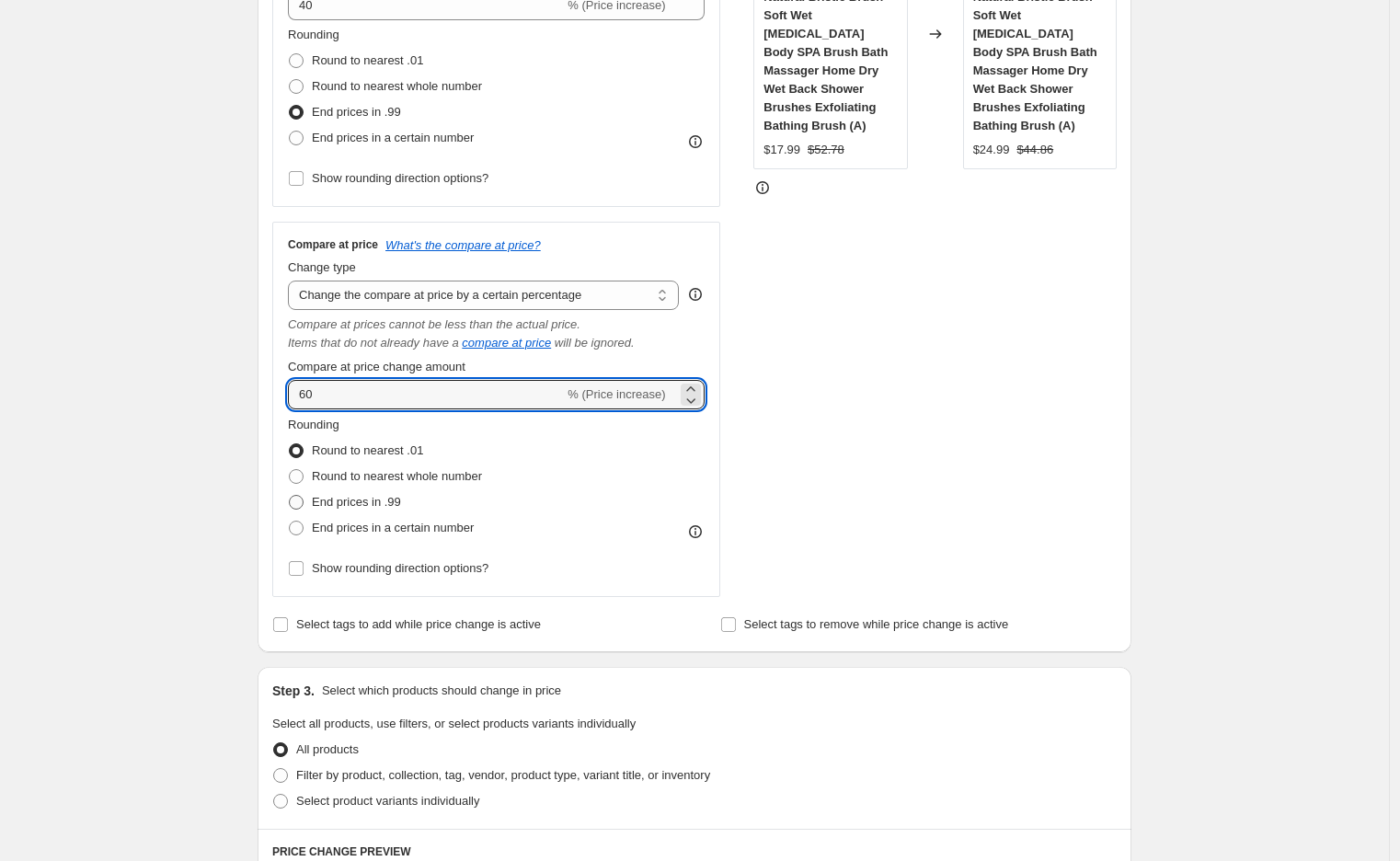
click at [302, 502] on span at bounding box center [296, 501] width 15 height 15
click at [290, 495] on input "End prices in .99" at bounding box center [289, 494] width 1 height 1
radio input "true"
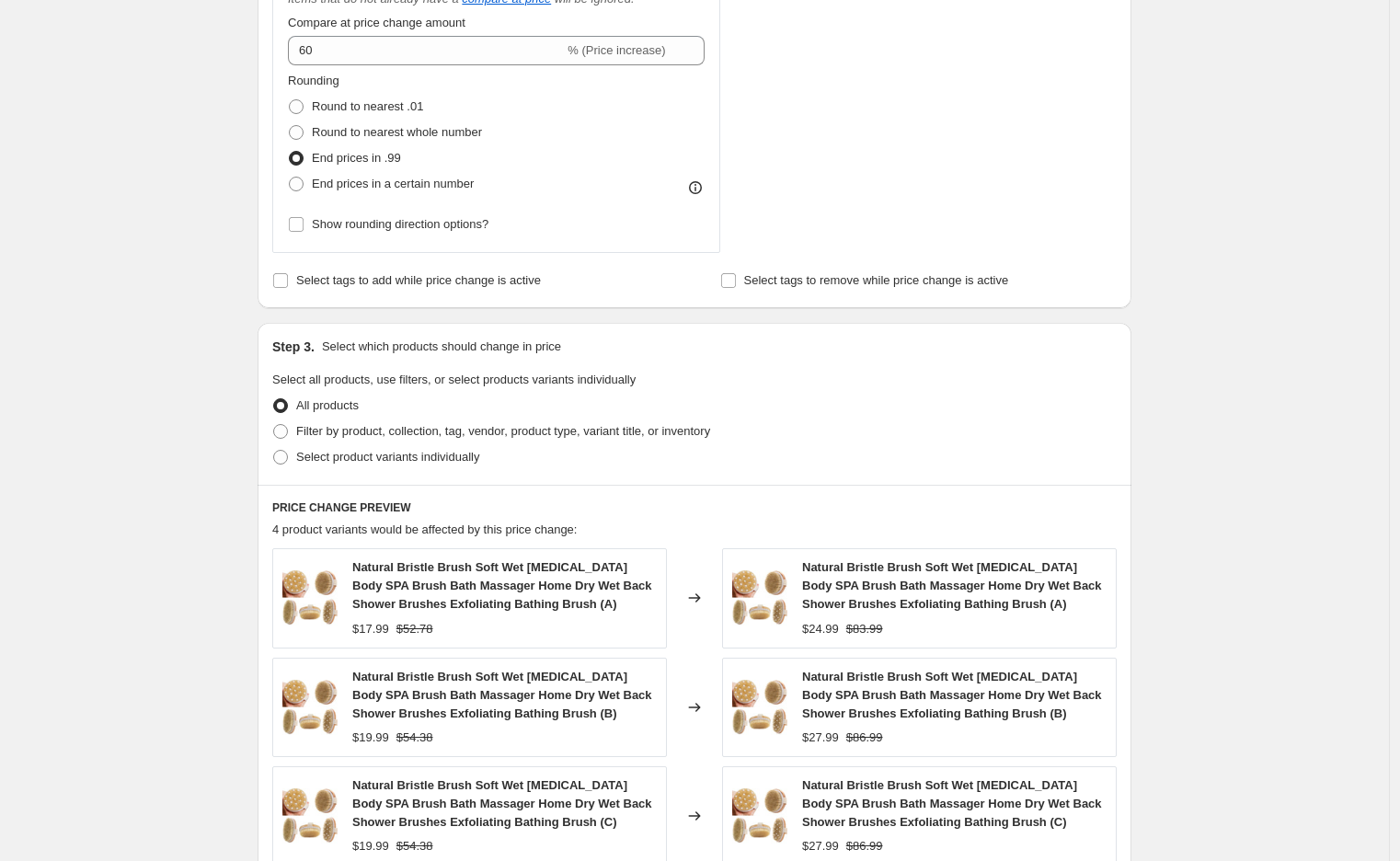
scroll to position [818, 0]
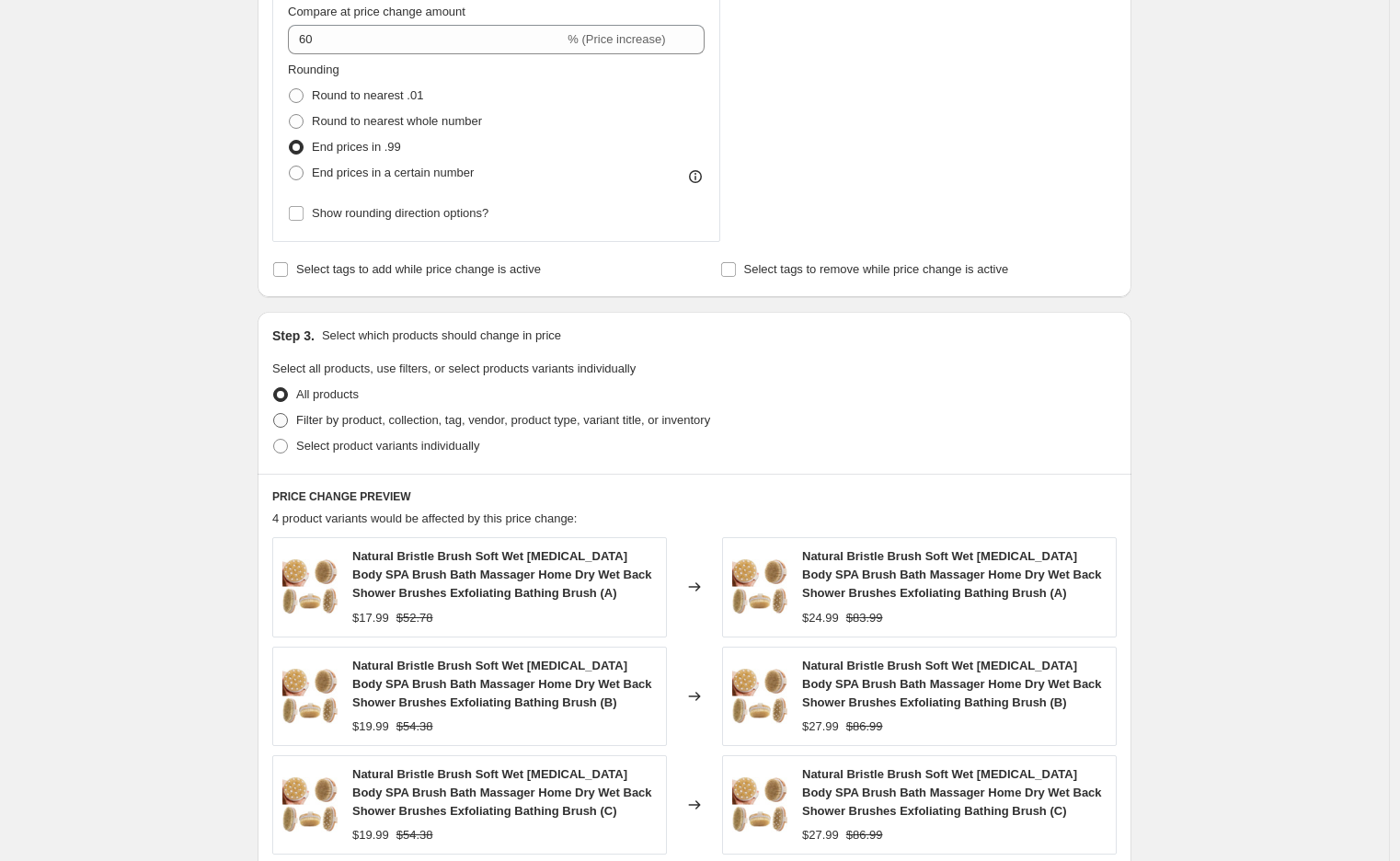
click at [288, 421] on span at bounding box center [280, 420] width 15 height 15
click at [274, 414] on input "Filter by product, collection, tag, vendor, product type, variant title, or inv…" at bounding box center [273, 413] width 1 height 1
radio input "true"
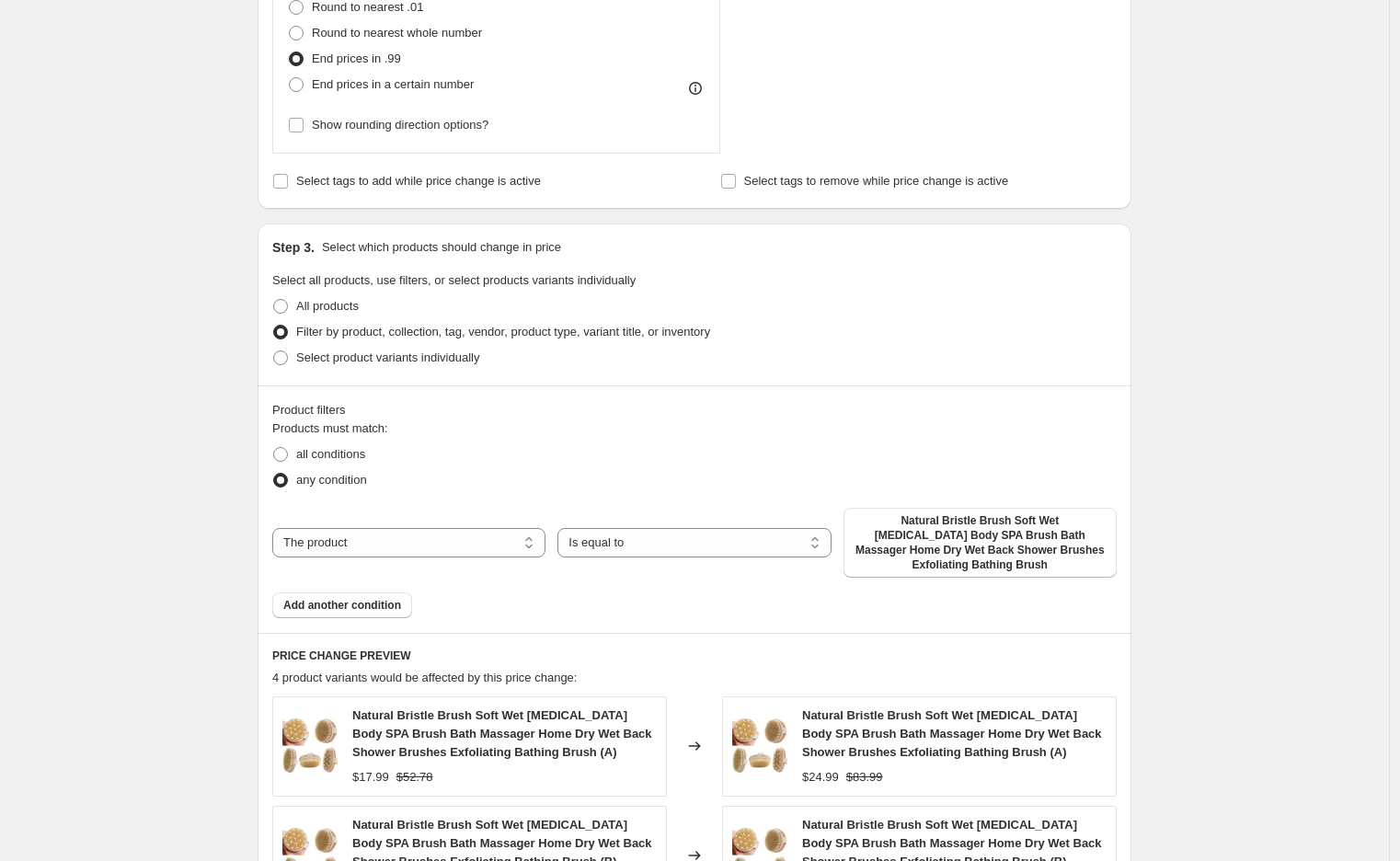
scroll to position [908, 0]
click at [474, 533] on select "The product The product's collection The product's vendor The product's status …" at bounding box center [408, 541] width 273 height 30
select select "collection"
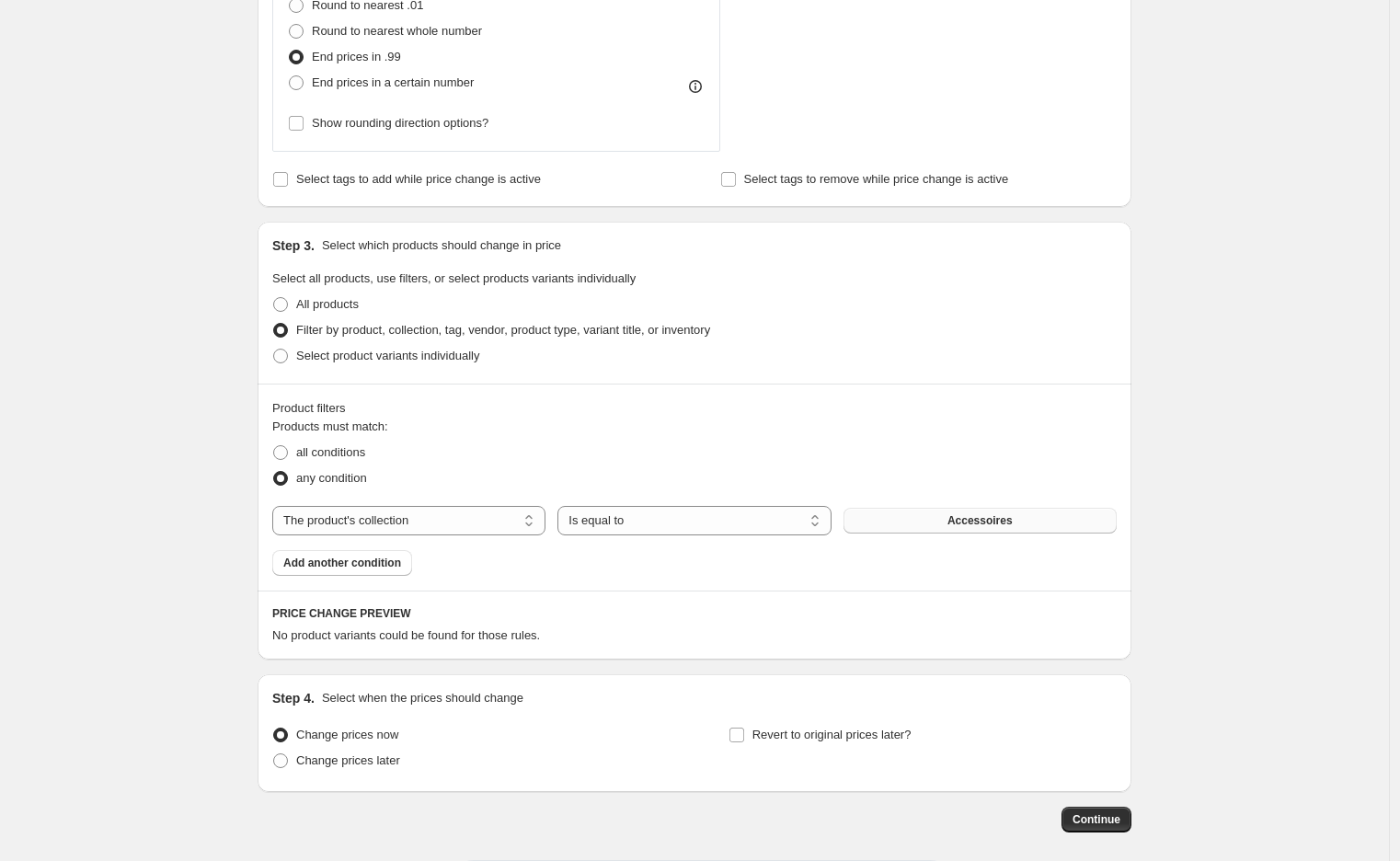
click at [961, 517] on span "Accessoires" at bounding box center [980, 520] width 65 height 15
click at [1079, 809] on button "Continue" at bounding box center [1095, 820] width 70 height 26
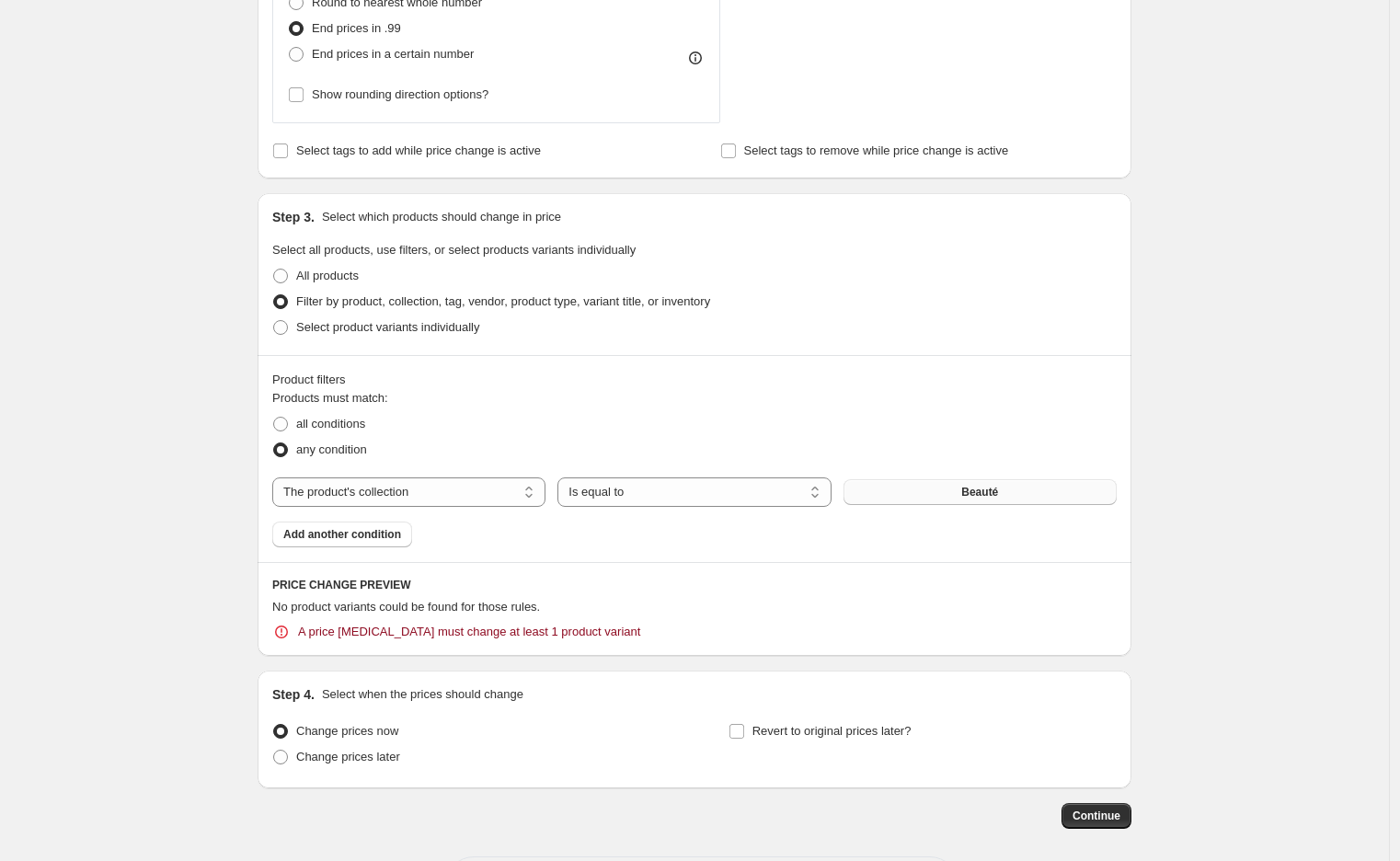
scroll to position [1077, 0]
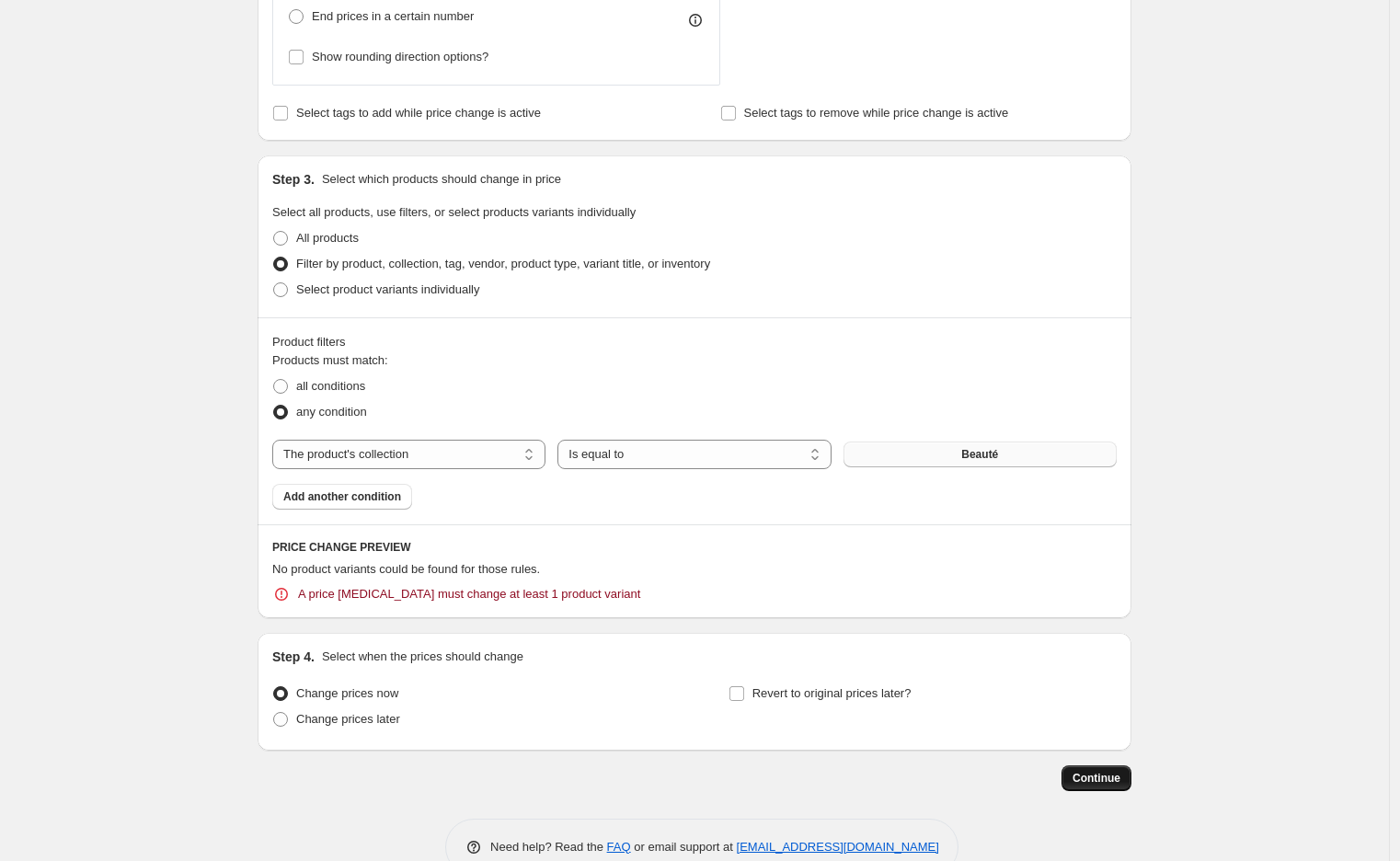
click at [1087, 769] on button "Continue" at bounding box center [1095, 778] width 70 height 26
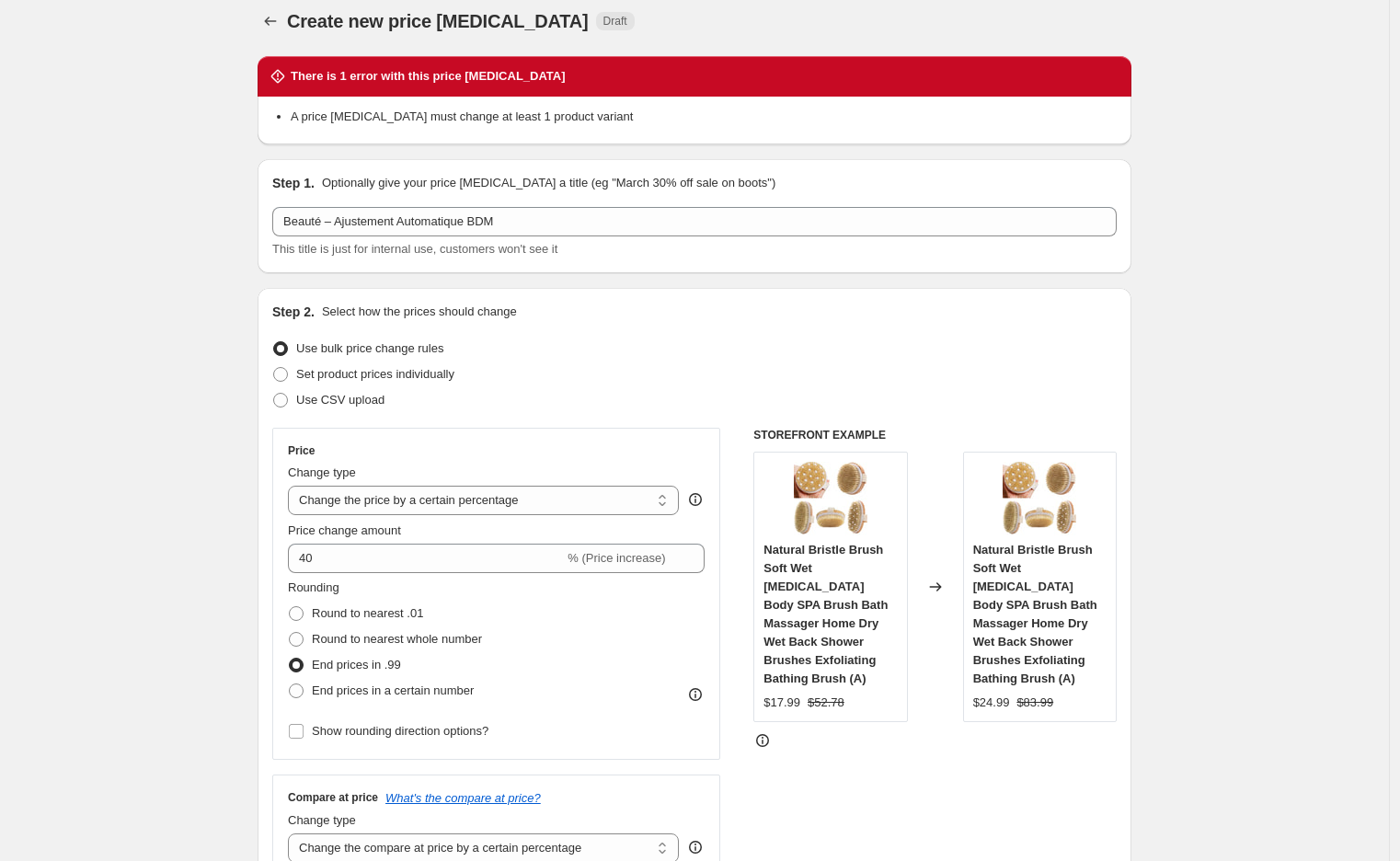
scroll to position [0, 0]
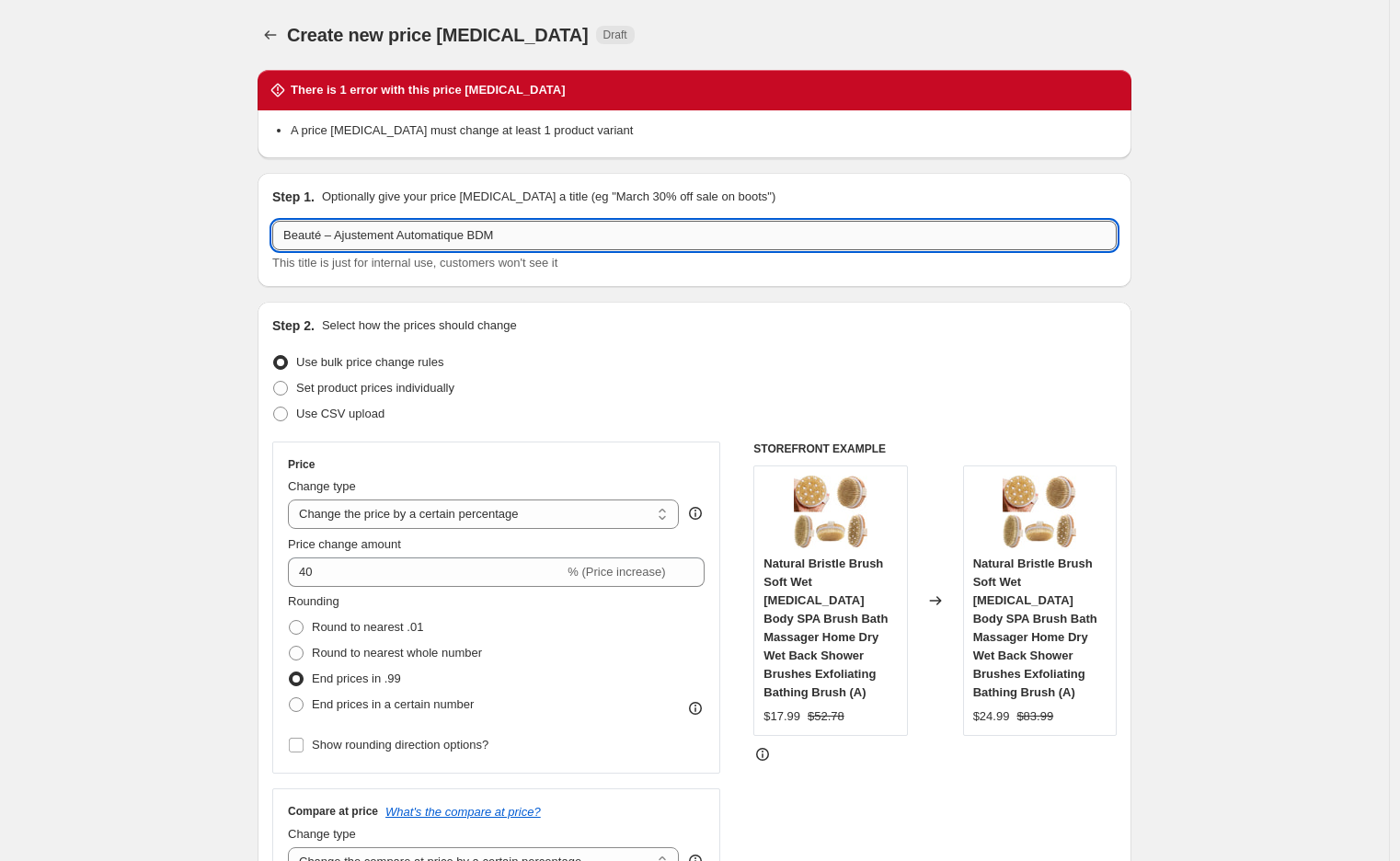
click at [328, 232] on input "Beauté – Ajustement Automatique BDM" at bounding box center [694, 235] width 844 height 30
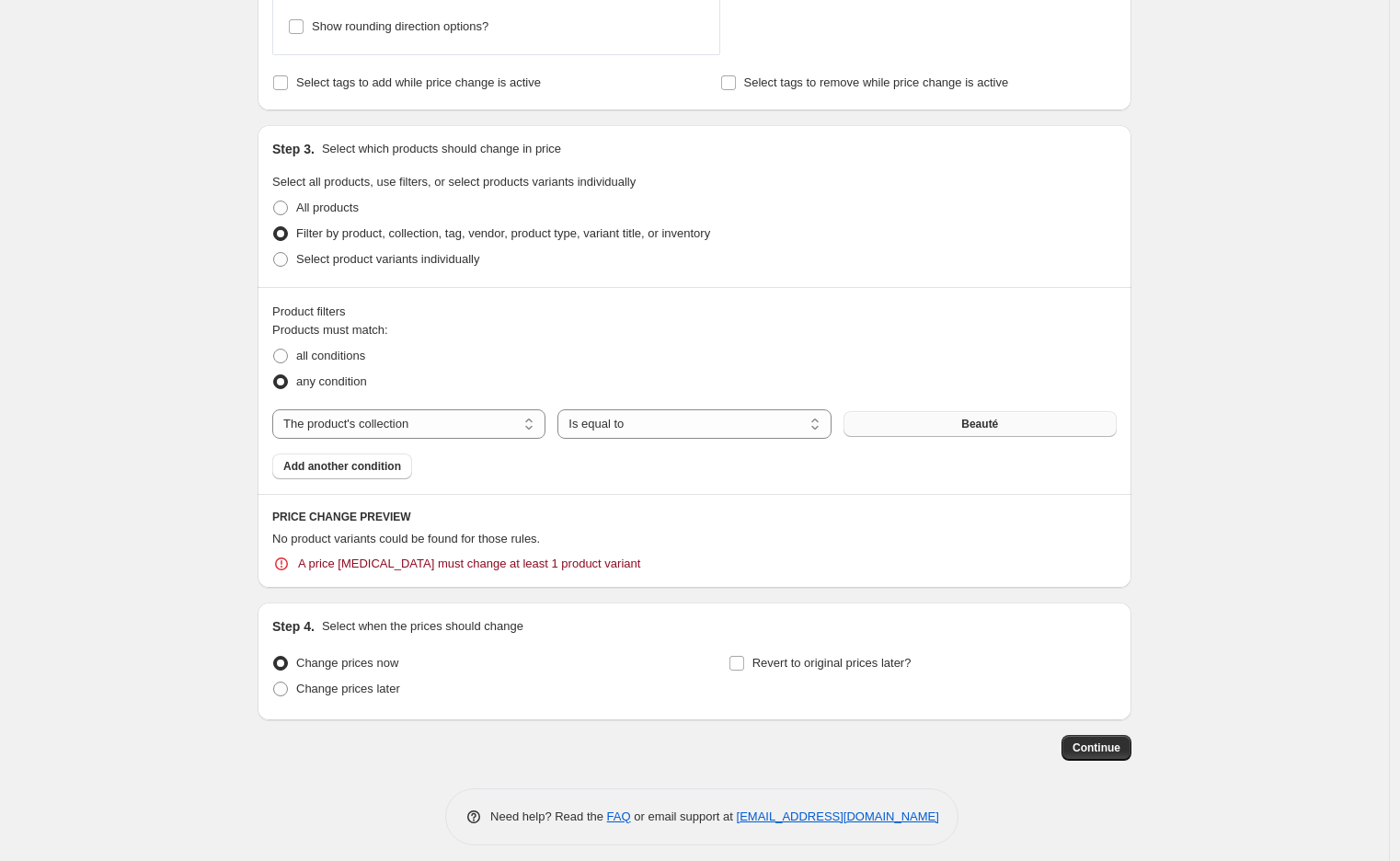
scroll to position [1115, 0]
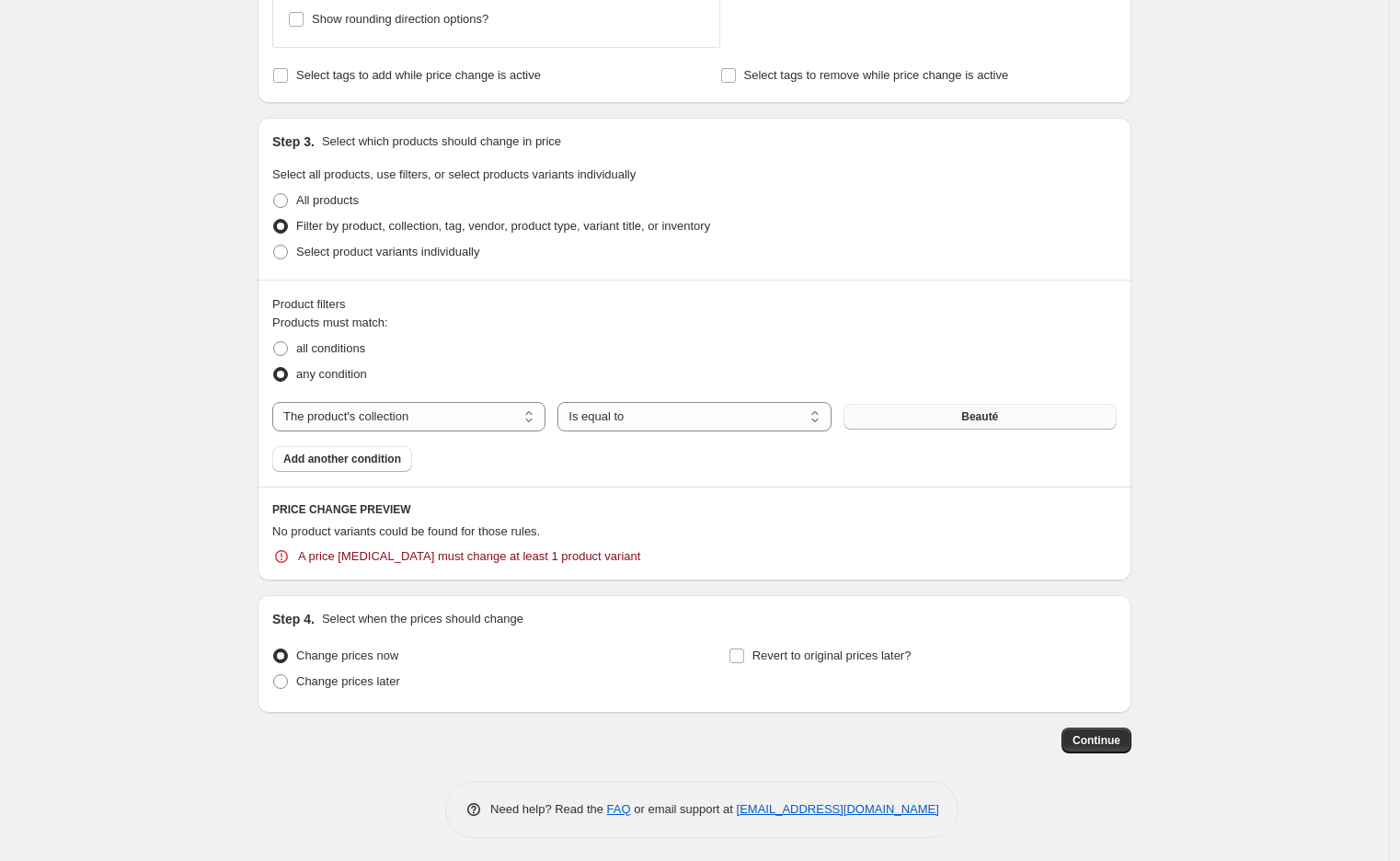
click at [966, 414] on span "Beauté" at bounding box center [979, 416] width 37 height 15
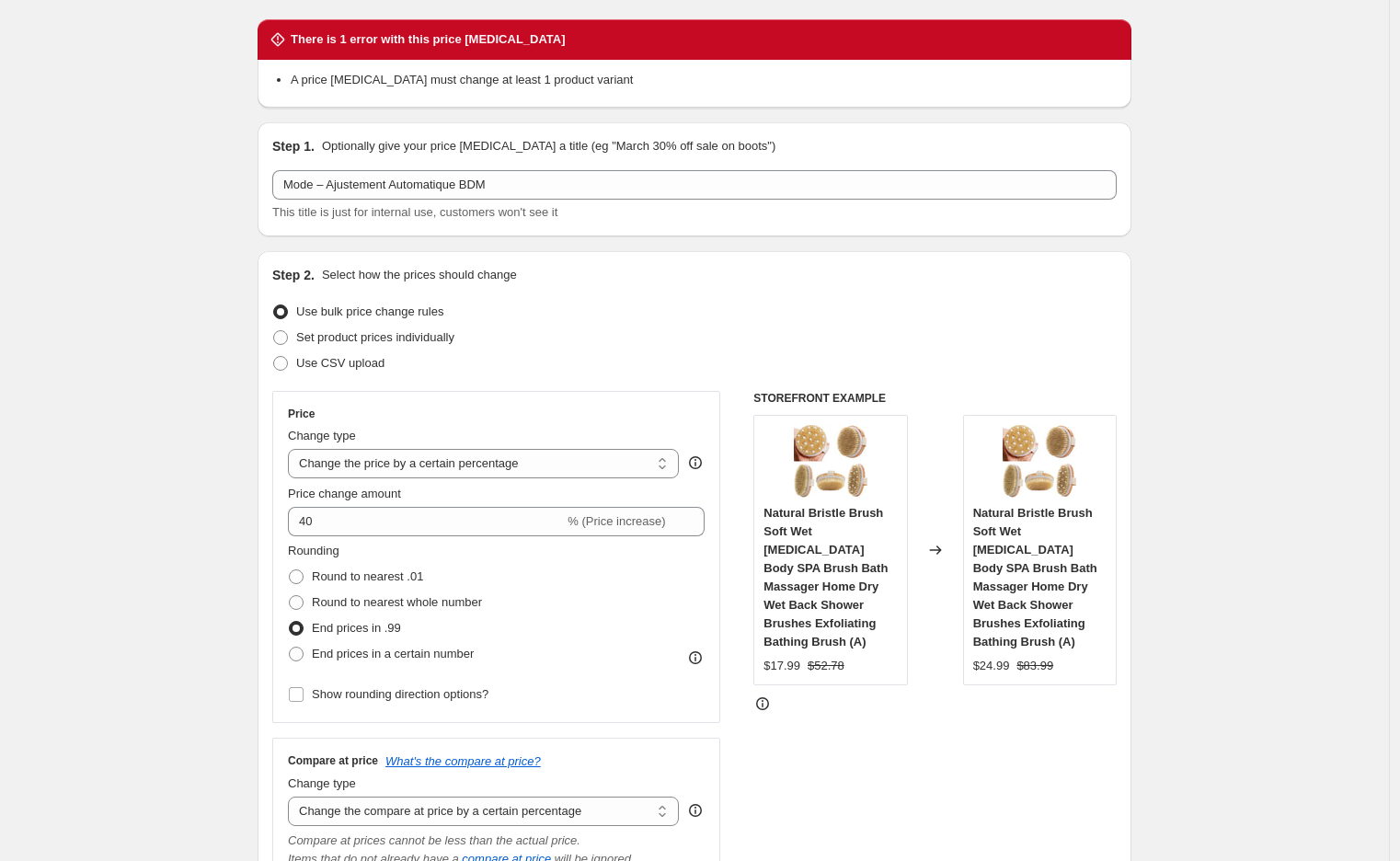
scroll to position [0, 0]
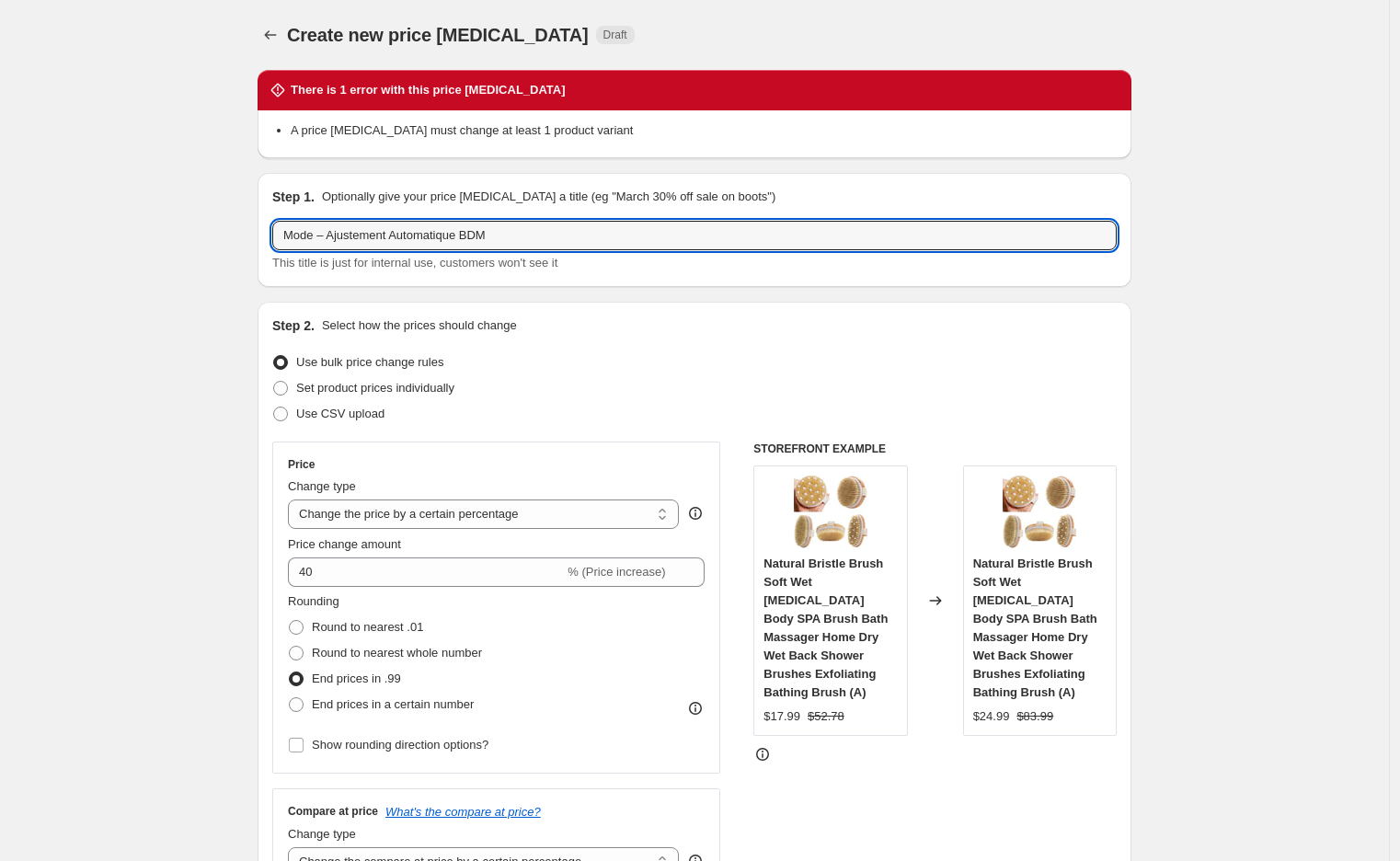
drag, startPoint x: 319, startPoint y: 233, endPoint x: 271, endPoint y: 239, distance: 48.4
click at [271, 239] on div "Step 1. Optionally give your price [MEDICAL_DATA] a title (eg "March 30% off sa…" at bounding box center [694, 229] width 874 height 114
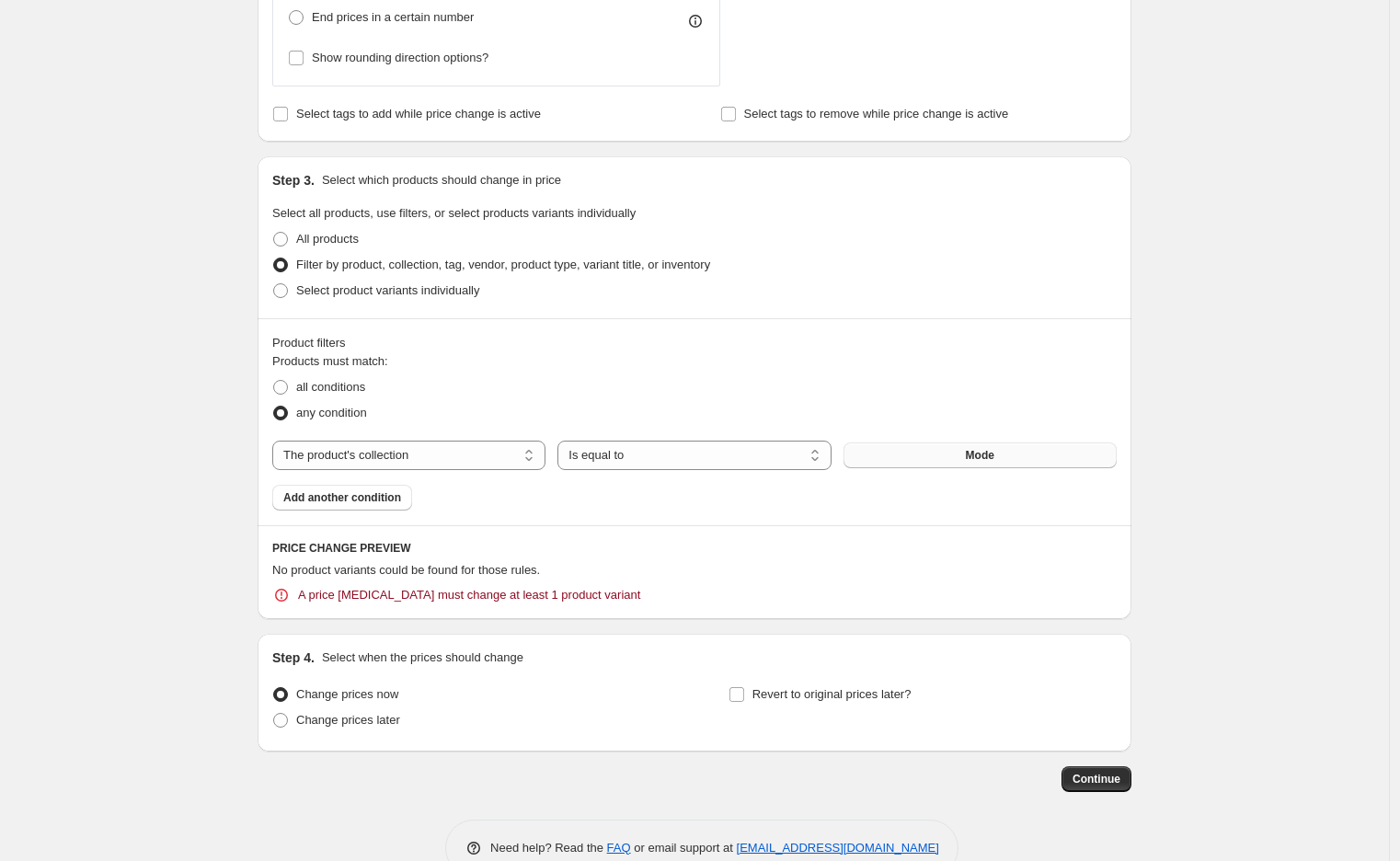
scroll to position [1118, 0]
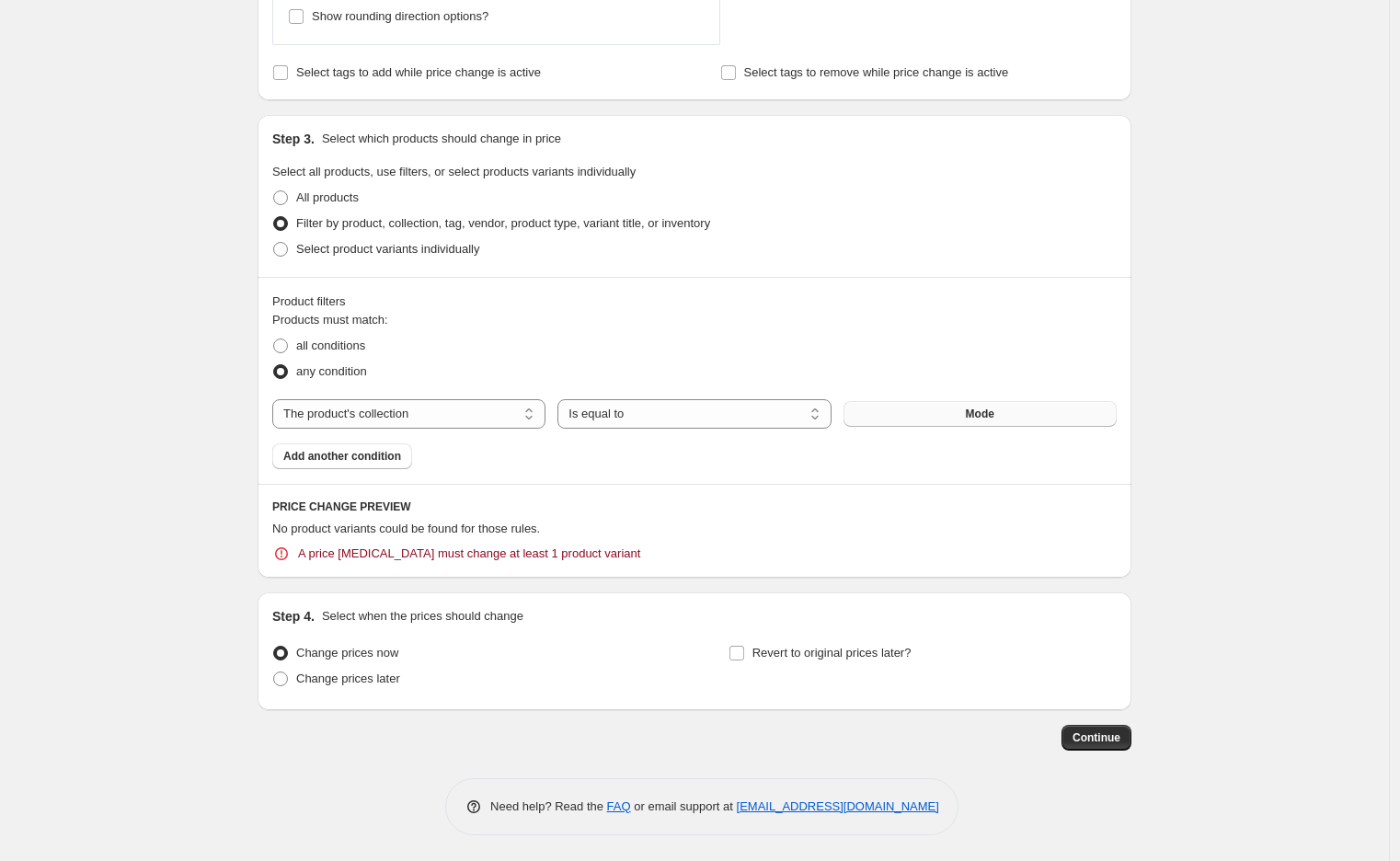
type input "Beauté – Ajustement Automatique BDM"
click at [984, 401] on button "Mode" at bounding box center [980, 414] width 273 height 26
